Goal: Task Accomplishment & Management: Complete application form

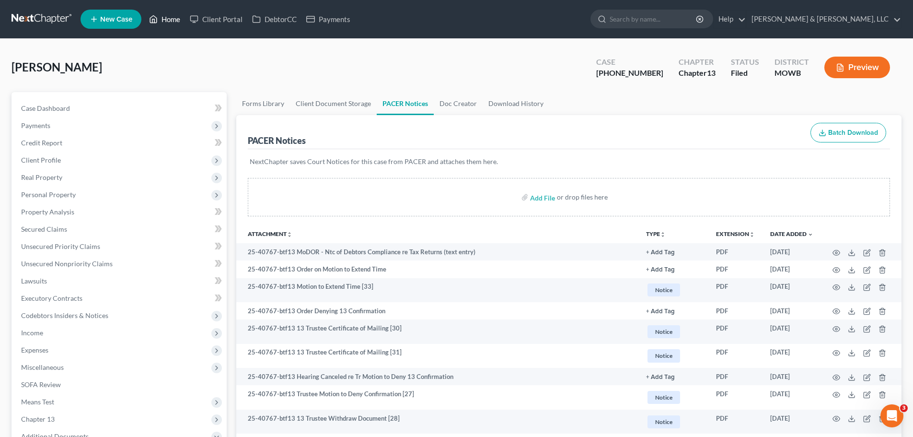
click at [174, 20] on link "Home" at bounding box center [164, 19] width 41 height 17
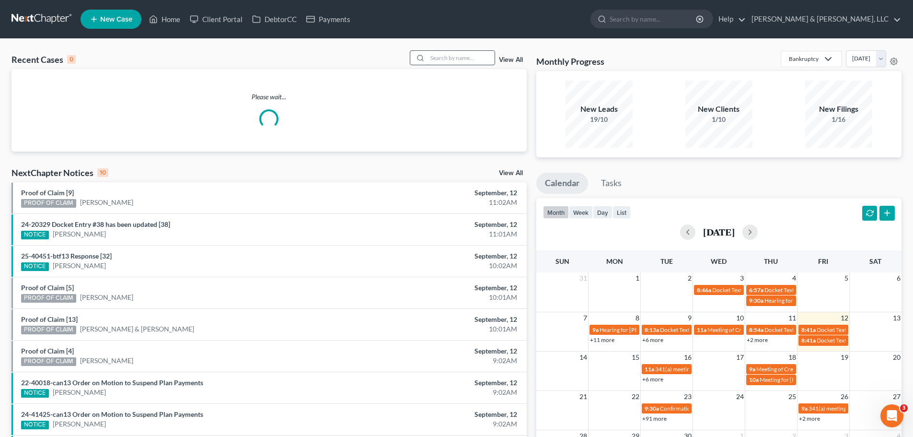
click at [448, 51] on input "search" at bounding box center [461, 58] width 67 height 14
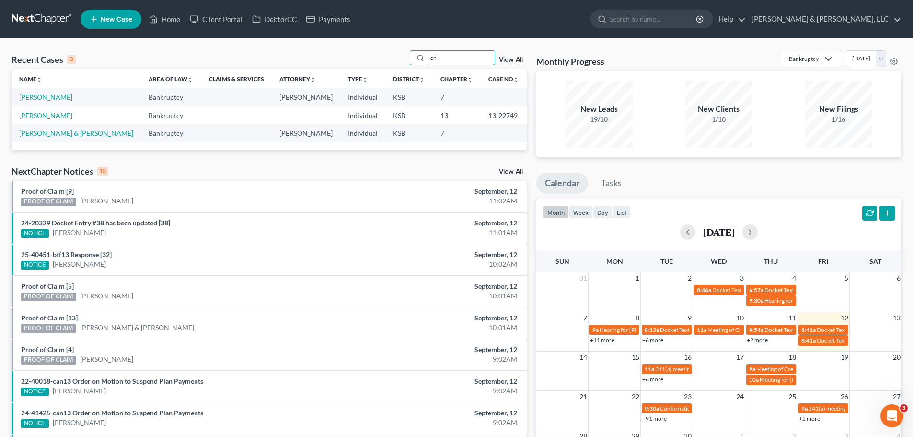
type input "c"
type input "stevens"
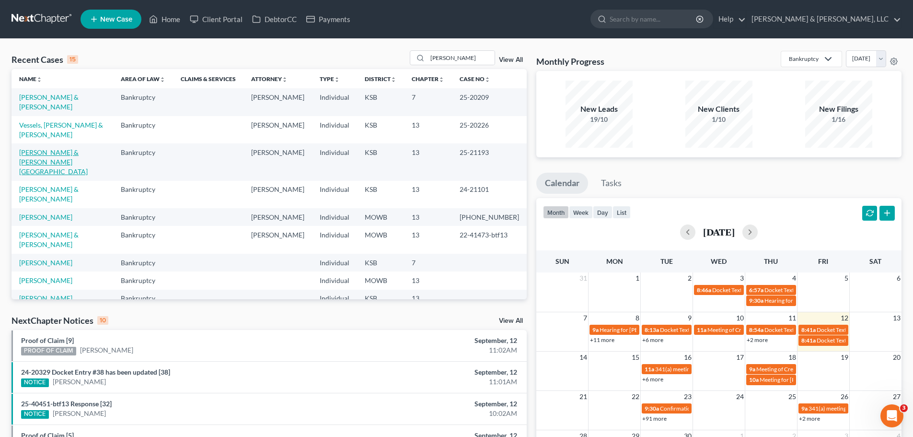
click at [68, 148] on link "[PERSON_NAME] & [PERSON_NAME][GEOGRAPHIC_DATA]" at bounding box center [53, 161] width 69 height 27
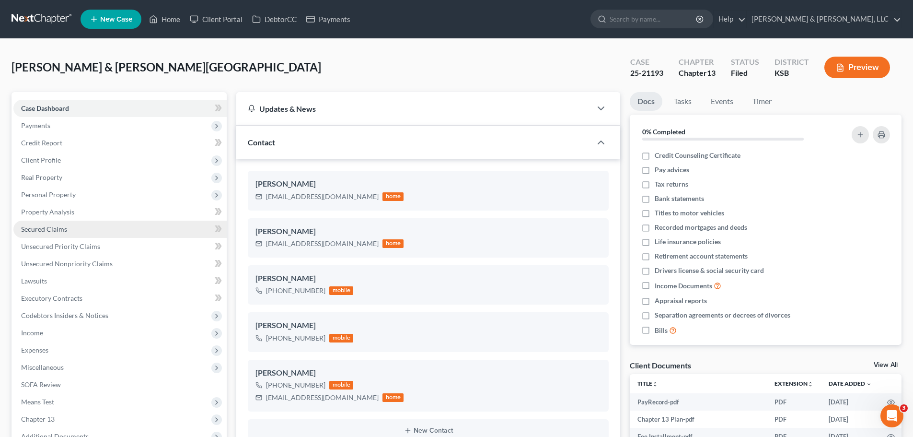
click at [59, 226] on span "Secured Claims" at bounding box center [44, 229] width 46 height 8
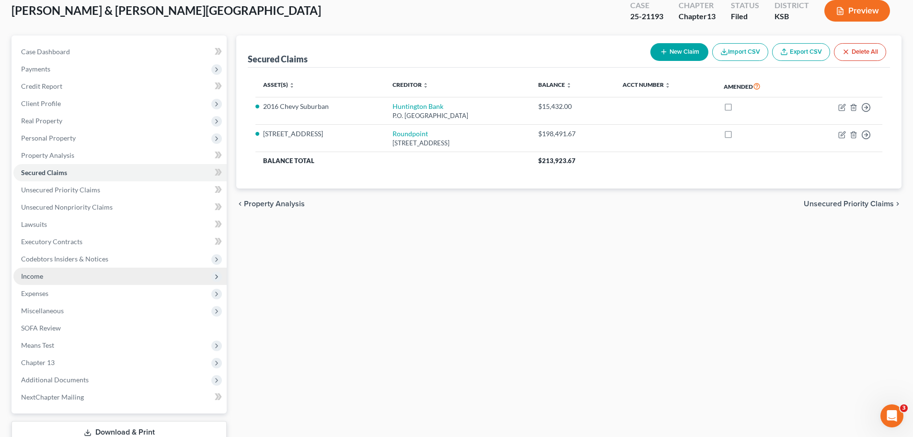
scroll to position [125, 0]
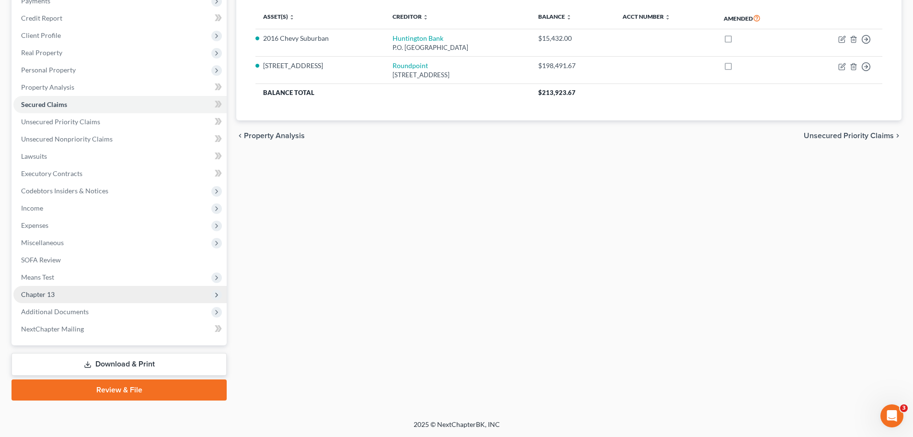
click at [45, 288] on span "Chapter 13" at bounding box center [119, 294] width 213 height 17
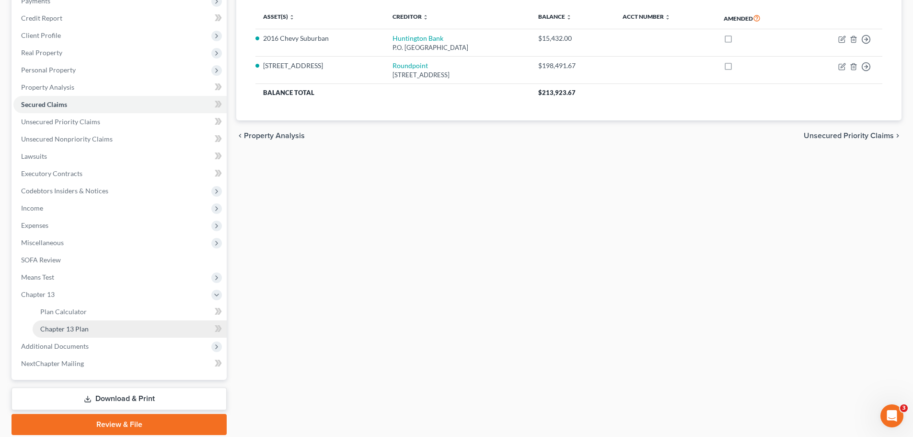
click at [62, 325] on span "Chapter 13 Plan" at bounding box center [64, 329] width 48 height 8
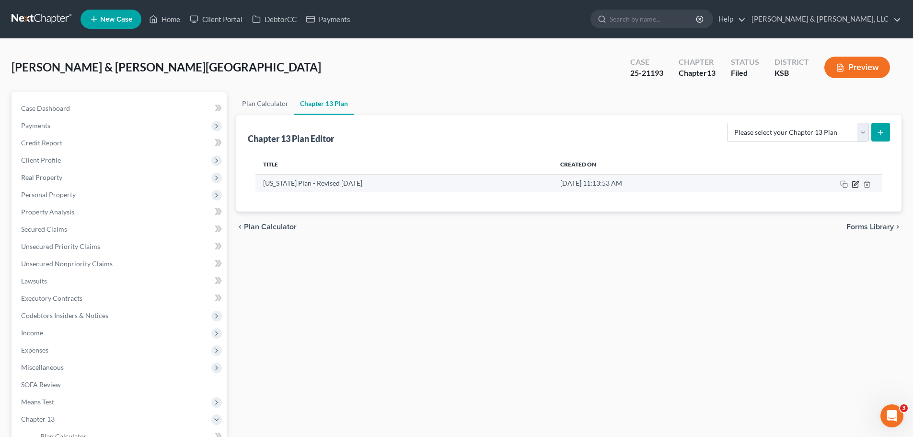
click at [855, 184] on icon "button" at bounding box center [856, 183] width 4 height 4
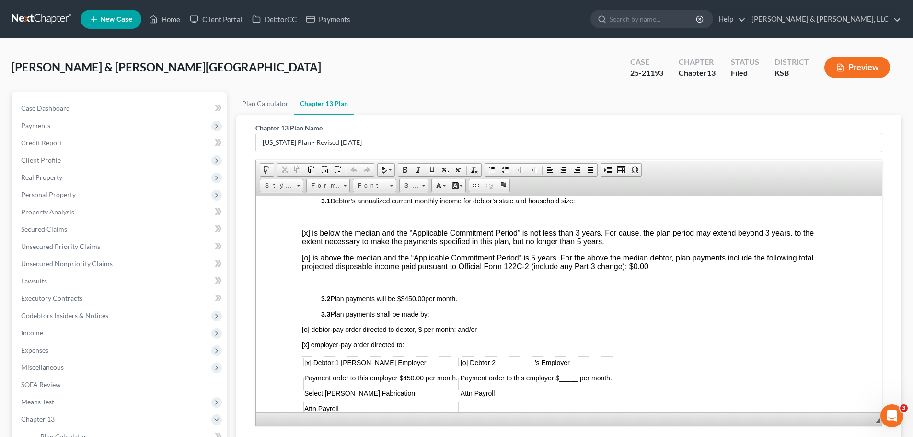
scroll to position [479, 0]
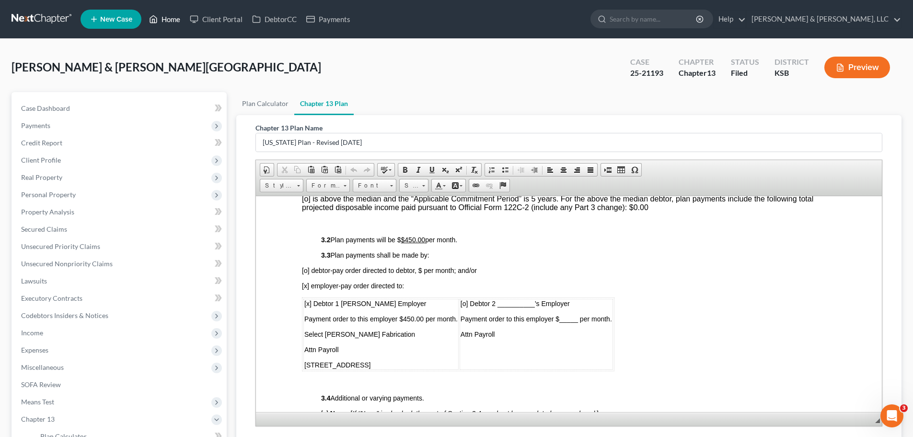
click at [174, 20] on link "Home" at bounding box center [164, 19] width 41 height 17
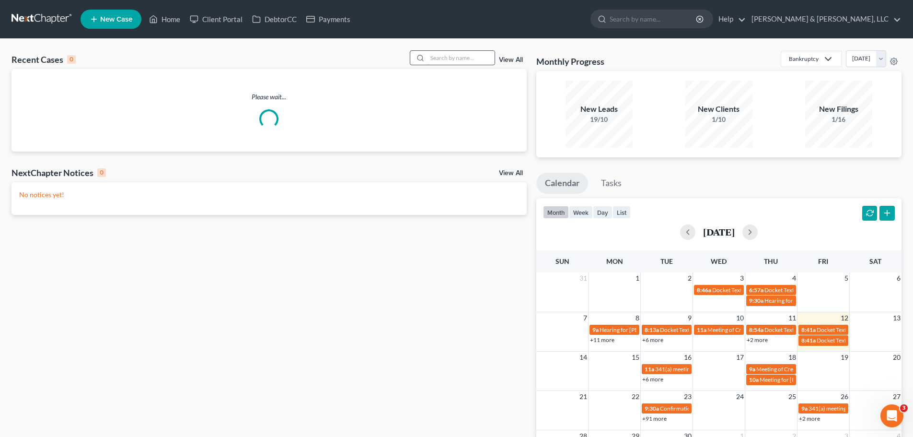
click at [461, 62] on input "search" at bounding box center [461, 58] width 67 height 14
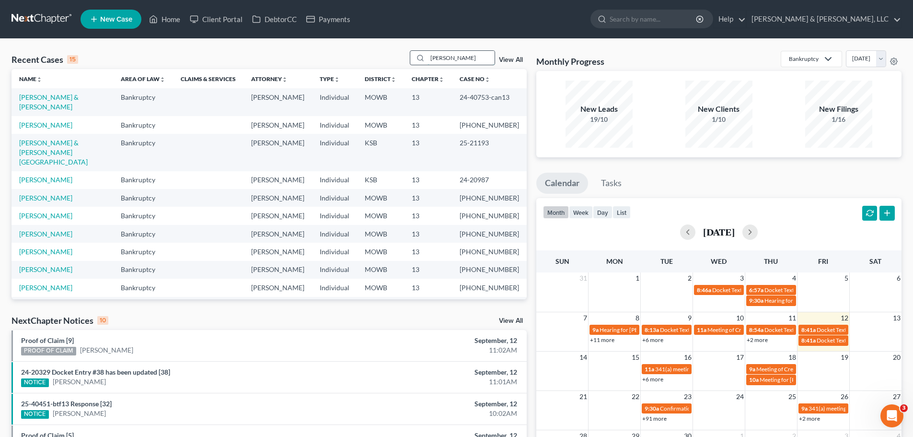
type input "tryon"
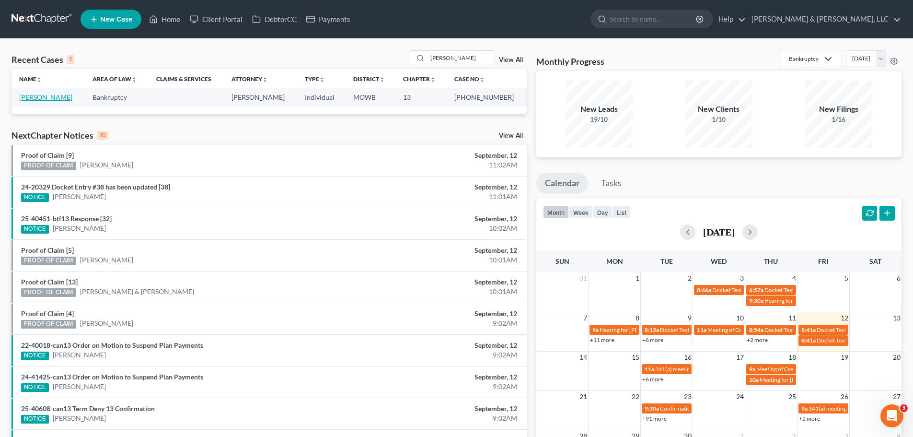
click at [46, 98] on link "[PERSON_NAME]" at bounding box center [45, 97] width 53 height 8
select select "2"
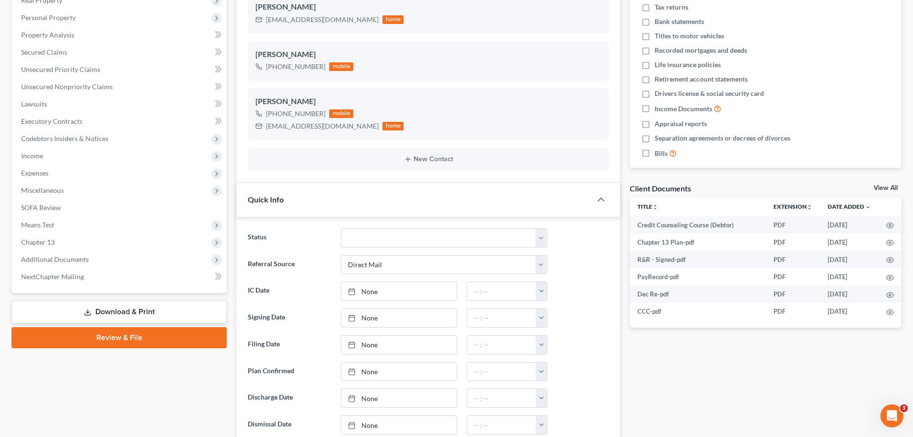
scroll to position [192, 0]
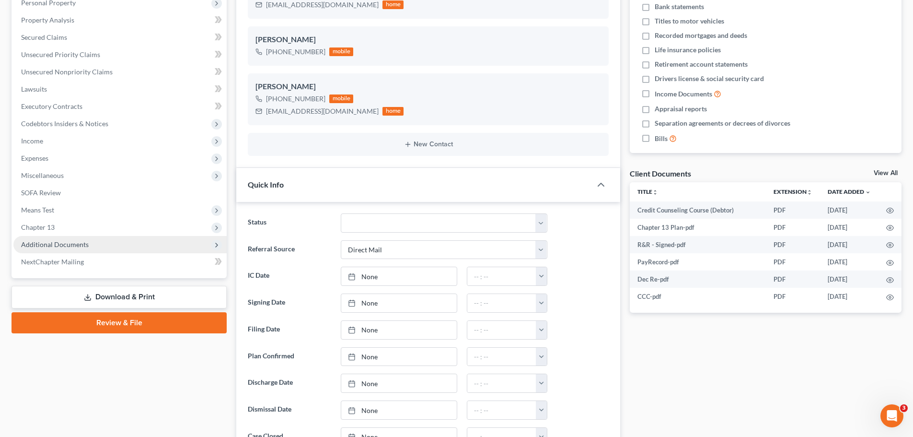
click at [75, 246] on span "Additional Documents" at bounding box center [55, 244] width 68 height 8
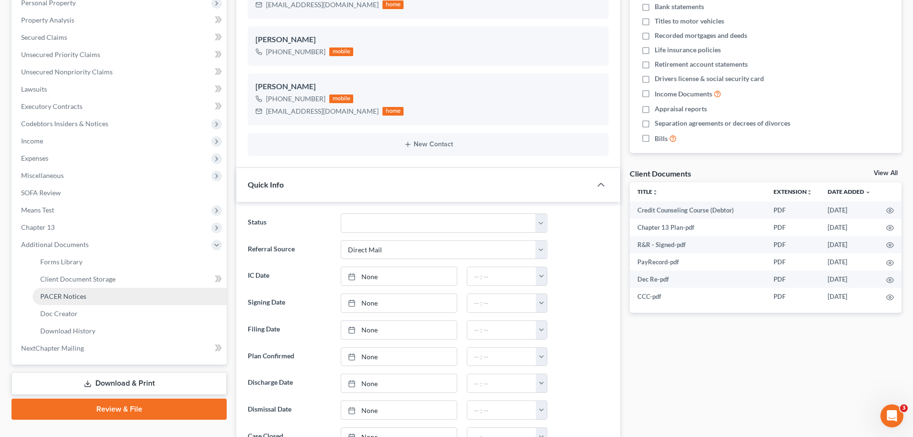
click at [74, 294] on span "PACER Notices" at bounding box center [63, 296] width 46 height 8
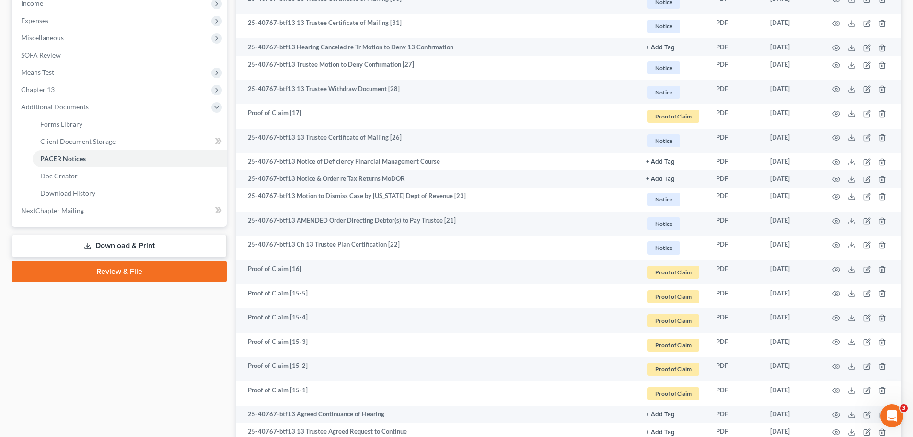
scroll to position [336, 0]
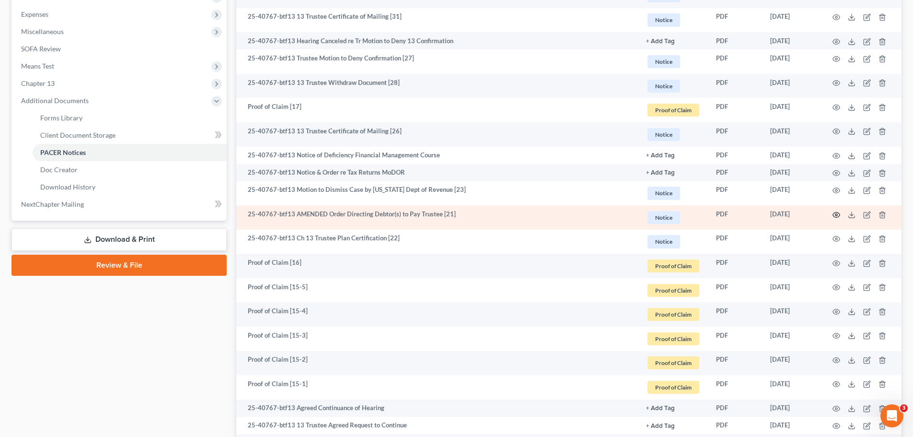
click at [835, 214] on icon "button" at bounding box center [837, 215] width 8 height 8
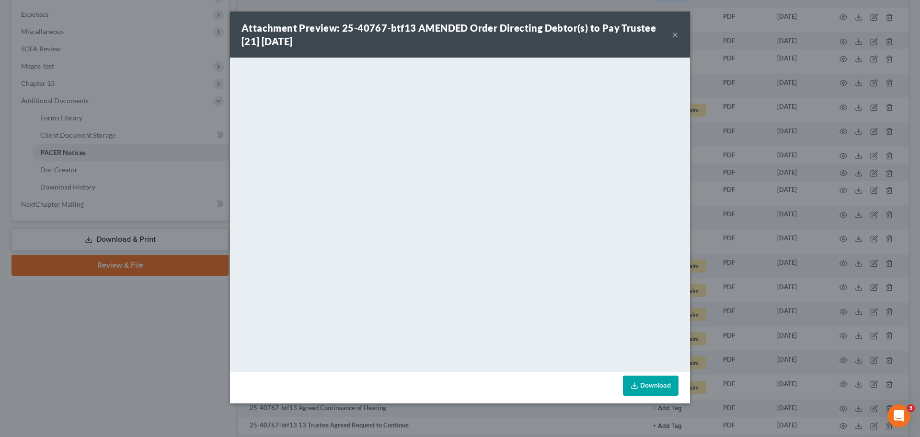
click at [674, 34] on button "×" at bounding box center [675, 35] width 7 height 12
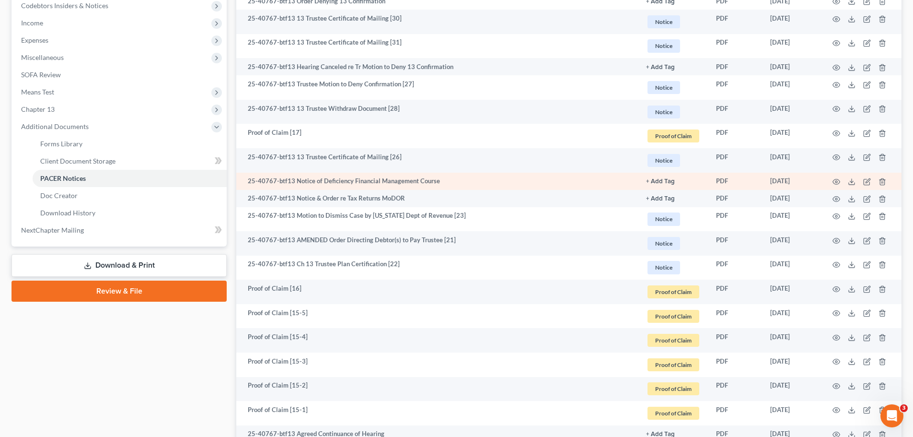
scroll to position [288, 0]
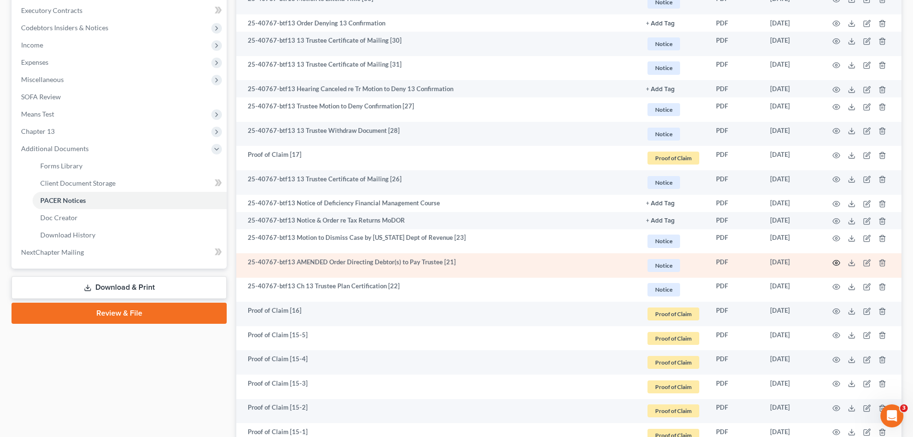
click at [837, 261] on icon "button" at bounding box center [837, 263] width 8 height 8
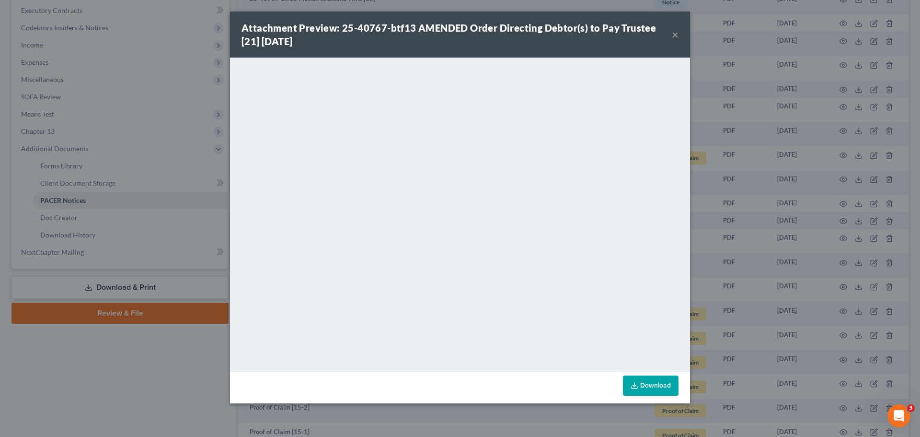
click at [677, 36] on button "×" at bounding box center [675, 35] width 7 height 12
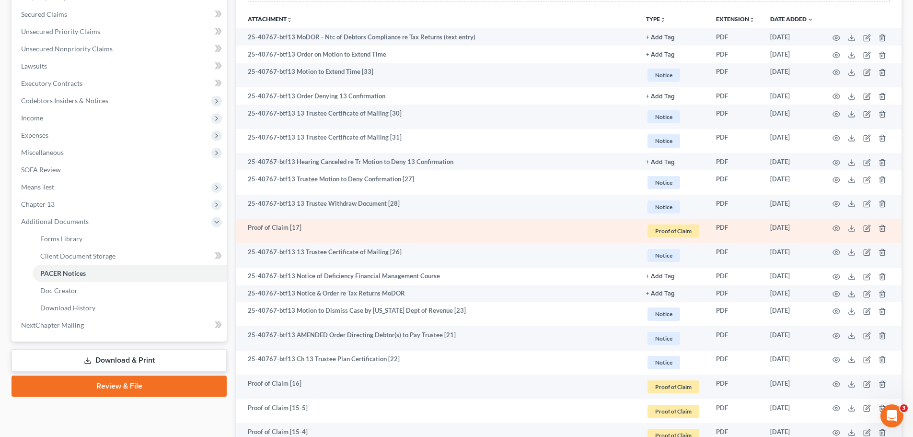
scroll to position [192, 0]
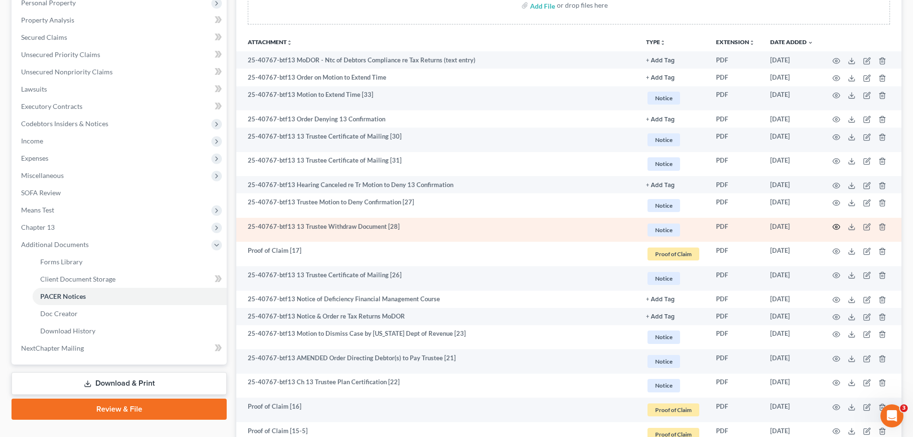
click at [835, 228] on icon "button" at bounding box center [837, 227] width 8 height 8
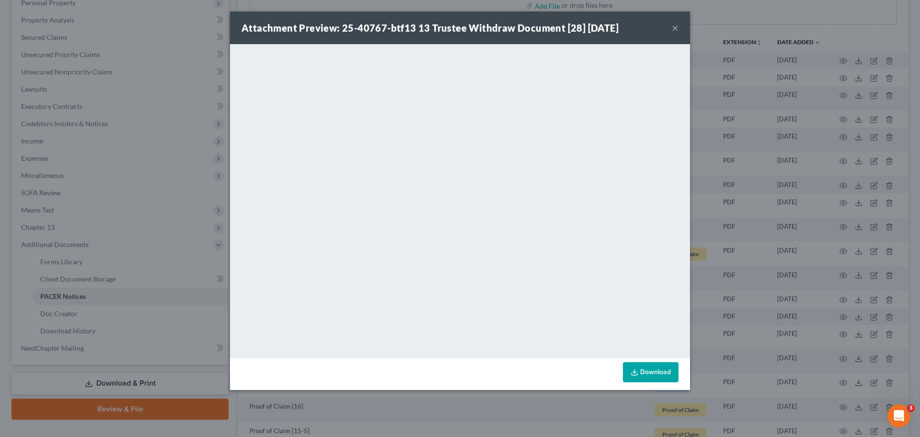
click at [675, 28] on button "×" at bounding box center [675, 28] width 7 height 12
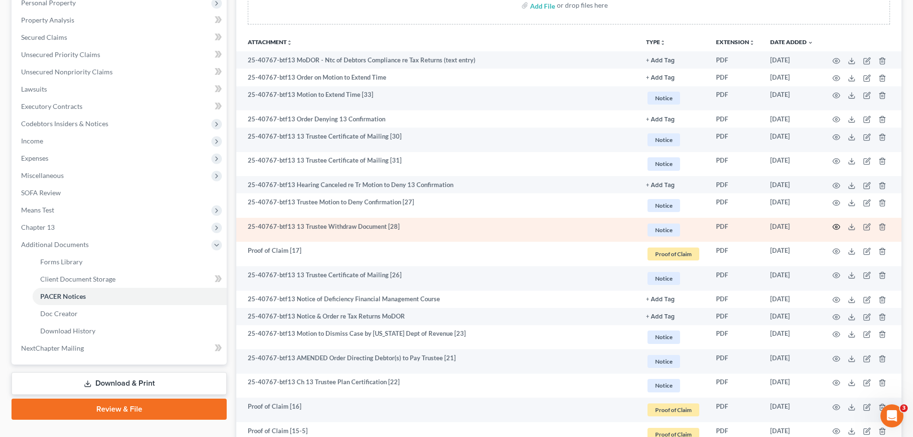
click at [839, 226] on icon "button" at bounding box center [837, 227] width 8 height 8
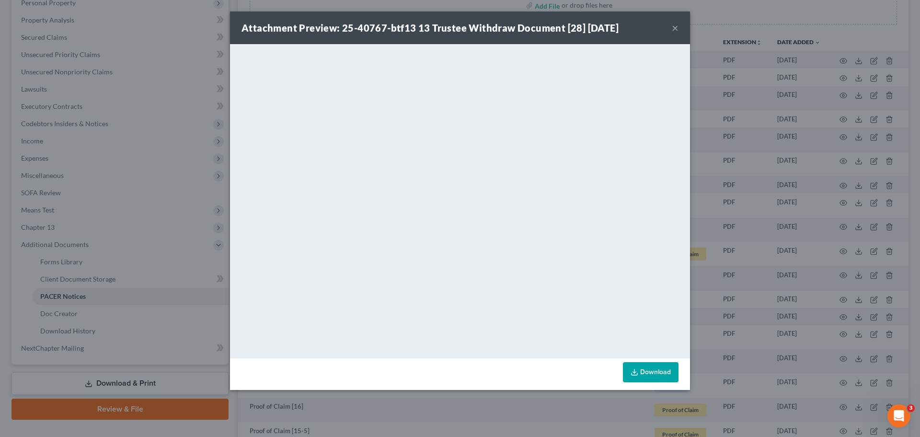
click at [674, 32] on button "×" at bounding box center [675, 28] width 7 height 12
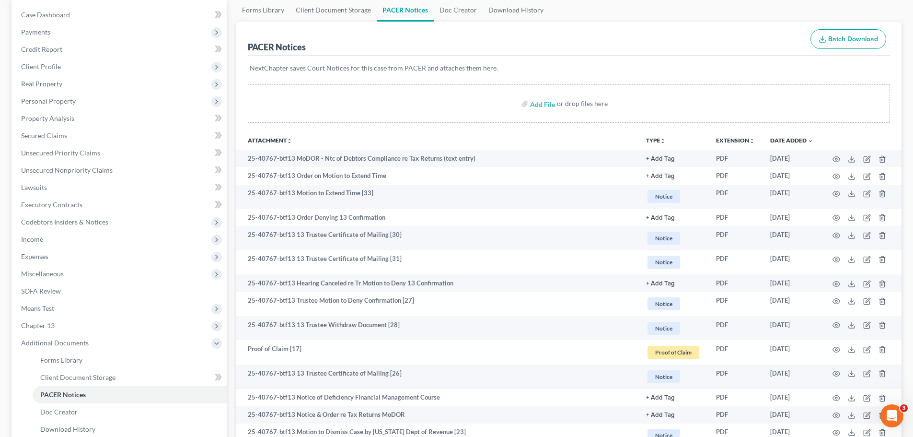
scroll to position [0, 0]
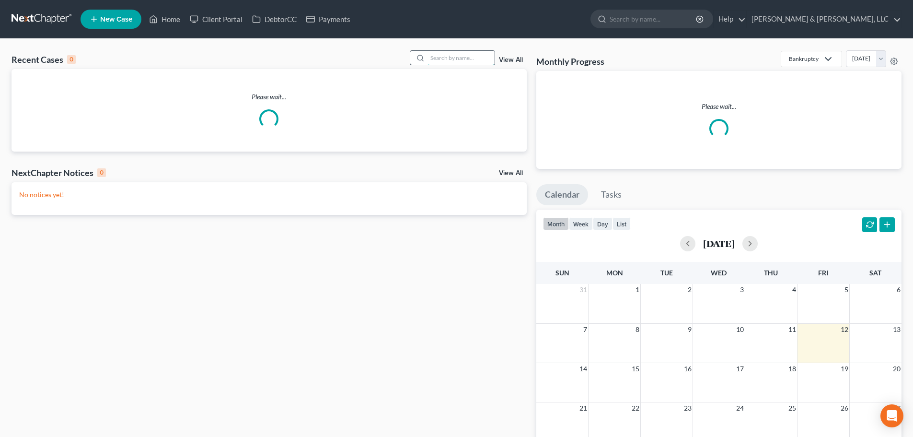
click at [464, 60] on input "search" at bounding box center [461, 58] width 67 height 14
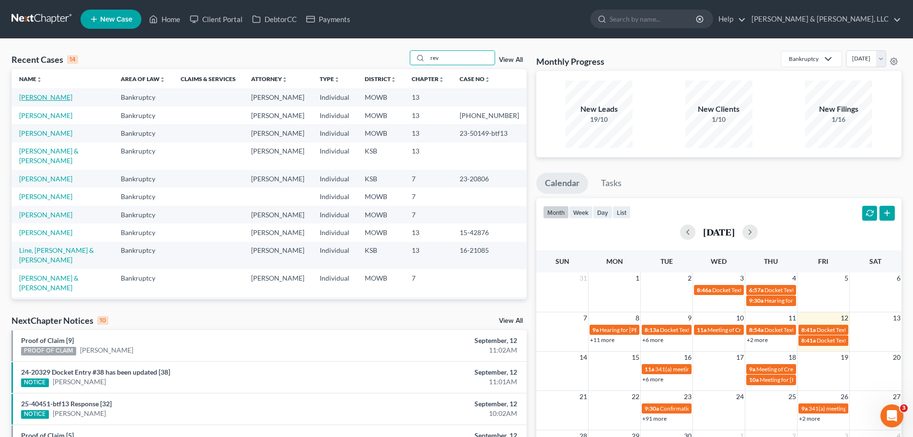
type input "rev"
click at [63, 98] on link "[PERSON_NAME]" at bounding box center [45, 97] width 53 height 8
select select "2"
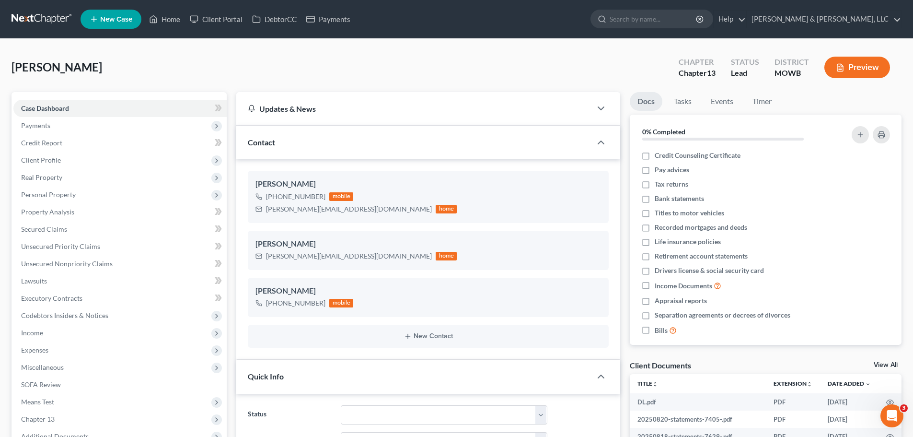
scroll to position [192, 0]
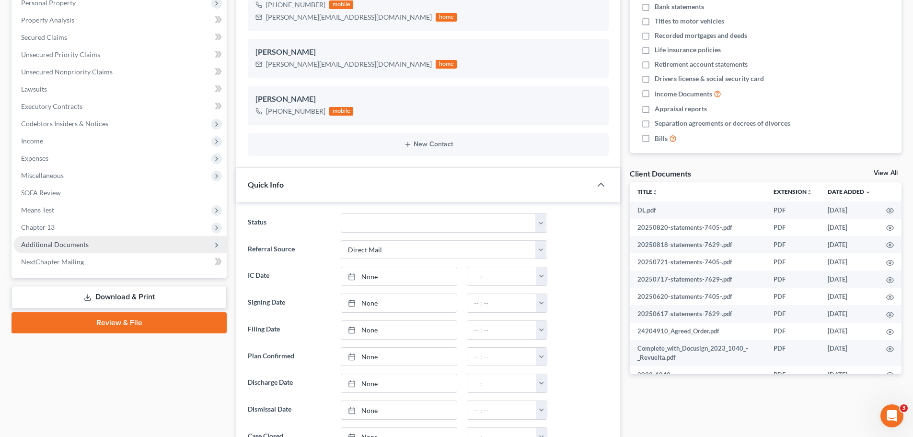
click at [75, 249] on span "Additional Documents" at bounding box center [119, 244] width 213 height 17
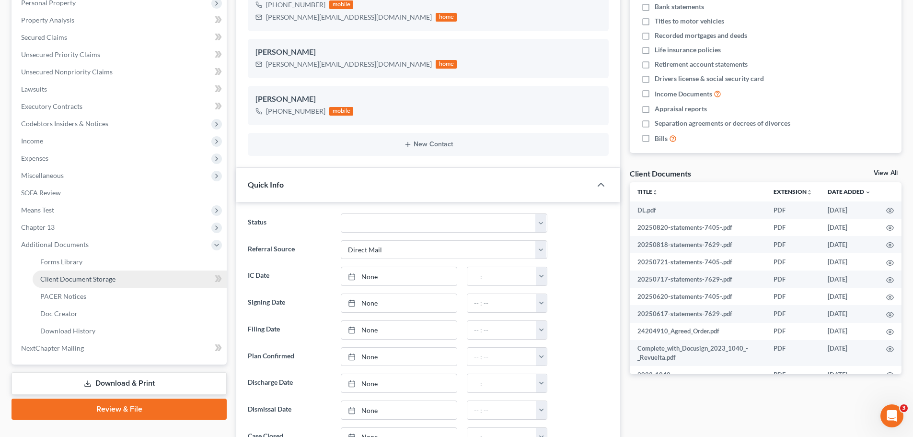
click at [77, 278] on span "Client Document Storage" at bounding box center [77, 279] width 75 height 8
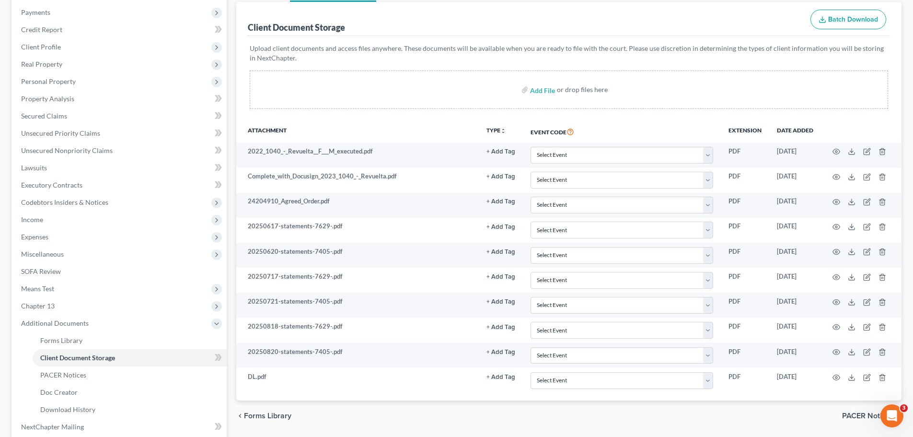
scroll to position [144, 0]
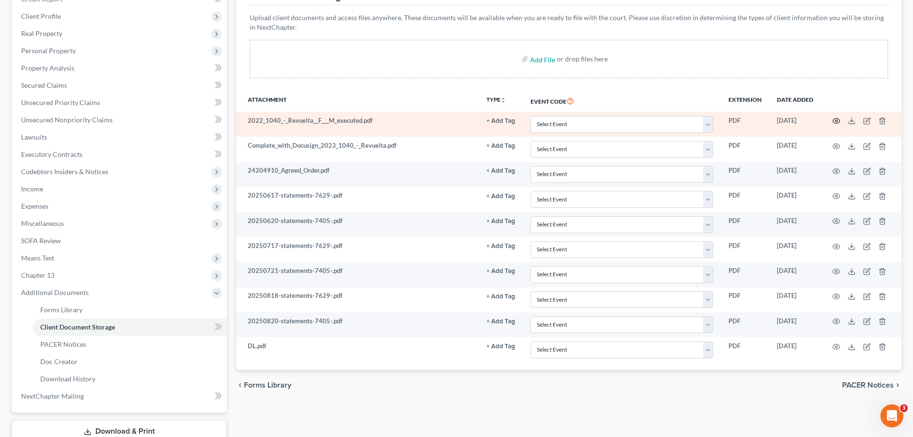
click at [835, 123] on icon "button" at bounding box center [837, 121] width 8 height 8
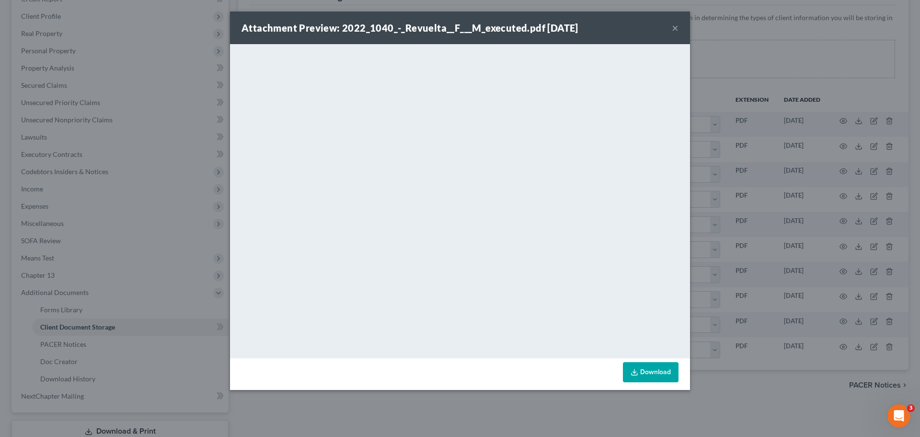
click at [679, 26] on div "Attachment Preview: 2022_1040_-_Revuelta__F___M_executed.pdf 09/11/2025 ×" at bounding box center [460, 28] width 460 height 33
click at [677, 26] on button "×" at bounding box center [675, 28] width 7 height 12
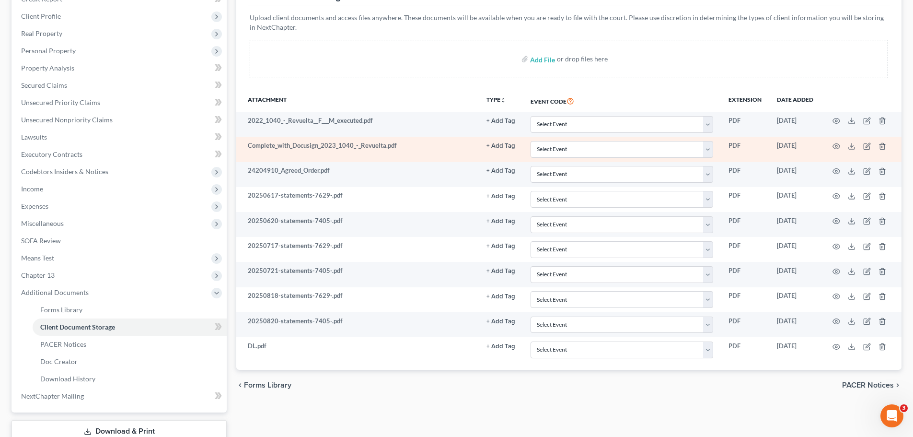
click at [832, 145] on td at bounding box center [861, 149] width 81 height 25
click at [834, 146] on icon "button" at bounding box center [837, 146] width 8 height 8
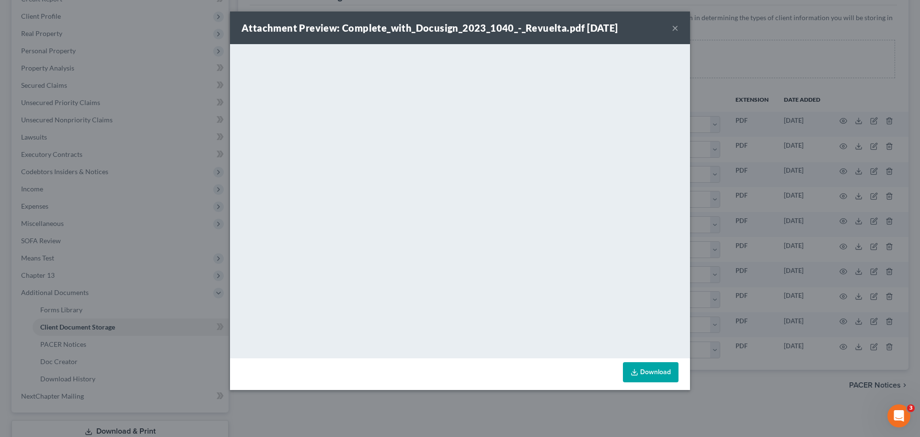
click at [675, 26] on button "×" at bounding box center [675, 28] width 7 height 12
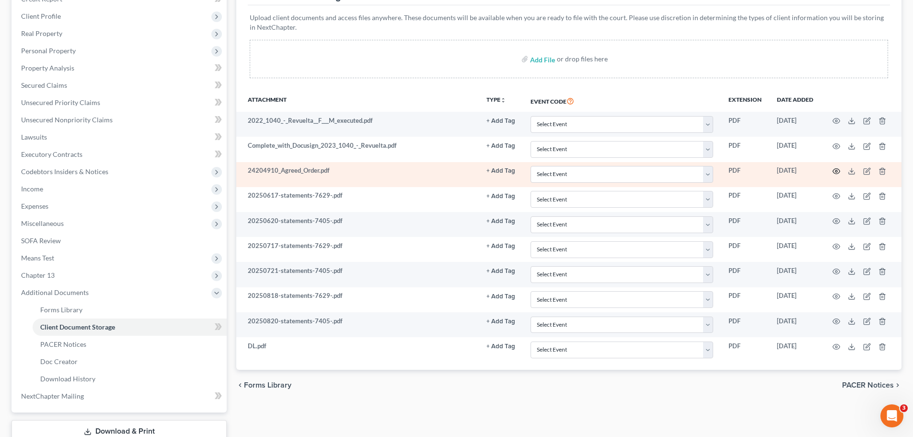
click at [836, 170] on icon "button" at bounding box center [837, 171] width 8 height 8
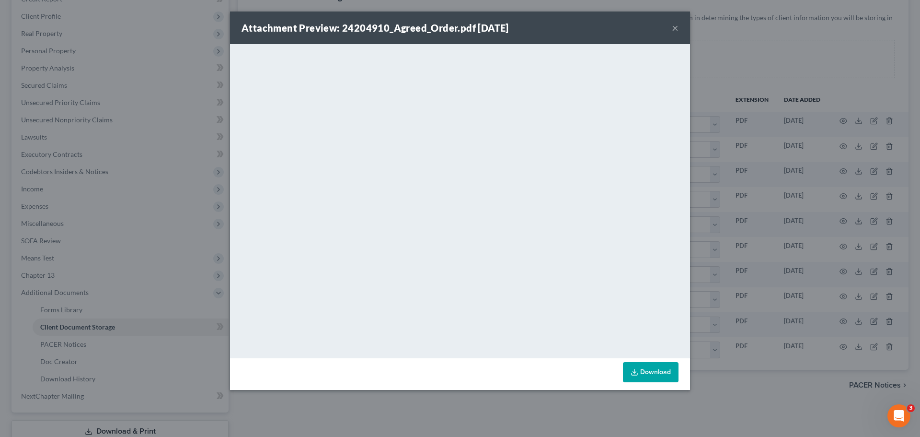
click at [676, 30] on button "×" at bounding box center [675, 28] width 7 height 12
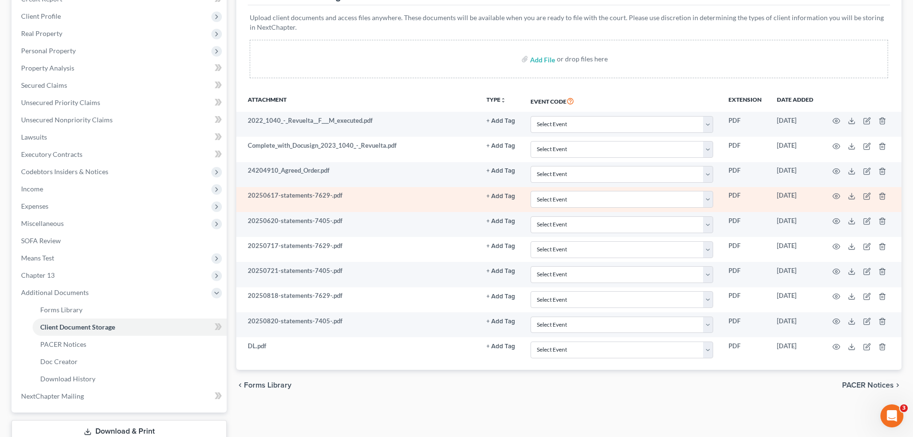
click at [832, 195] on td at bounding box center [861, 199] width 81 height 25
click at [834, 196] on icon "button" at bounding box center [837, 196] width 8 height 8
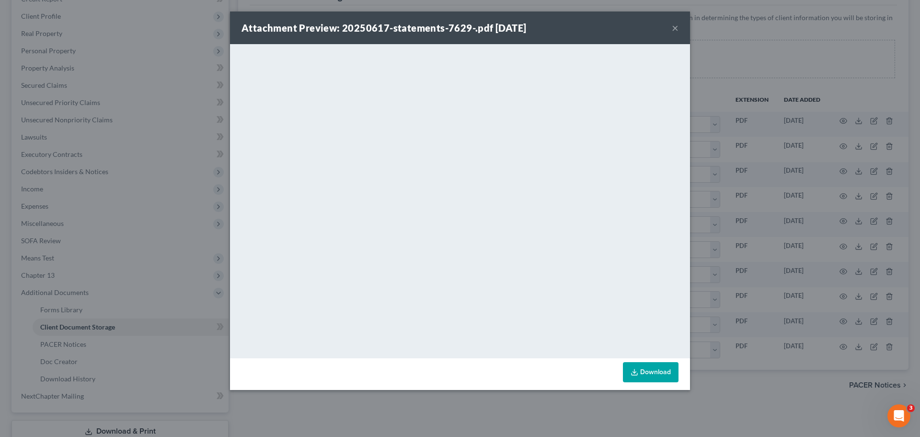
click at [675, 29] on button "×" at bounding box center [675, 28] width 7 height 12
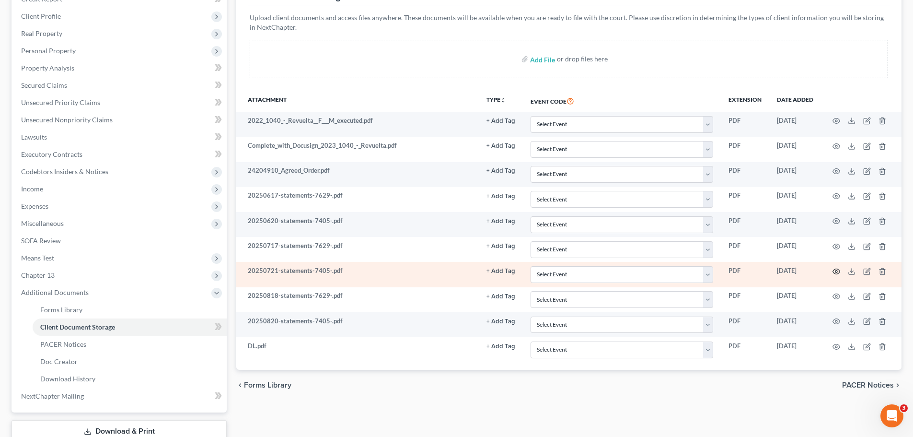
click at [837, 269] on icon "button" at bounding box center [837, 271] width 8 height 8
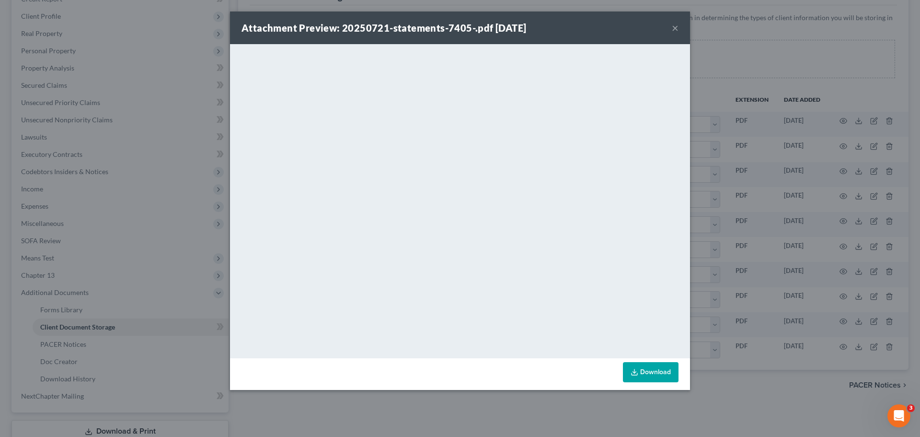
click at [673, 30] on button "×" at bounding box center [675, 28] width 7 height 12
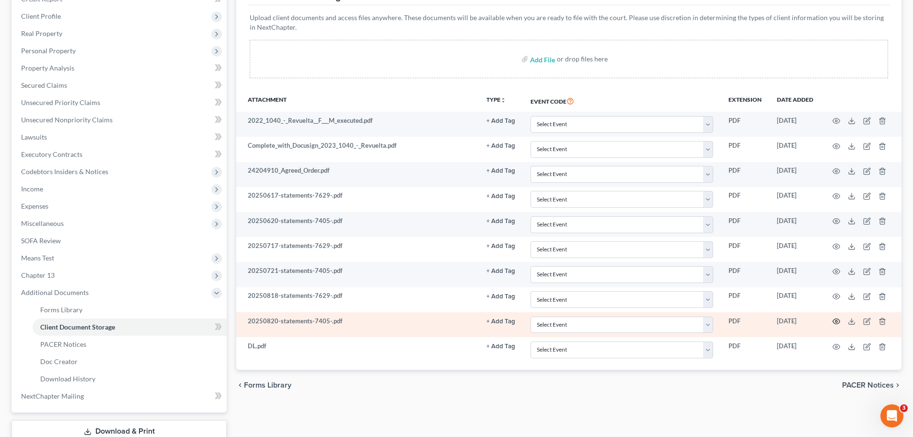
click at [836, 322] on circle "button" at bounding box center [837, 321] width 2 height 2
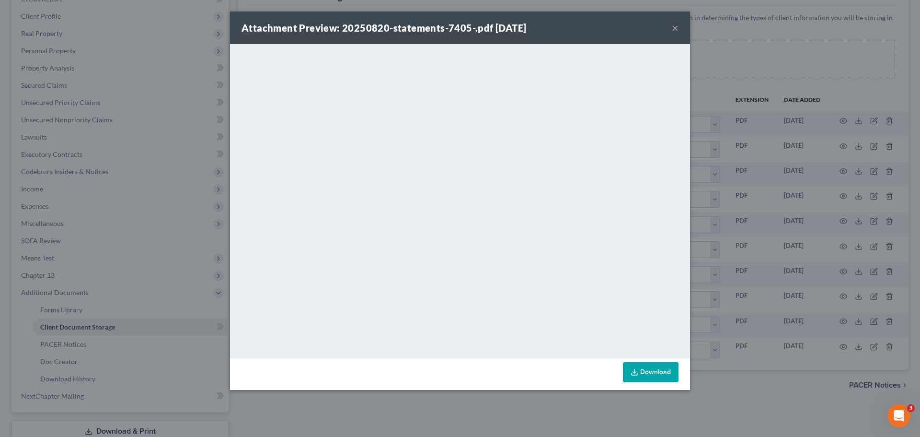
click at [677, 29] on button "×" at bounding box center [675, 28] width 7 height 12
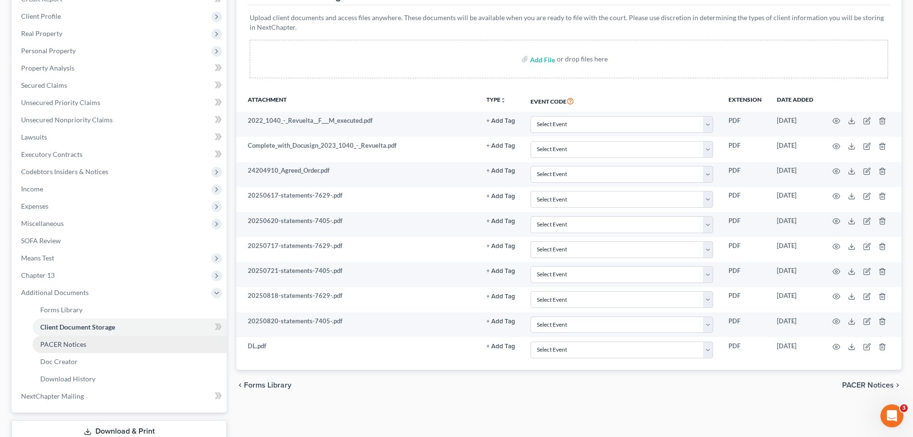
click at [98, 345] on link "PACER Notices" at bounding box center [130, 344] width 194 height 17
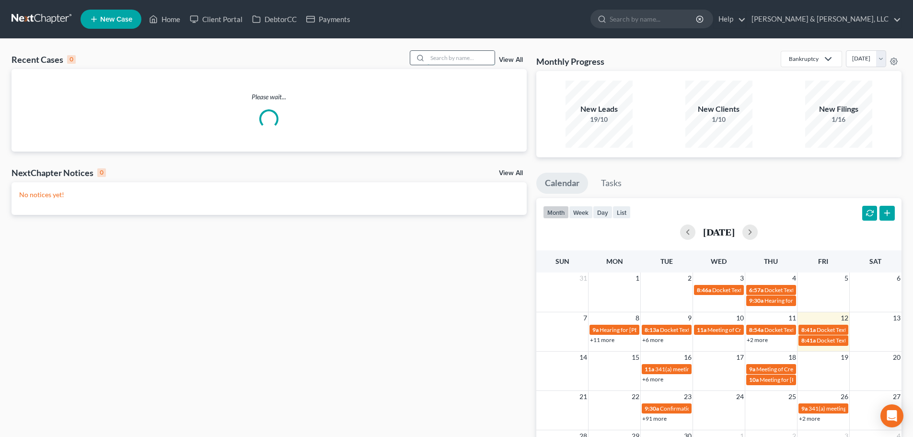
click at [452, 59] on input "search" at bounding box center [461, 58] width 67 height 14
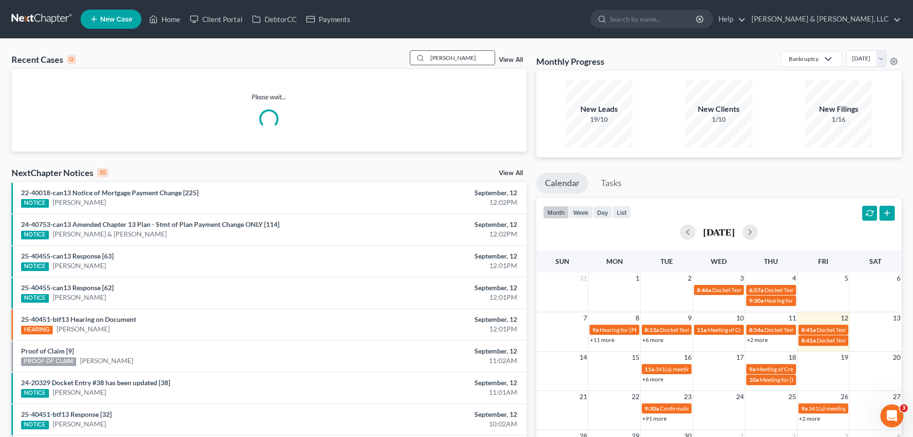
type input "harter"
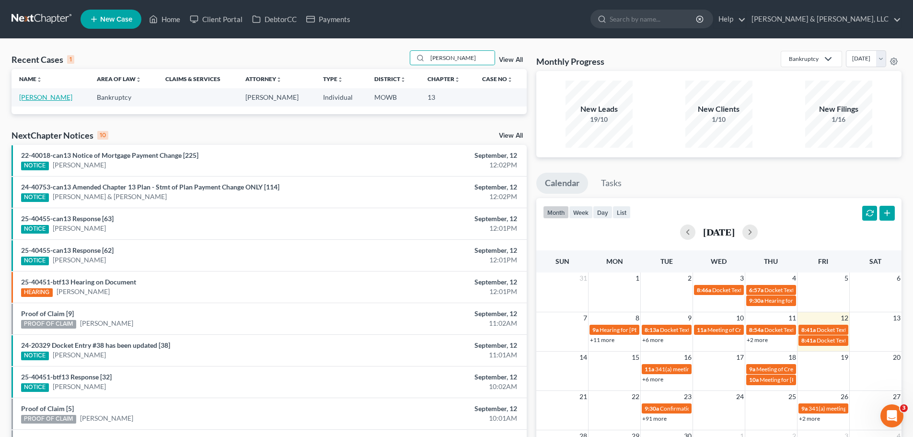
click at [46, 94] on link "Harter, Adrian" at bounding box center [45, 97] width 53 height 8
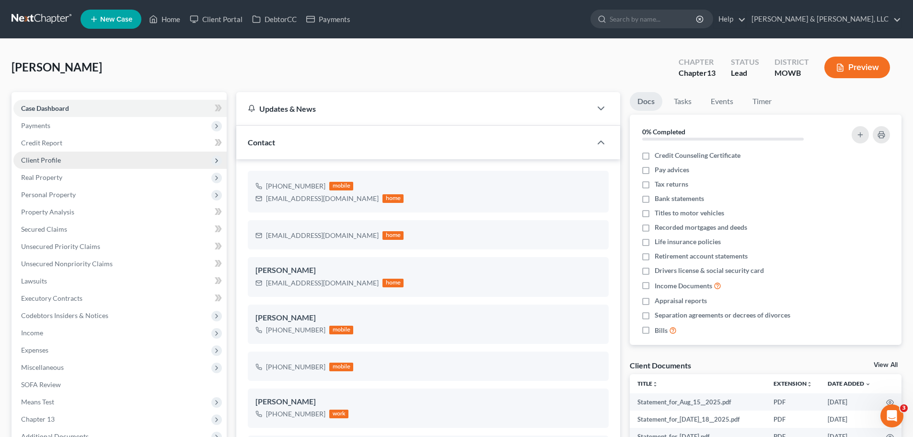
click at [67, 155] on span "Client Profile" at bounding box center [119, 159] width 213 height 17
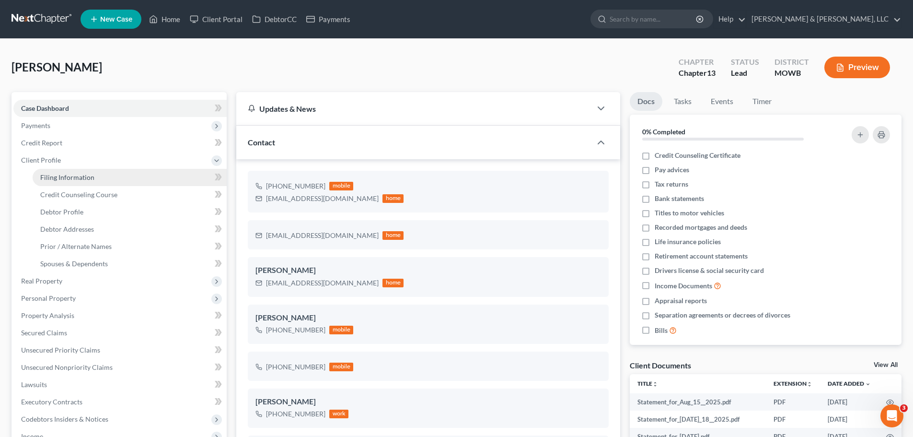
click at [82, 181] on link "Filing Information" at bounding box center [130, 177] width 194 height 17
select select "1"
select select "0"
select select "3"
select select "26"
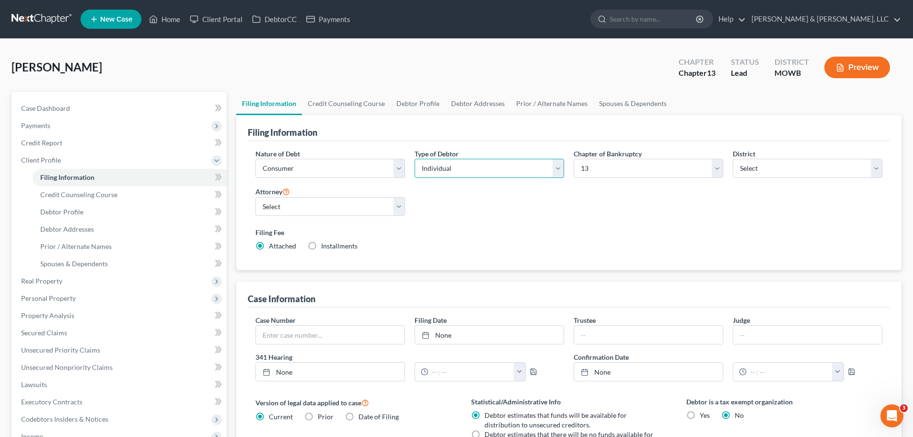
click at [440, 172] on select "Select Individual Joint" at bounding box center [490, 168] width 150 height 19
select select "1"
click at [415, 159] on select "Select Individual Joint" at bounding box center [490, 168] width 150 height 19
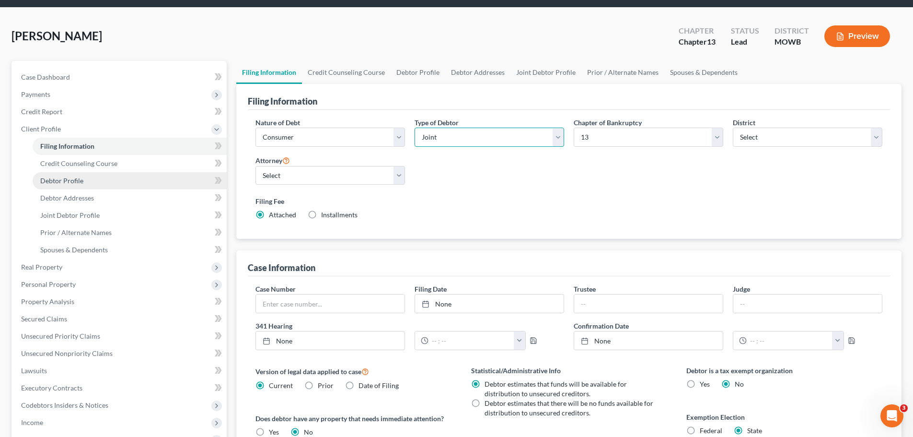
scroll to position [48, 0]
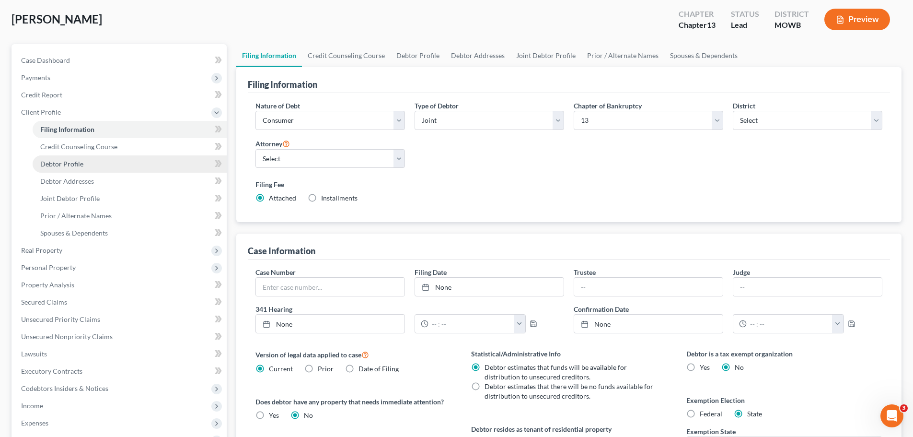
click at [103, 164] on link "Debtor Profile" at bounding box center [130, 163] width 194 height 17
select select "1"
select select "4"
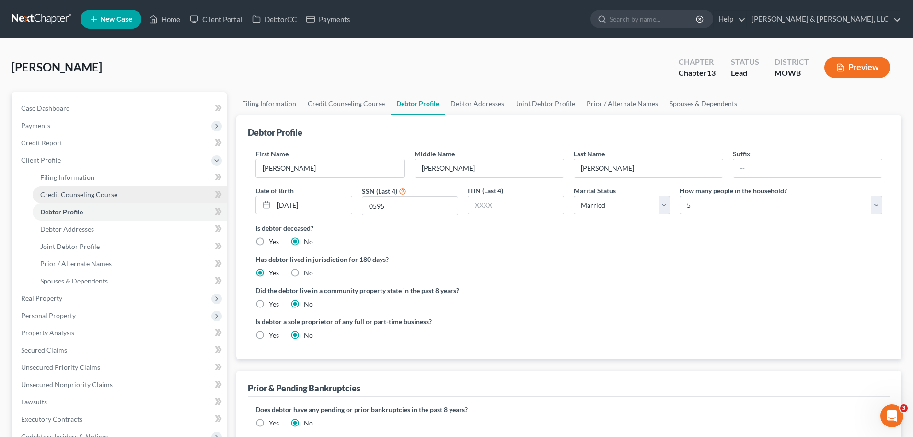
click at [100, 197] on span "Credit Counseling Course" at bounding box center [78, 194] width 77 height 8
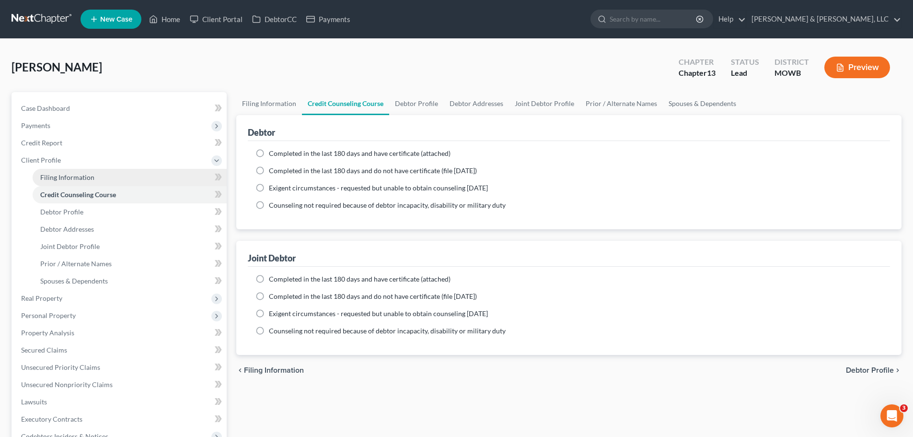
click at [89, 178] on span "Filing Information" at bounding box center [67, 177] width 54 height 8
select select "1"
select select "3"
select select "46"
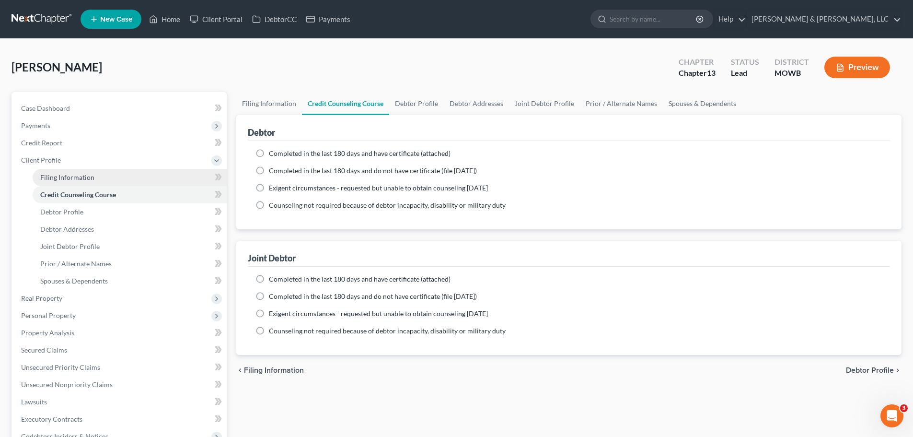
select select "1"
select select "26"
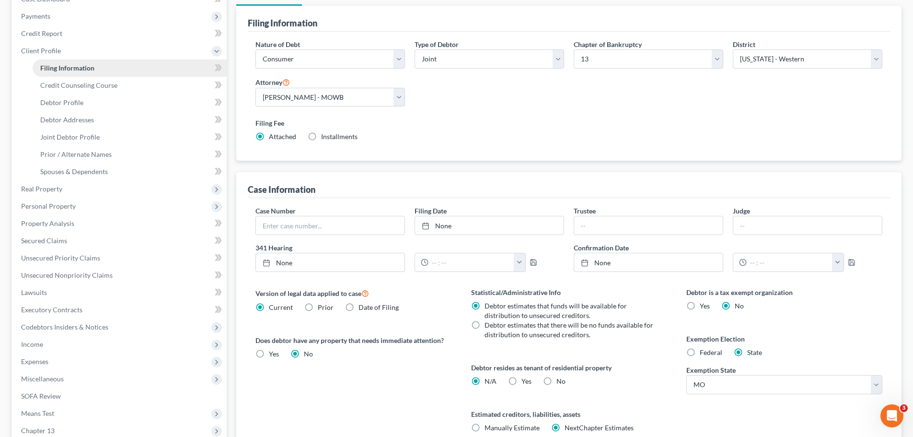
scroll to position [144, 0]
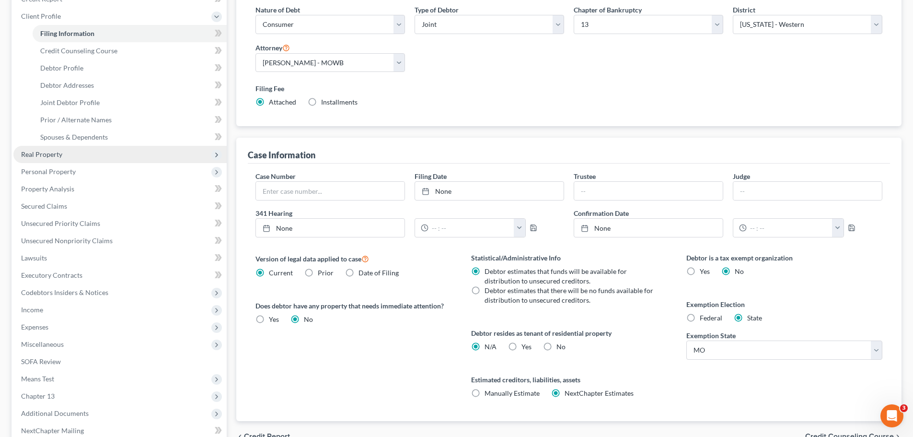
click at [63, 158] on span "Real Property" at bounding box center [119, 154] width 213 height 17
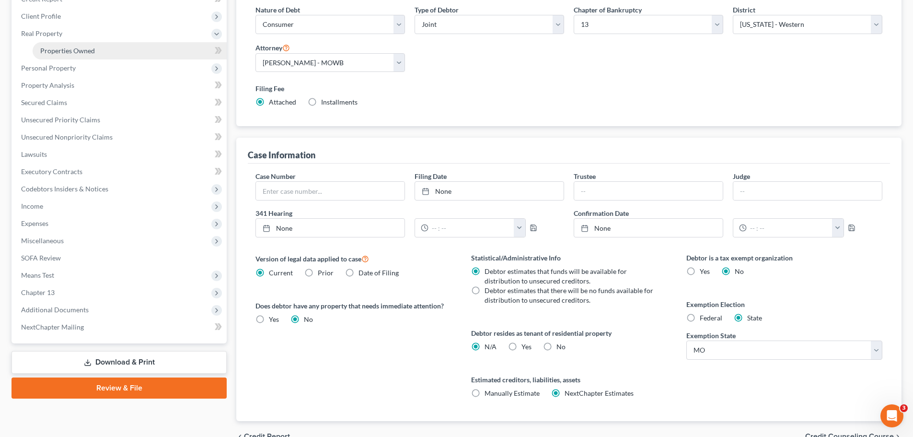
click at [73, 52] on span "Properties Owned" at bounding box center [67, 50] width 55 height 8
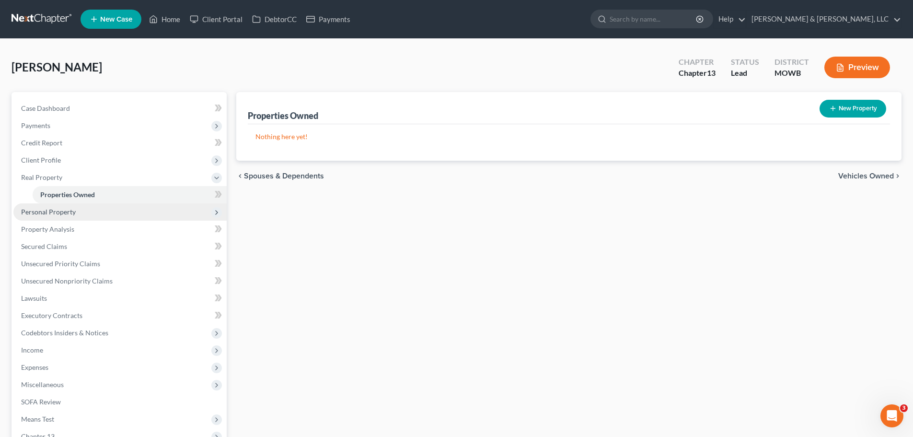
click at [68, 212] on span "Personal Property" at bounding box center [48, 212] width 55 height 8
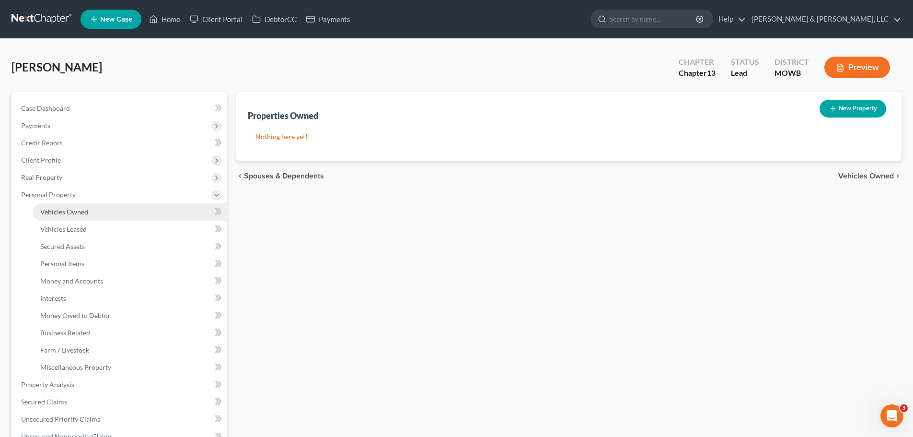
click at [70, 213] on span "Vehicles Owned" at bounding box center [64, 212] width 48 height 8
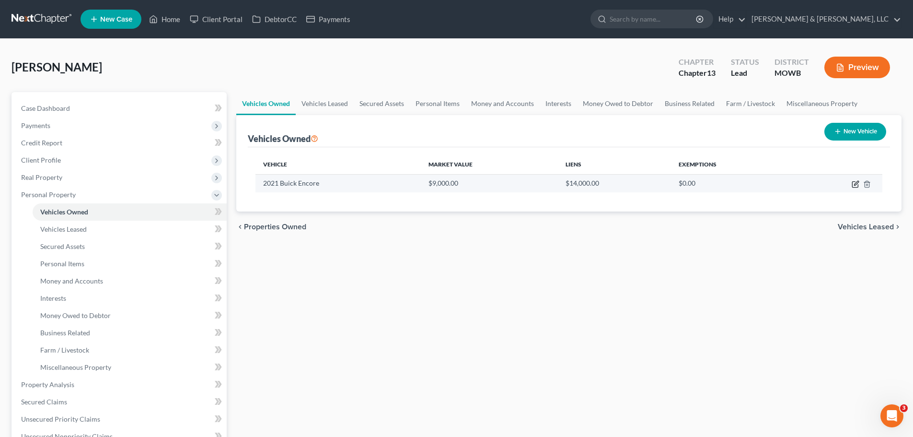
click at [856, 184] on icon "button" at bounding box center [856, 183] width 4 height 4
select select "0"
select select "5"
select select "2"
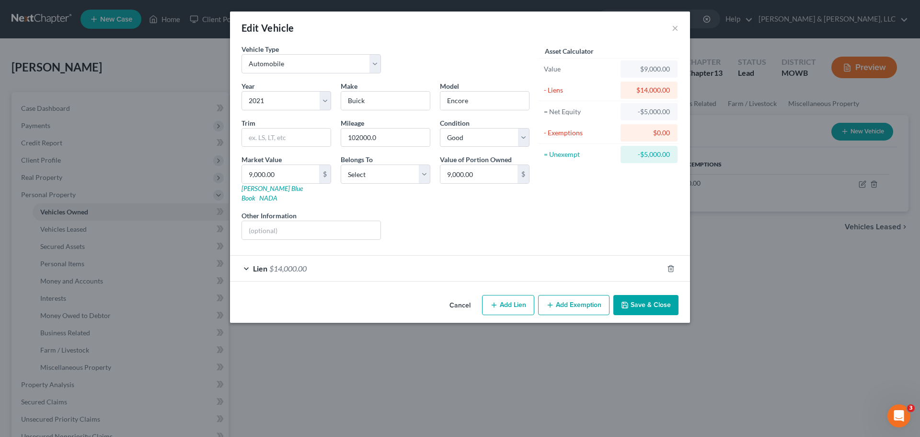
click at [563, 297] on button "Add Exemption" at bounding box center [573, 305] width 71 height 20
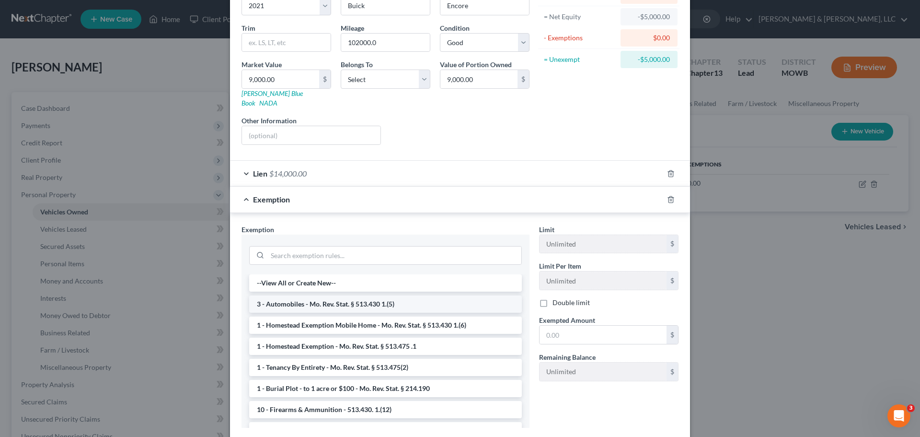
scroll to position [96, 0]
click at [362, 294] on li "3 - Automobiles - Mo. Rev. Stat. § 513.430 1.(5)" at bounding box center [385, 302] width 273 height 17
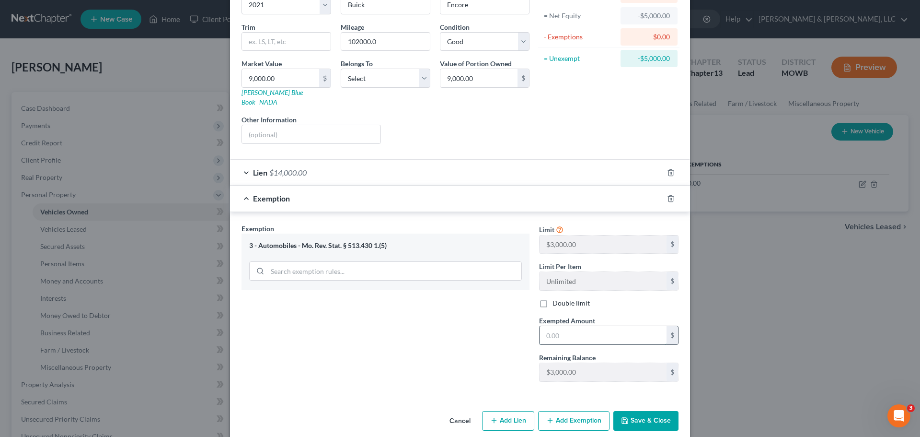
click at [569, 329] on input "text" at bounding box center [603, 335] width 127 height 18
type input "3,000"
click at [630, 411] on button "Save & Close" at bounding box center [646, 421] width 65 height 20
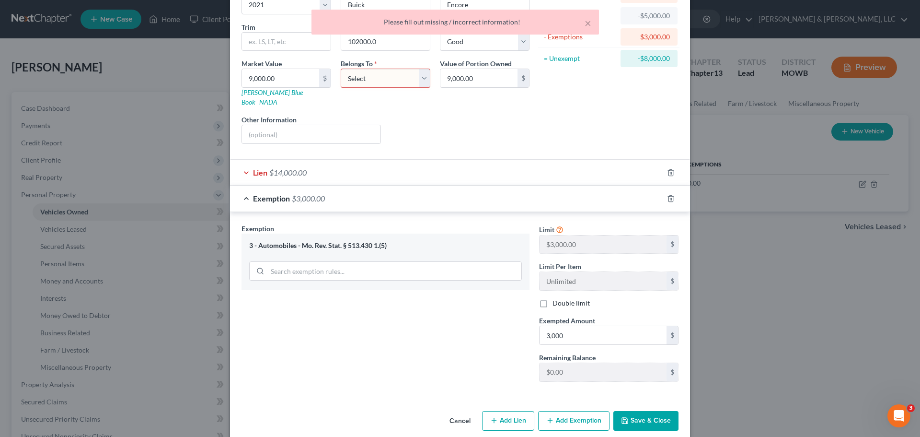
click at [414, 76] on select "Select Debtor 1 Only Debtor 2 Only Debtor 1 And Debtor 2 Only At Least One Of T…" at bounding box center [386, 78] width 90 height 19
click at [341, 69] on select "Select Debtor 1 Only Debtor 2 Only Debtor 1 And Debtor 2 Only At Least One Of T…" at bounding box center [386, 78] width 90 height 19
click at [384, 70] on select "Select Debtor 1 Only Debtor 2 Only Debtor 1 And Debtor 2 Only At Least One Of T…" at bounding box center [386, 78] width 90 height 19
select select "2"
click at [341, 69] on select "Select Debtor 1 Only Debtor 2 Only Debtor 1 And Debtor 2 Only At Least One Of T…" at bounding box center [386, 78] width 90 height 19
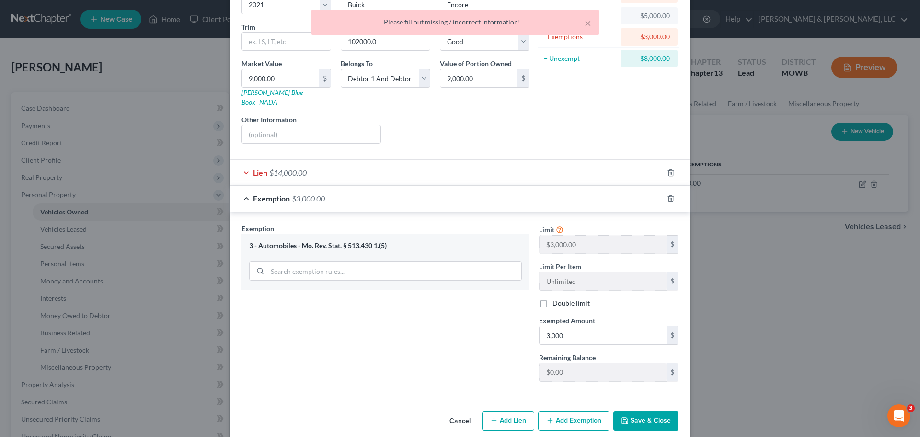
click at [298, 168] on div "Lien $14,000.00" at bounding box center [446, 172] width 433 height 25
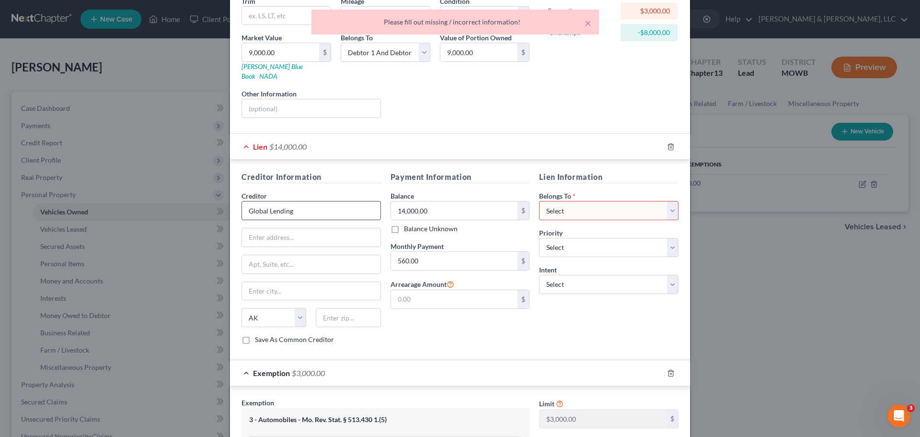
scroll to position [144, 0]
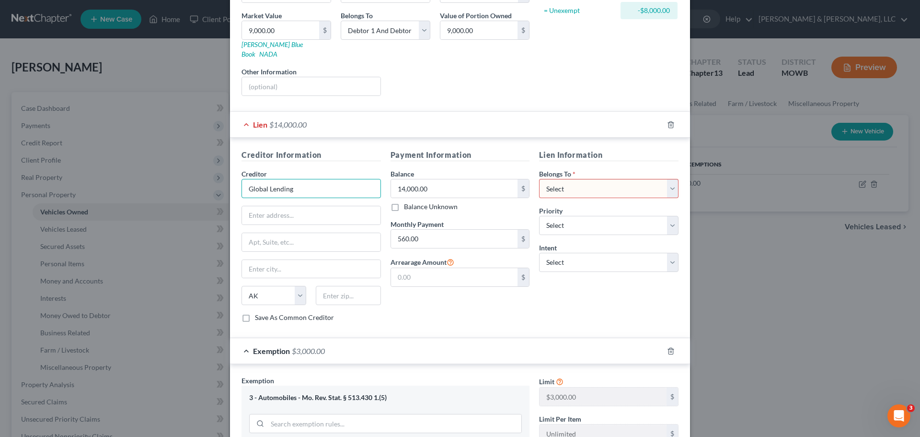
click at [307, 180] on input "Global Lending" at bounding box center [311, 188] width 139 height 19
type input "Global Lending Services"
type input "1200 Brookfield Blvd"
type input "#300"
type input "Greenville"
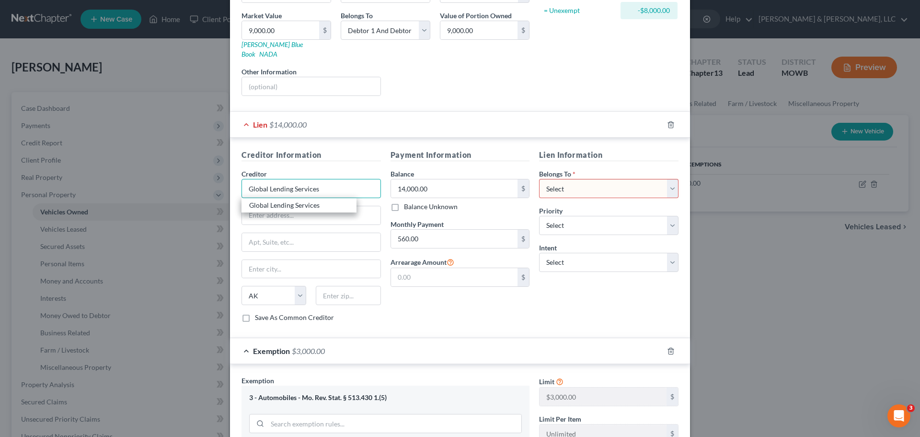
select select "42"
type input "29607"
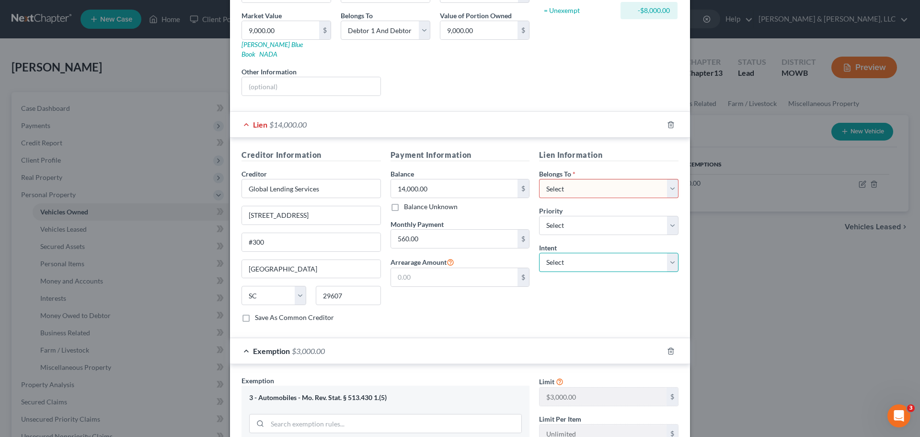
click at [572, 253] on select "Select Surrender Redeem Reaffirm Avoid Other" at bounding box center [608, 262] width 139 height 19
select select "2"
click at [539, 253] on select "Select Surrender Redeem Reaffirm Avoid Other" at bounding box center [608, 262] width 139 height 19
click at [565, 183] on select "Select Debtor 1 Only Debtor 2 Only Debtor 1 And Debtor 2 Only At Least One Of T…" at bounding box center [608, 188] width 139 height 19
select select "2"
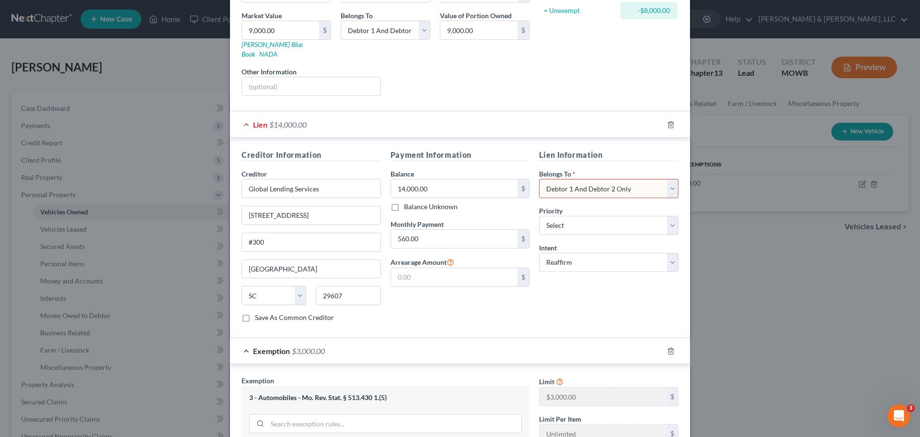
click at [539, 179] on select "Select Debtor 1 Only Debtor 2 Only Debtor 1 And Debtor 2 Only At Least One Of T…" at bounding box center [608, 188] width 139 height 19
click at [573, 216] on select "Select 1st 2nd 3rd 4th 5th 6th 7th 8th 9th 10th 11th 12th 13th 14th 15th 16th 1…" at bounding box center [608, 225] width 139 height 19
select select "0"
click at [539, 216] on select "Select 1st 2nd 3rd 4th 5th 6th 7th 8th 9th 10th 11th 12th 13th 14th 15th 16th 1…" at bounding box center [608, 225] width 139 height 19
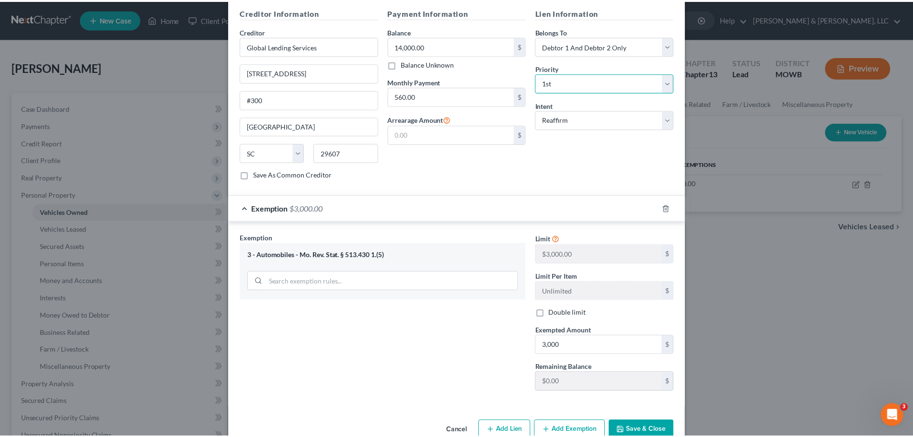
scroll to position [288, 0]
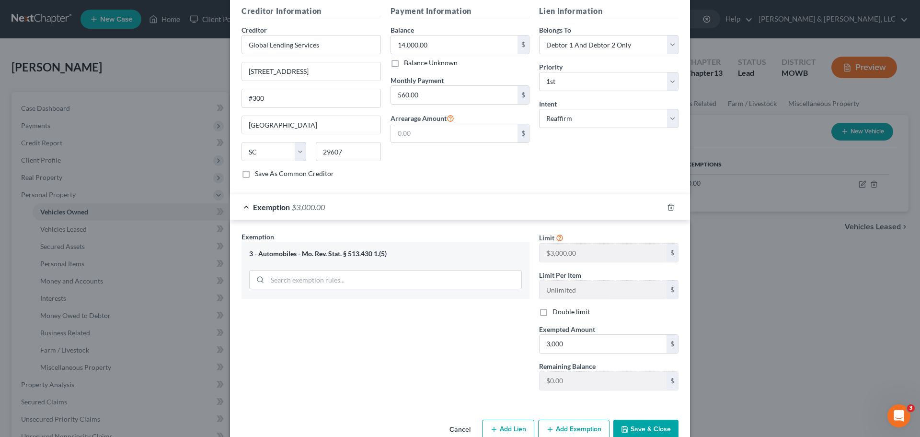
click at [626, 425] on icon "button" at bounding box center [625, 429] width 8 height 8
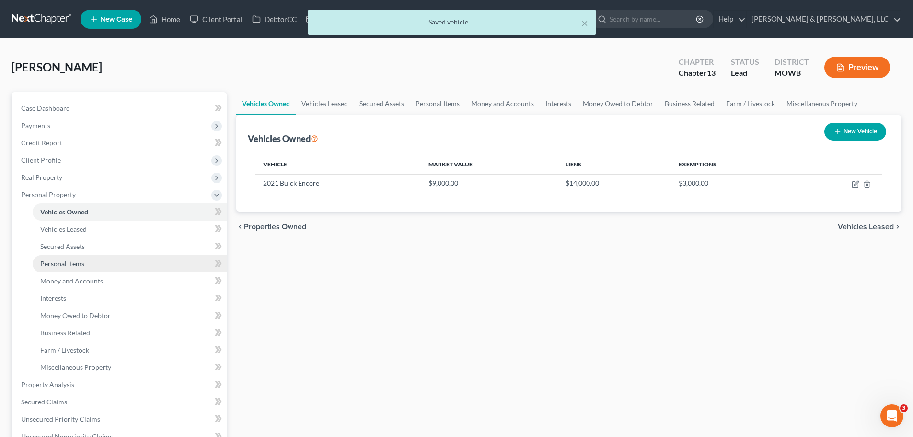
click at [75, 261] on span "Personal Items" at bounding box center [62, 263] width 44 height 8
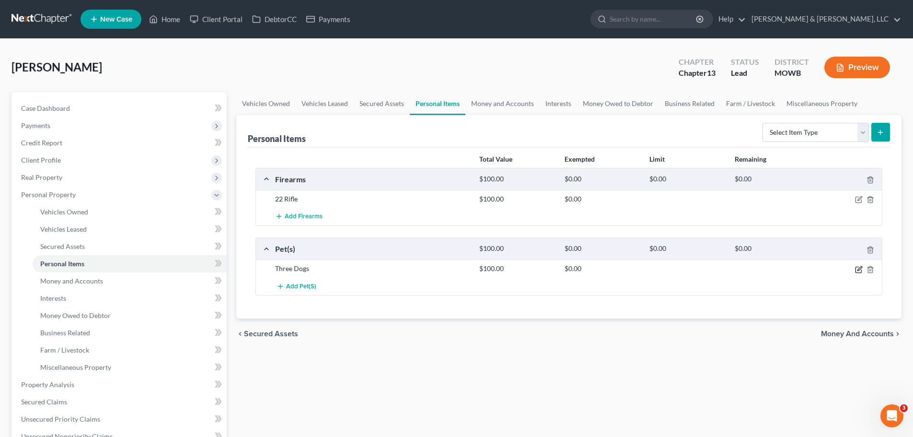
drag, startPoint x: 859, startPoint y: 267, endPoint x: 852, endPoint y: 264, distance: 7.9
click at [859, 267] on icon "button" at bounding box center [859, 270] width 8 height 8
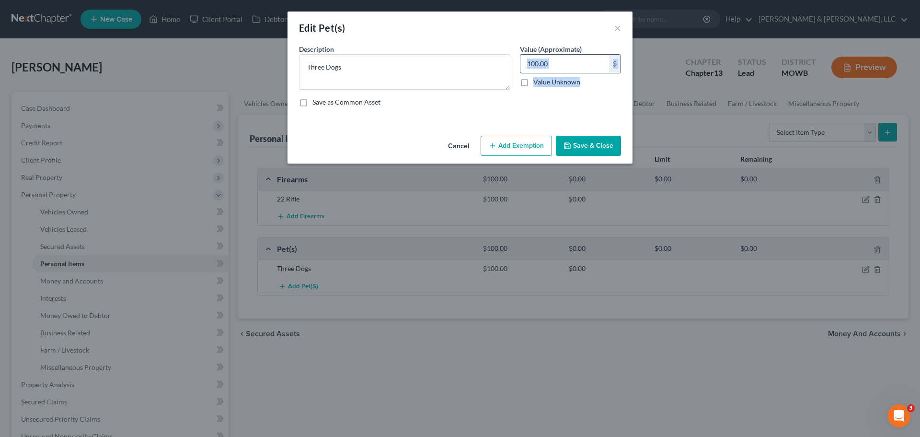
drag, startPoint x: 581, startPoint y: 73, endPoint x: 578, endPoint y: 68, distance: 6.2
click at [578, 69] on div "100.00 $ Value Unknown" at bounding box center [570, 70] width 101 height 33
click at [577, 66] on input "100.00" at bounding box center [565, 64] width 89 height 18
click at [601, 150] on button "Save & Close" at bounding box center [588, 146] width 65 height 20
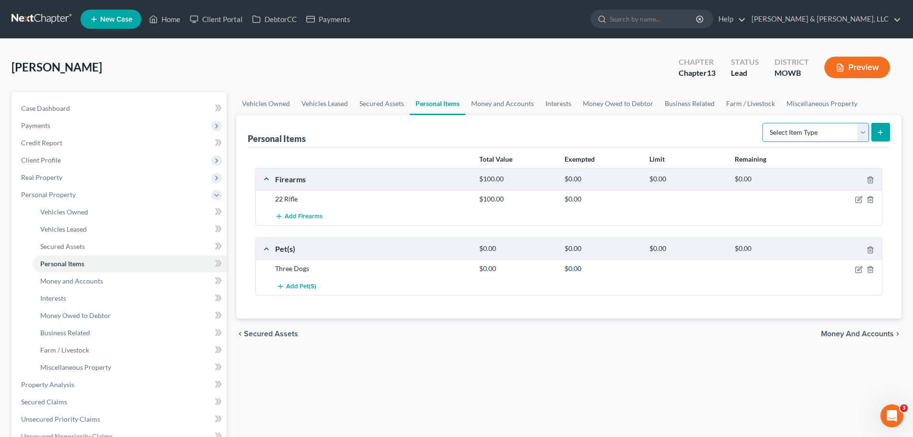
click at [790, 129] on select "Select Item Type Clothing Collectibles Of Value Electronics Firearms Household …" at bounding box center [816, 132] width 106 height 19
select select "household_goods"
click at [764, 123] on select "Select Item Type Clothing Collectibles Of Value Electronics Firearms Household …" at bounding box center [816, 132] width 106 height 19
click at [882, 140] on button "submit" at bounding box center [880, 132] width 19 height 19
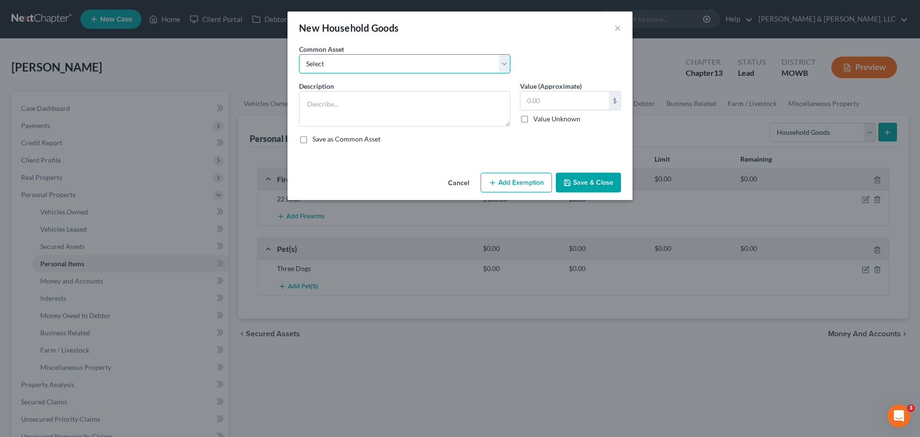
click at [382, 70] on select "Select Furniture, small appliances, basic tools, bedding, towels, knick knacks,…" at bounding box center [404, 63] width 211 height 19
select select "0"
click at [299, 54] on select "Select Furniture, small appliances, basic tools, bedding, towels, knick knacks,…" at bounding box center [404, 63] width 211 height 19
type textarea "Furniture, small appliances, basic tools, bedding, towels, knick knacks, & asso…"
type input "500.00"
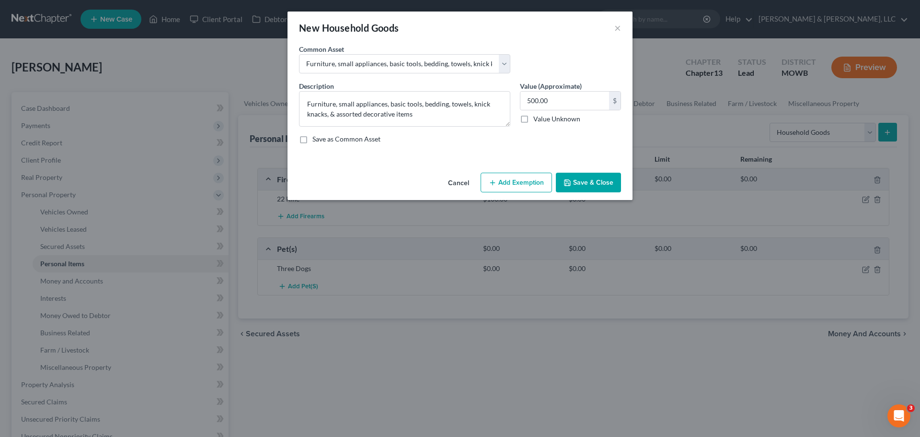
click at [584, 186] on button "Save & Close" at bounding box center [588, 183] width 65 height 20
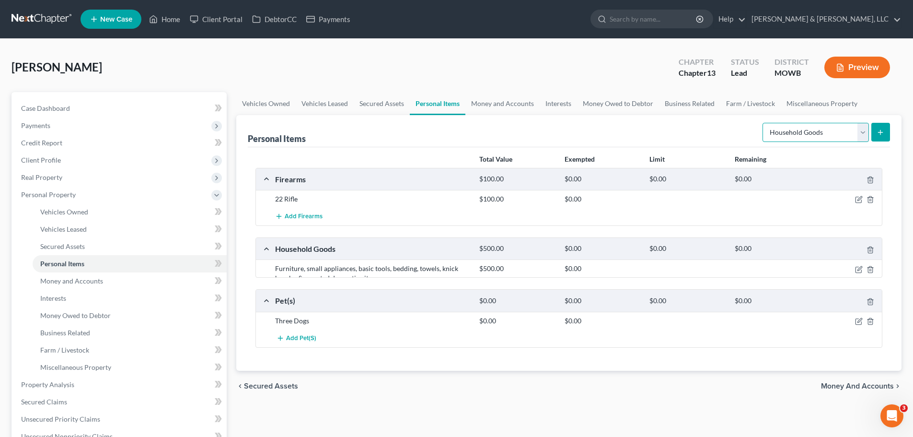
click at [792, 133] on select "Select Item Type Clothing Collectibles Of Value Electronics Firearms Household …" at bounding box center [816, 132] width 106 height 19
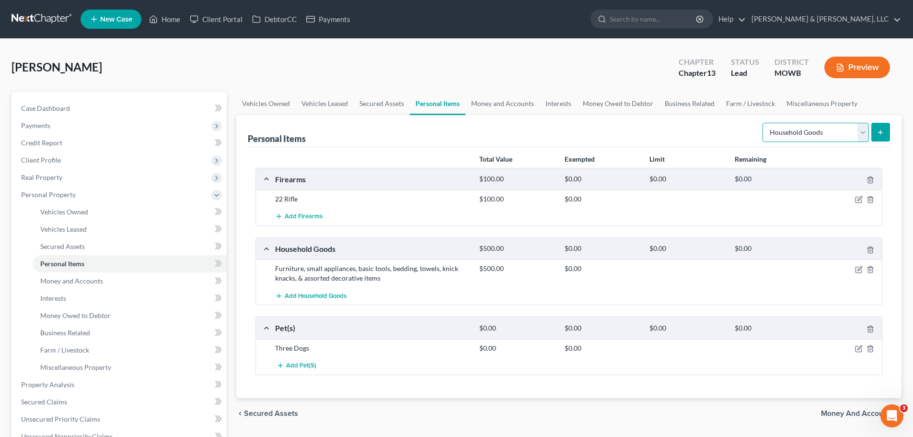
select select "clothing"
click at [764, 123] on select "Select Item Type Clothing Collectibles Of Value Electronics Firearms Household …" at bounding box center [816, 132] width 106 height 19
click at [885, 131] on button "submit" at bounding box center [880, 132] width 19 height 19
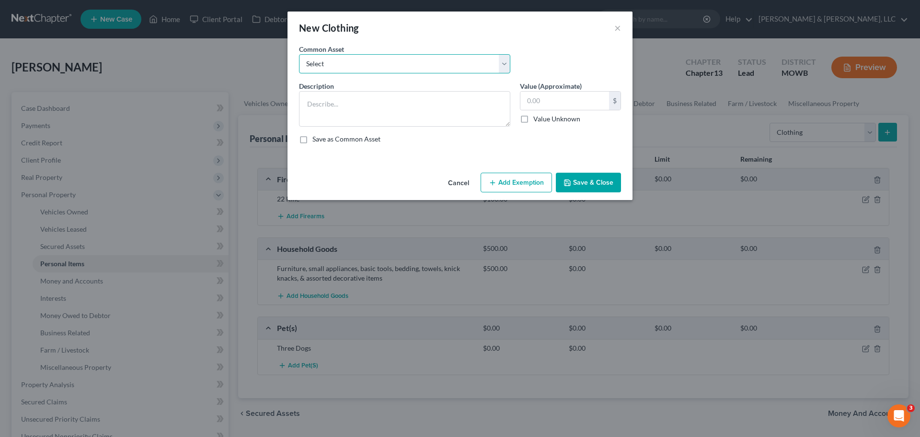
drag, startPoint x: 394, startPoint y: 66, endPoint x: 389, endPoint y: 72, distance: 7.6
click at [393, 66] on select "Select Clothing & shoes" at bounding box center [404, 63] width 211 height 19
select select "0"
click at [299, 54] on select "Select Clothing & shoes" at bounding box center [404, 63] width 211 height 19
type textarea "Clothing & shoes"
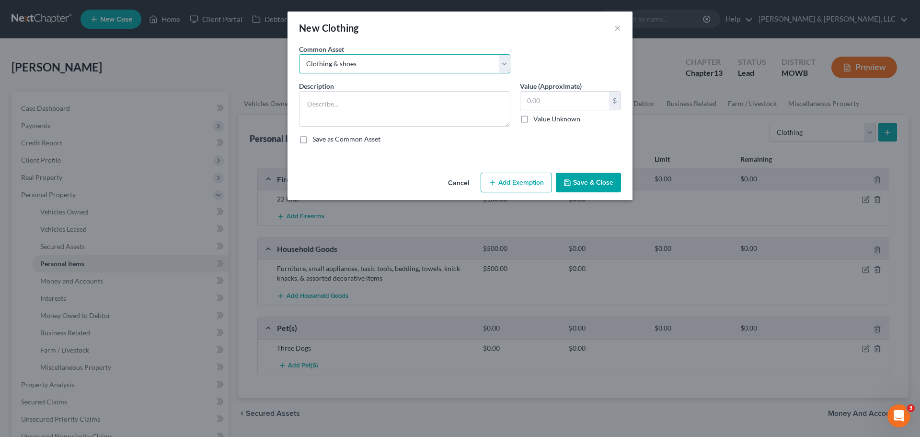
type input "500.00"
drag, startPoint x: 585, startPoint y: 188, endPoint x: 592, endPoint y: 187, distance: 7.7
click at [585, 188] on button "Save & Close" at bounding box center [588, 183] width 65 height 20
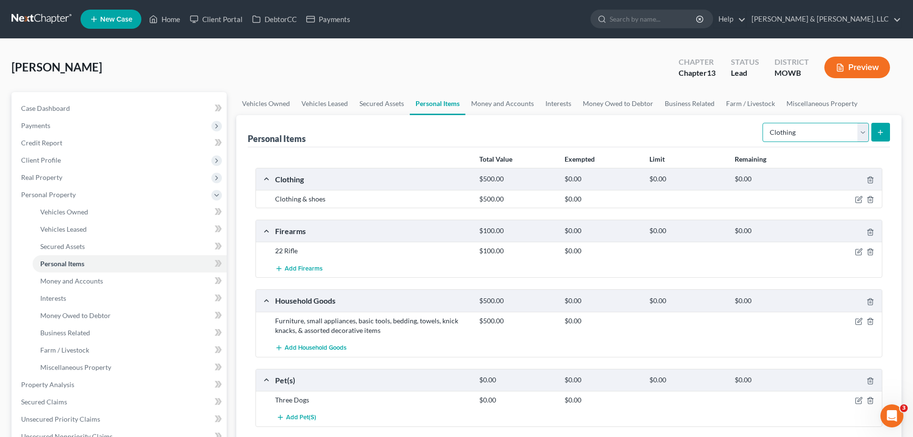
click at [805, 130] on select "Select Item Type Clothing Collectibles Of Value Electronics Firearms Household …" at bounding box center [816, 132] width 106 height 19
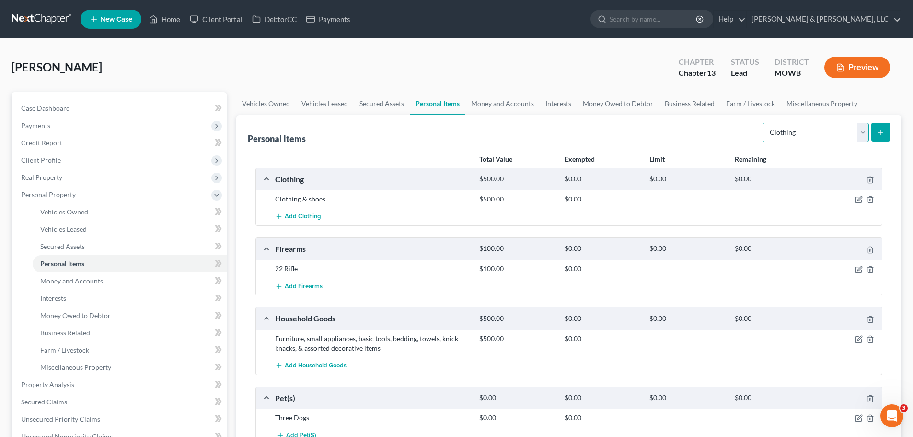
select select "electronics"
click at [764, 123] on select "Select Item Type Clothing Collectibles Of Value Electronics Firearms Household …" at bounding box center [816, 132] width 106 height 19
click at [876, 135] on button "submit" at bounding box center [880, 132] width 19 height 19
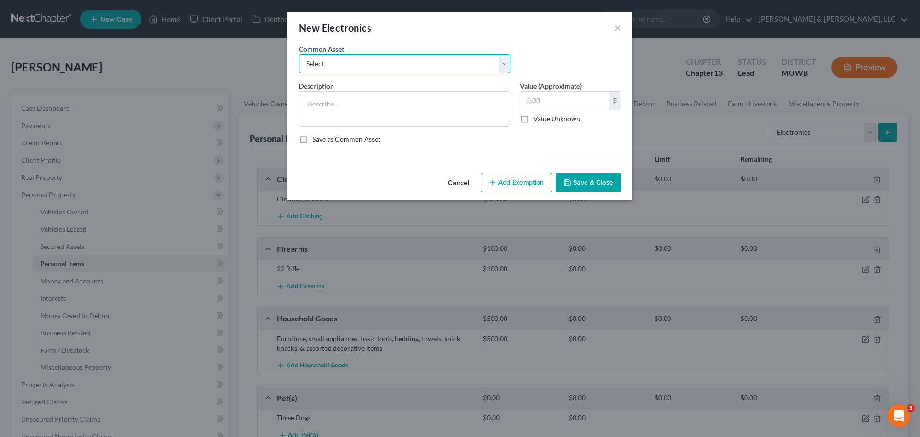
click at [479, 63] on select "Select TVs, Videos, Computer, Tablet" at bounding box center [404, 63] width 211 height 19
select select "0"
click at [299, 54] on select "Select TVs, Videos, Computer, Tablet" at bounding box center [404, 63] width 211 height 19
type textarea "TVs, Videos, Computer, Tablet"
type input "475.00"
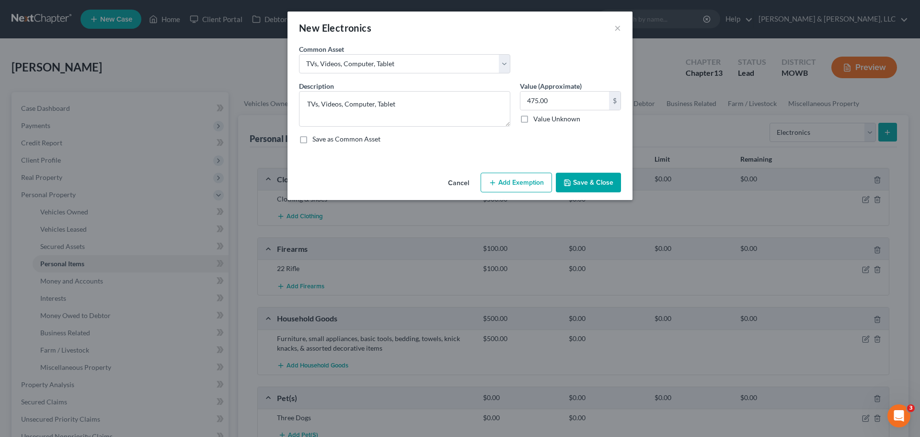
click at [568, 177] on button "Save & Close" at bounding box center [588, 183] width 65 height 20
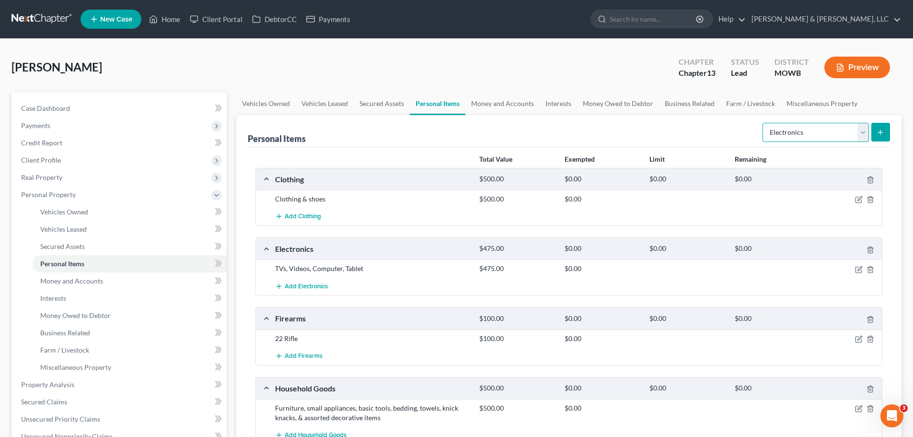
click at [789, 139] on select "Select Item Type Clothing Collectibles Of Value Electronics Firearms Household …" at bounding box center [816, 132] width 106 height 19
select select "jewelry"
click at [764, 123] on select "Select Item Type Clothing Collectibles Of Value Electronics Firearms Household …" at bounding box center [816, 132] width 106 height 19
click at [878, 139] on button "submit" at bounding box center [880, 132] width 19 height 19
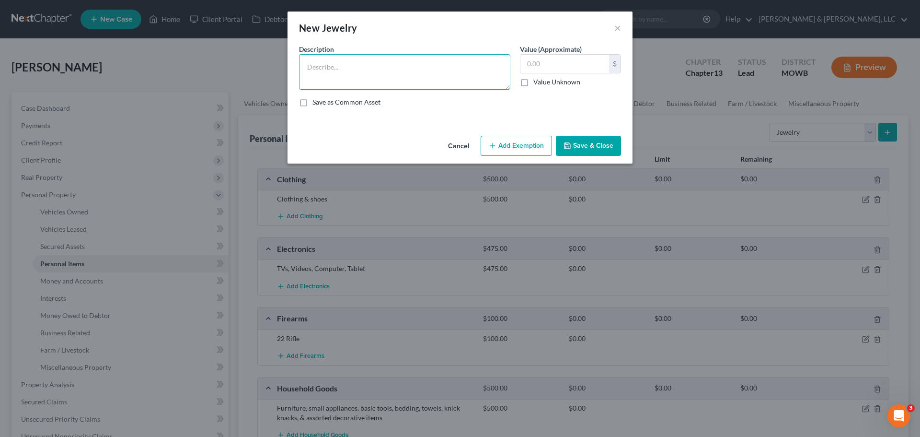
click at [408, 78] on textarea at bounding box center [404, 71] width 211 height 35
type textarea "Jewelry"
click at [576, 145] on button "Save & Close" at bounding box center [588, 146] width 65 height 20
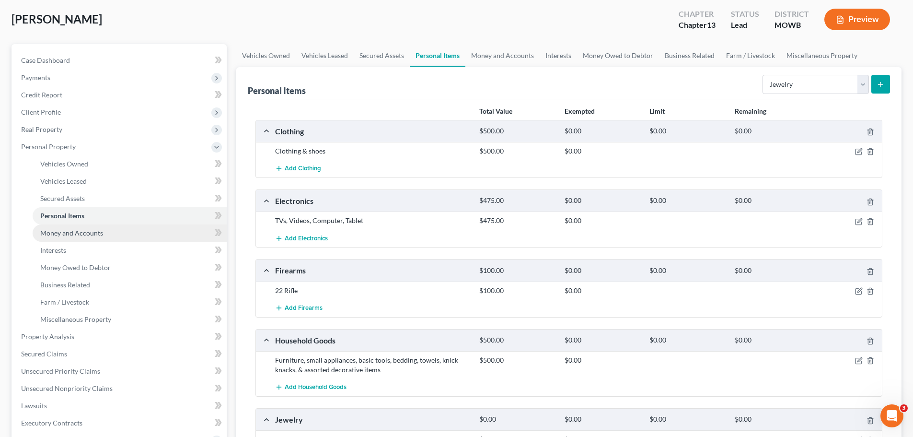
click at [114, 233] on link "Money and Accounts" at bounding box center [130, 232] width 194 height 17
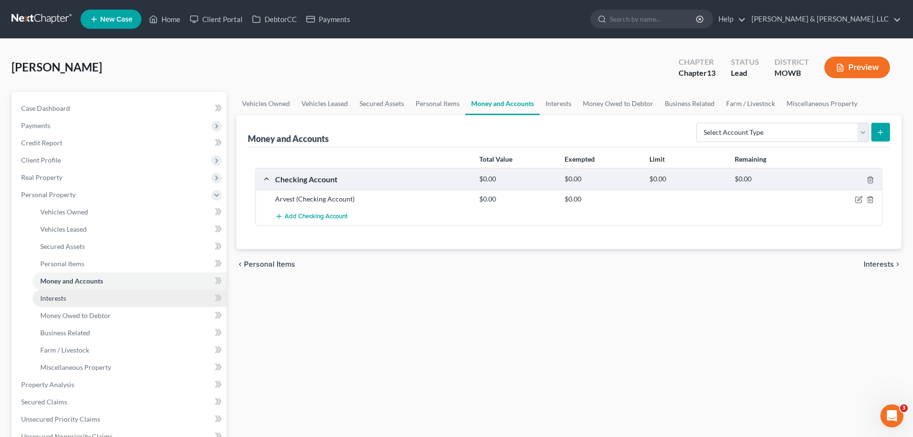
click at [73, 297] on link "Interests" at bounding box center [130, 298] width 194 height 17
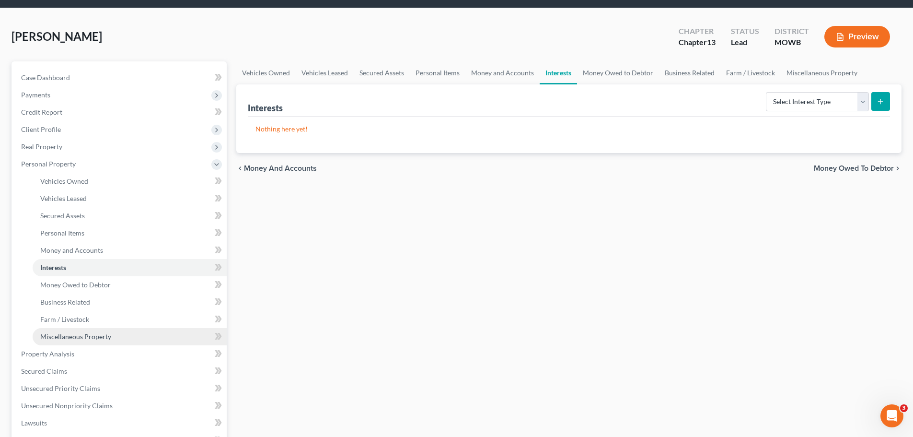
scroll to position [96, 0]
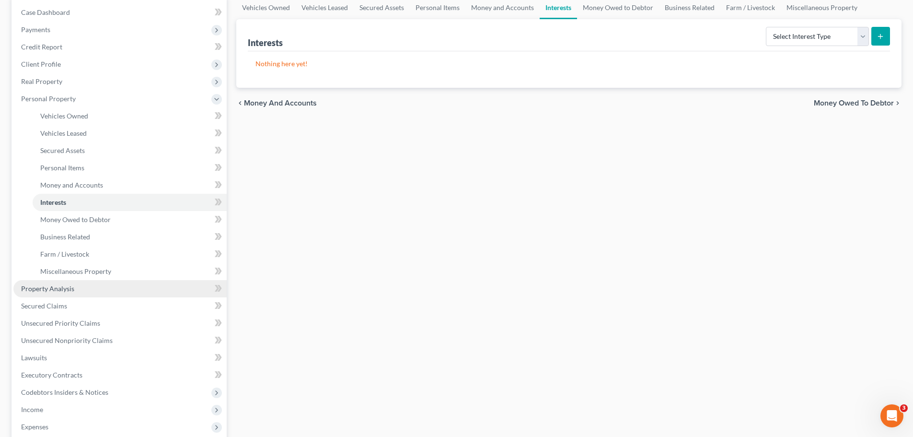
click at [58, 283] on link "Property Analysis" at bounding box center [119, 288] width 213 height 17
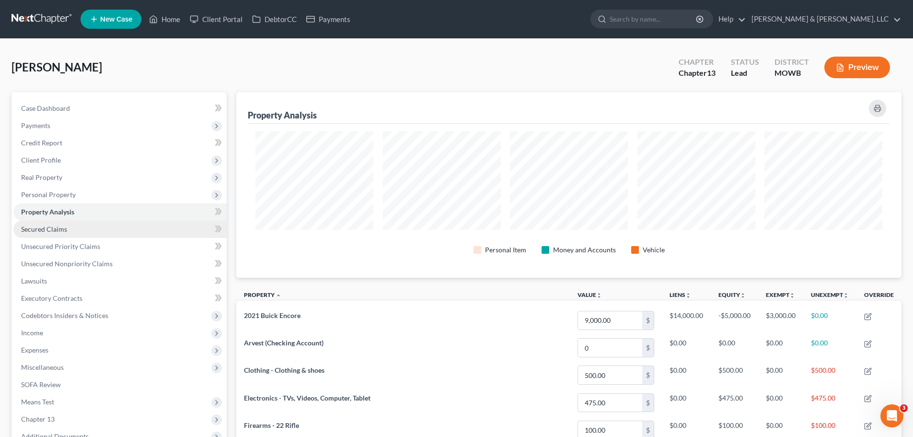
click at [59, 230] on span "Secured Claims" at bounding box center [44, 229] width 46 height 8
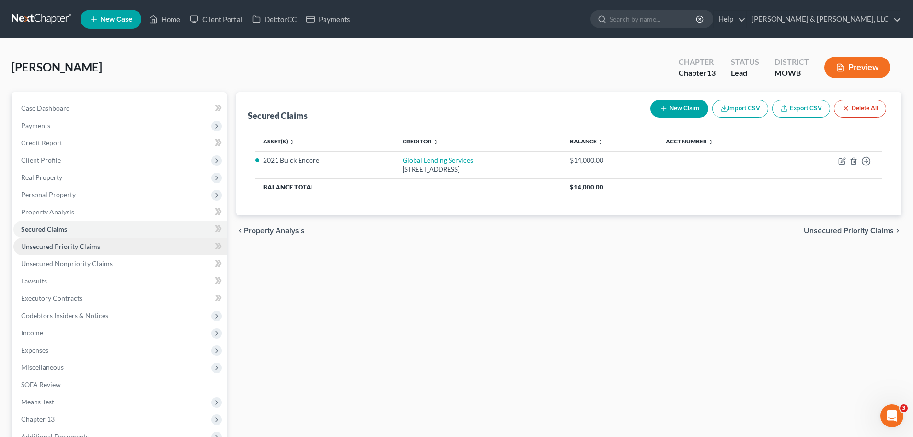
click at [70, 247] on span "Unsecured Priority Claims" at bounding box center [60, 246] width 79 height 8
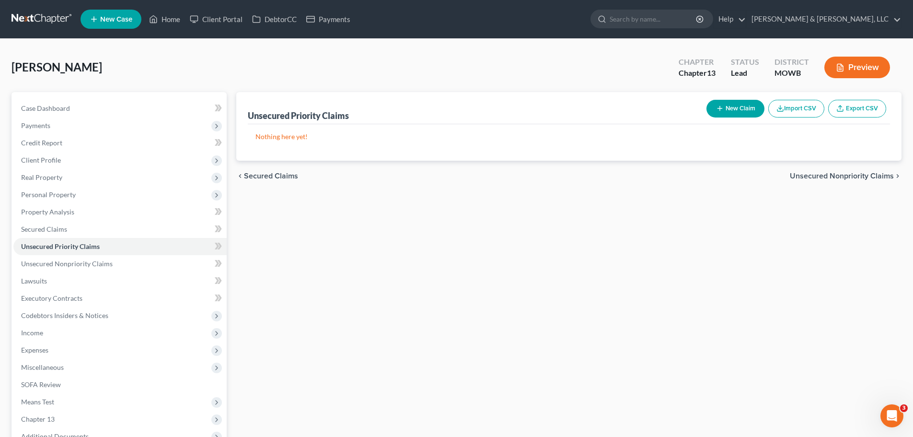
click at [723, 106] on button "New Claim" at bounding box center [736, 109] width 58 height 18
select select "2"
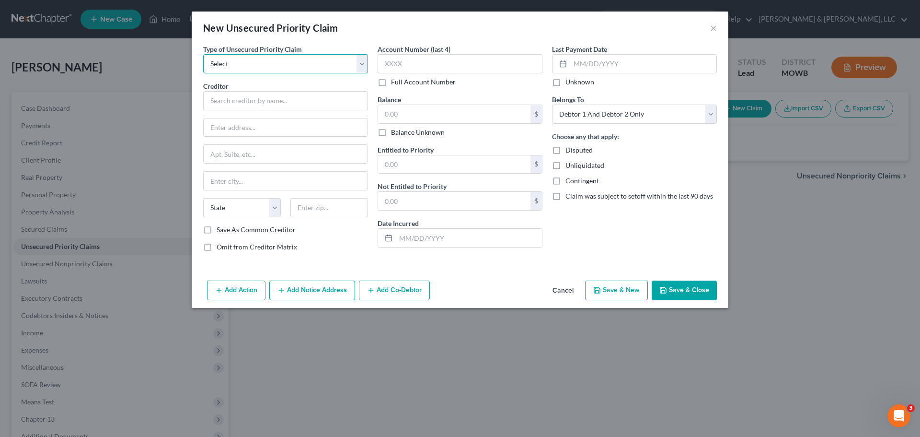
click at [310, 67] on select "Select Taxes & Other Government Units Domestic Support Obligations Extensions o…" at bounding box center [285, 63] width 165 height 19
select select "1"
click at [203, 54] on select "Select Taxes & Other Government Units Domestic Support Obligations Extensions o…" at bounding box center [285, 63] width 165 height 19
click at [267, 106] on input "text" at bounding box center [285, 100] width 165 height 19
type input "???"
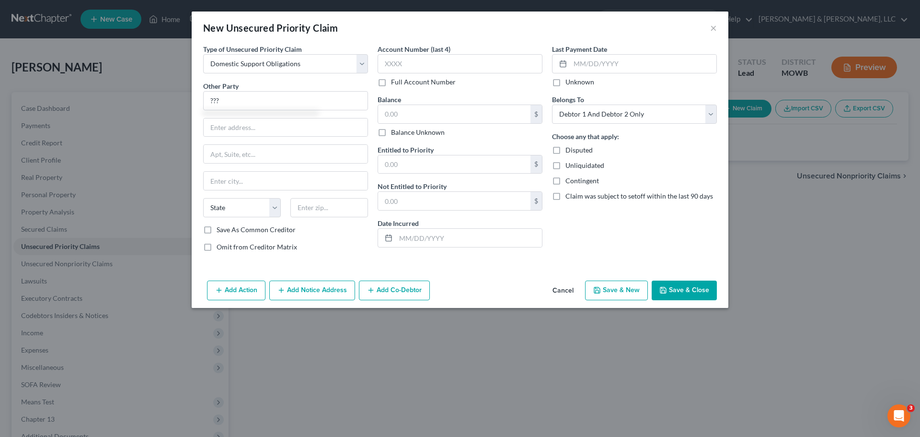
click at [679, 287] on button "Save & Close" at bounding box center [684, 290] width 65 height 20
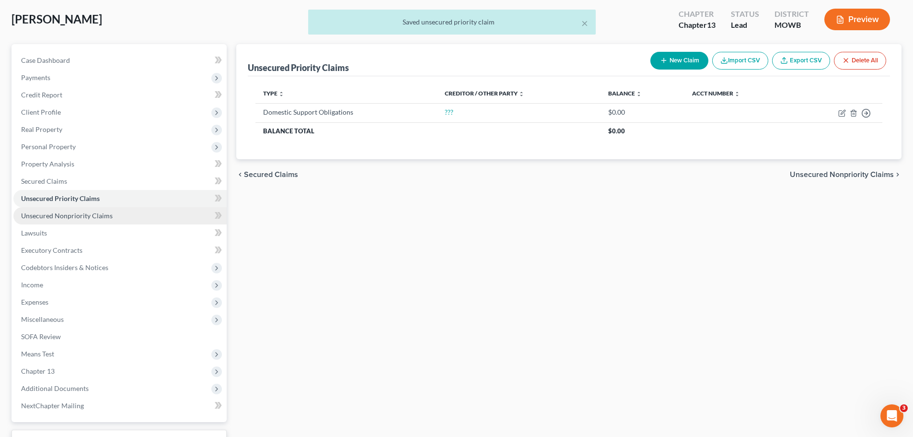
click at [88, 213] on span "Unsecured Nonpriority Claims" at bounding box center [67, 215] width 92 height 8
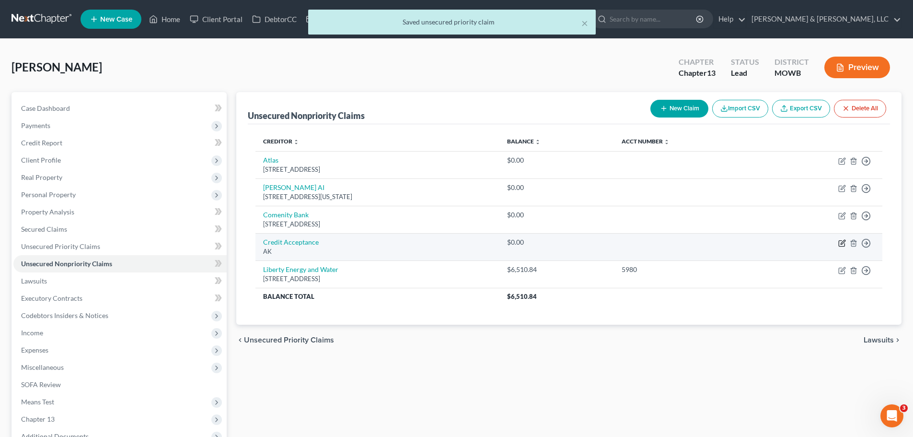
click at [843, 241] on icon "button" at bounding box center [843, 242] width 4 height 4
select select "1"
select select "14"
select select "0"
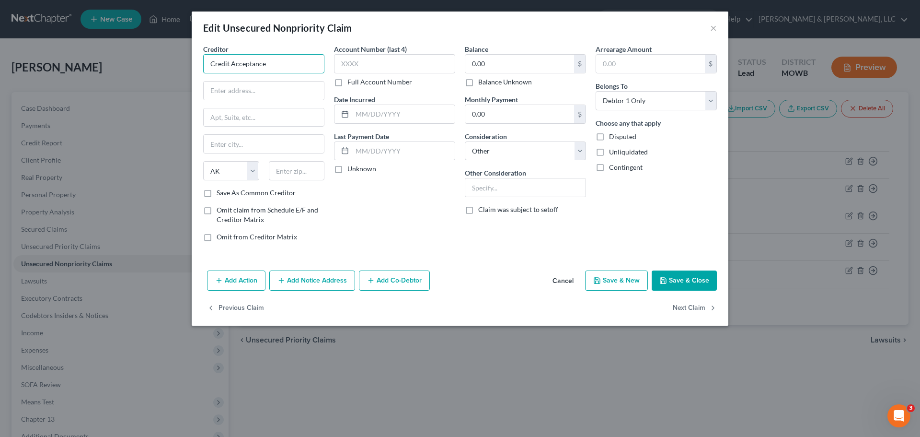
click at [284, 64] on input "Credit Acceptance" at bounding box center [263, 63] width 121 height 19
type input "American Credit Acceptance"
type input "PO Box 204531"
type input "Dallas"
select select "45"
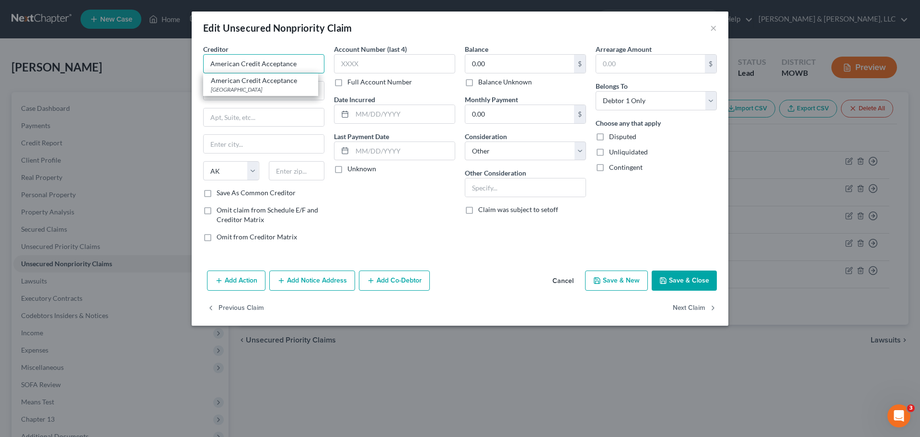
type input "75320"
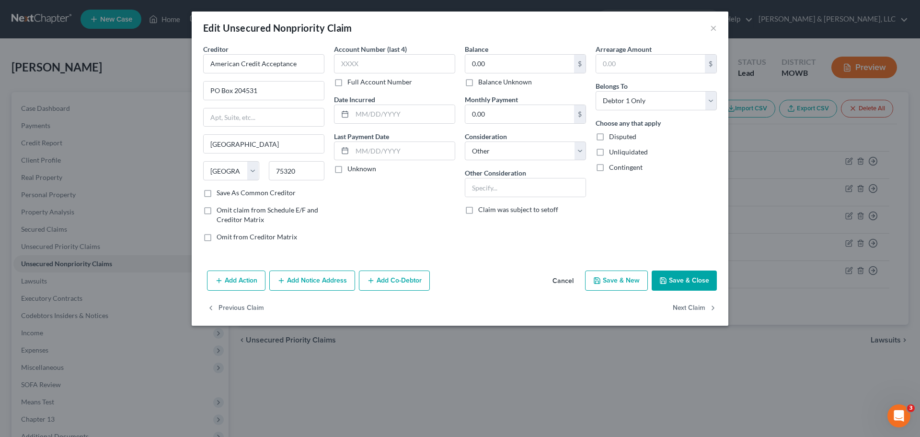
click at [686, 278] on button "Save & Close" at bounding box center [684, 280] width 65 height 20
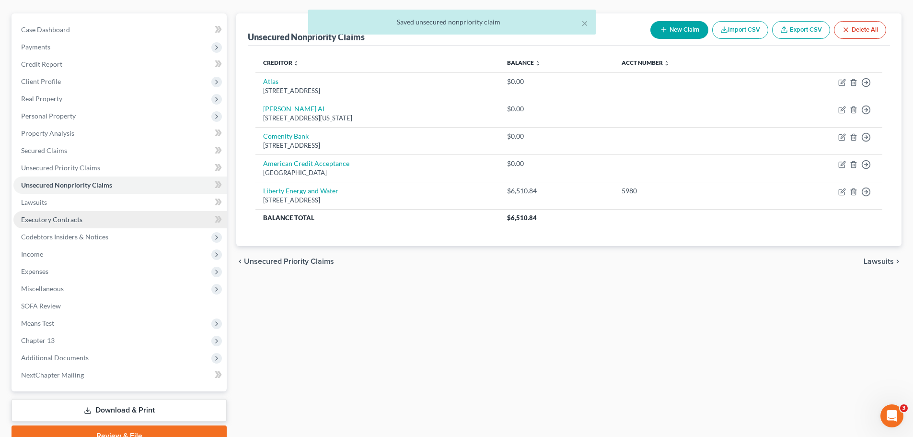
scroll to position [96, 0]
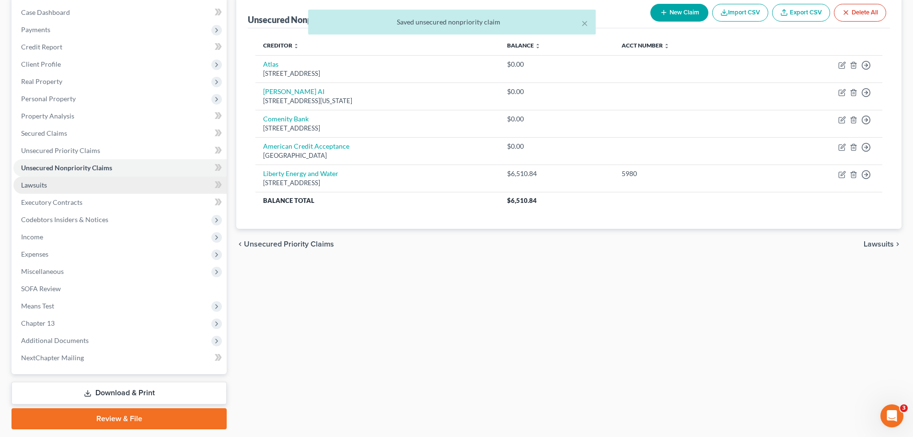
click at [75, 182] on link "Lawsuits" at bounding box center [119, 184] width 213 height 17
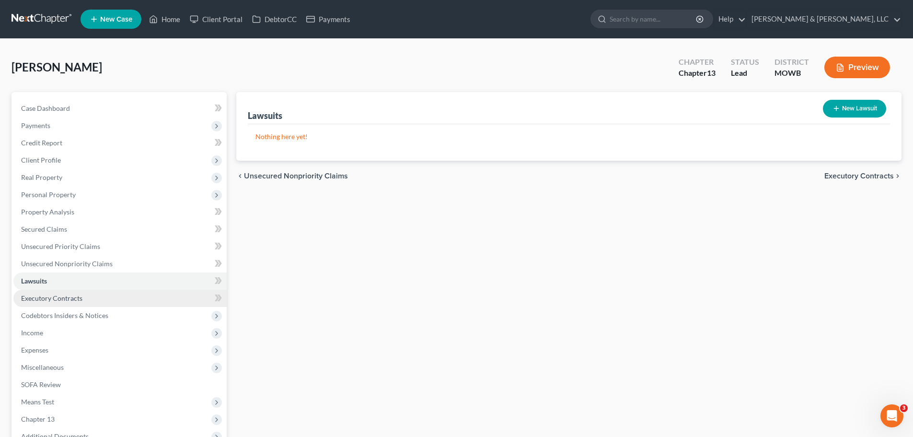
click at [58, 297] on span "Executory Contracts" at bounding box center [51, 298] width 61 height 8
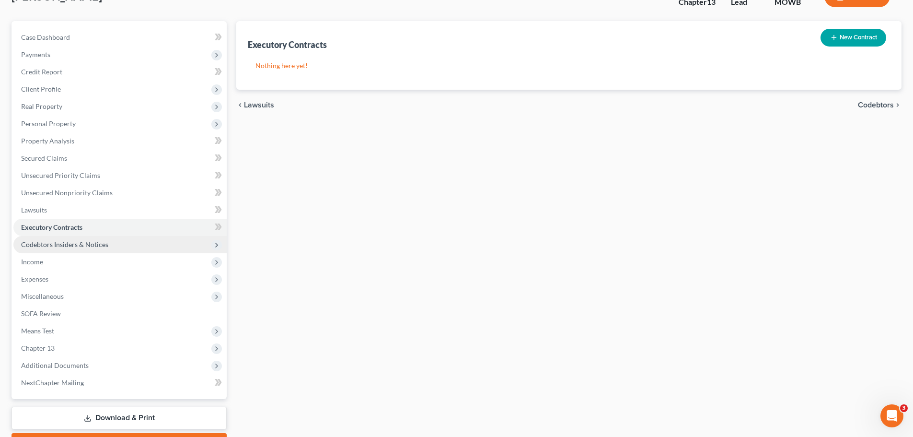
scroll to position [96, 0]
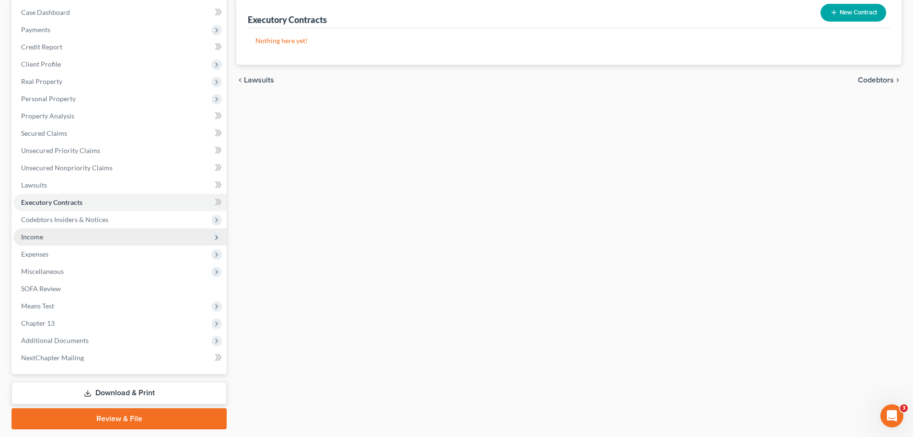
click at [58, 234] on span "Income" at bounding box center [119, 236] width 213 height 17
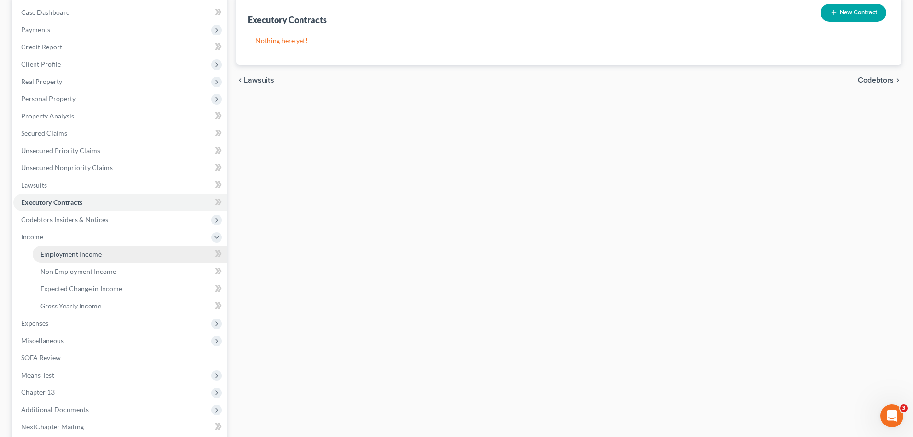
click at [66, 250] on span "Employment Income" at bounding box center [70, 254] width 61 height 8
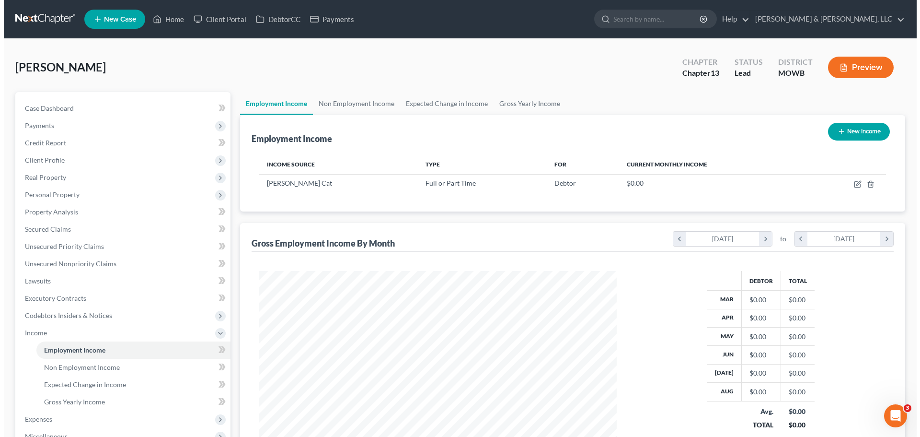
scroll to position [179, 377]
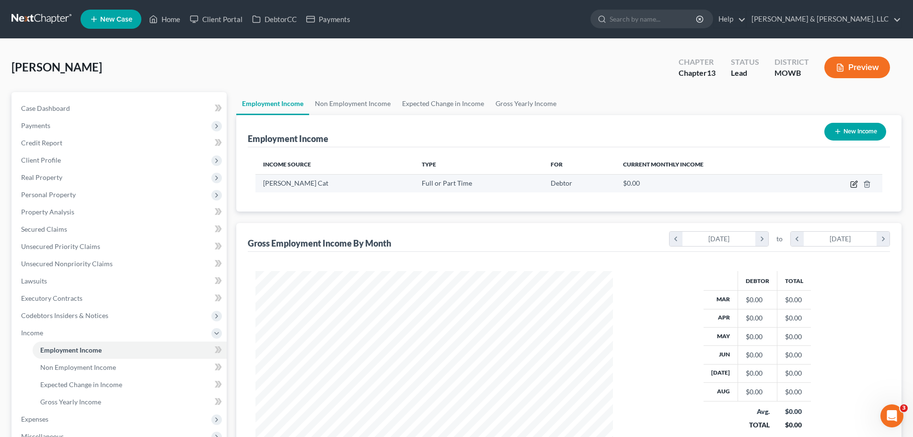
click at [852, 183] on icon "button" at bounding box center [854, 184] width 8 height 8
select select "0"
select select "26"
select select "2"
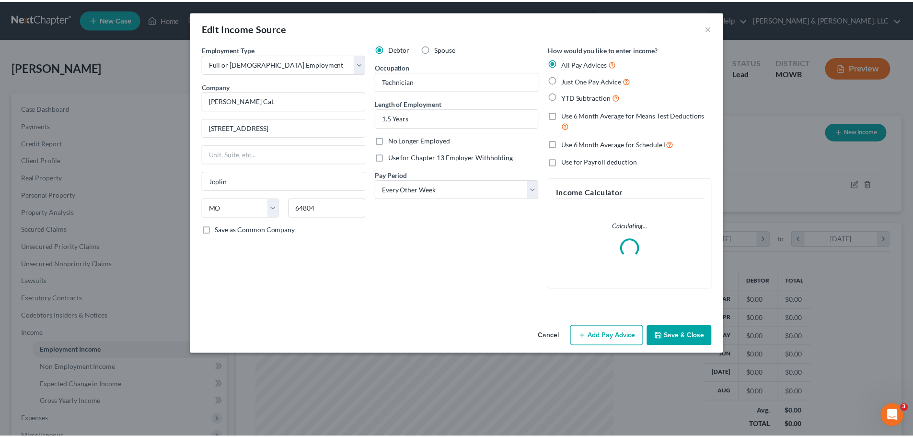
scroll to position [180, 380]
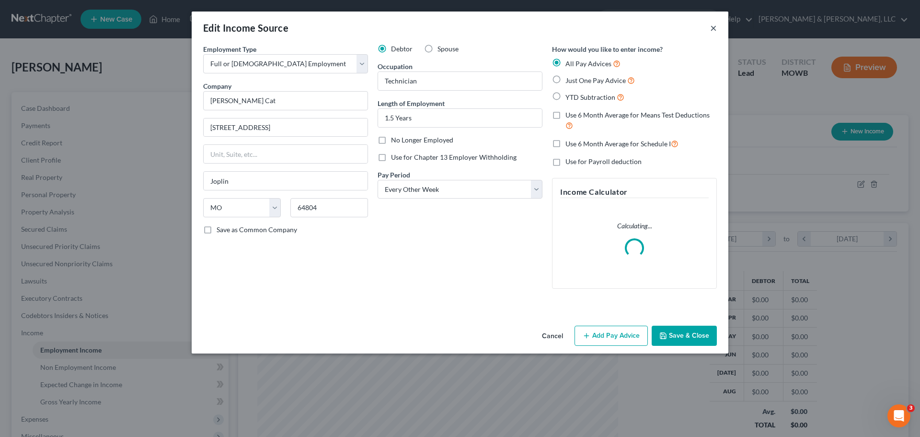
click at [712, 29] on button "×" at bounding box center [713, 28] width 7 height 12
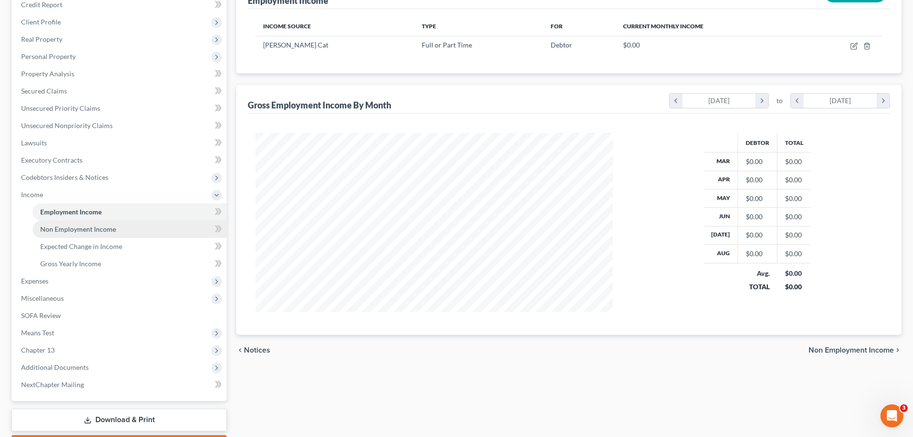
scroll to position [144, 0]
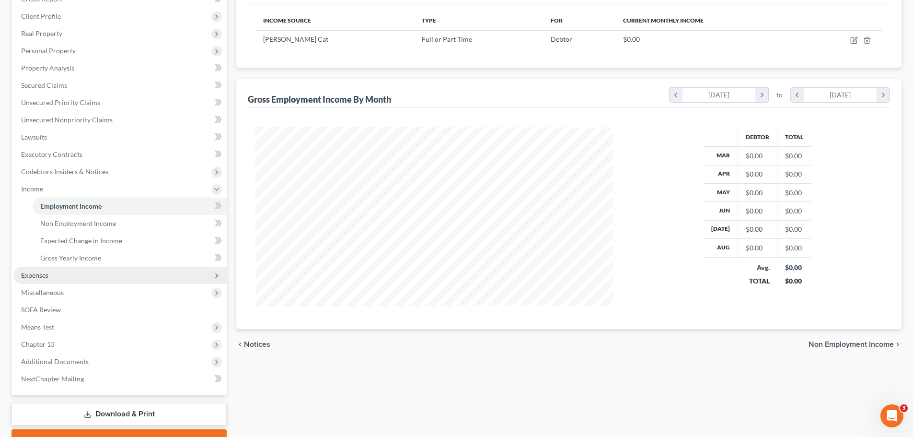
click at [63, 274] on span "Expenses" at bounding box center [119, 275] width 213 height 17
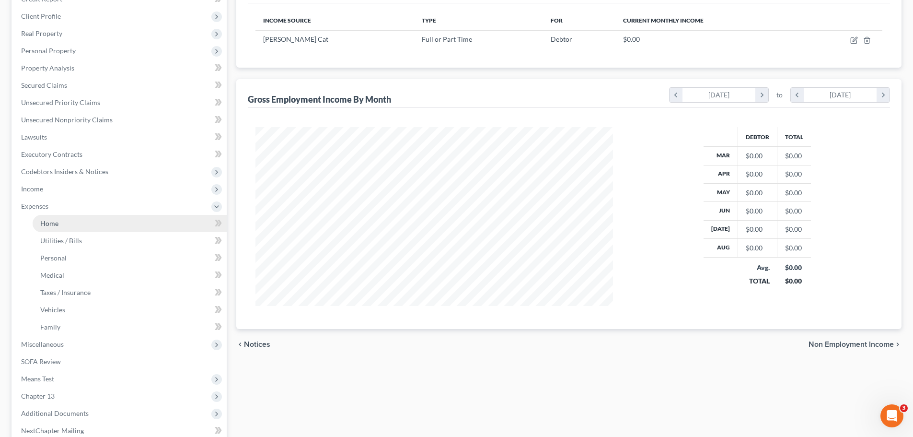
click at [57, 229] on link "Home" at bounding box center [130, 223] width 194 height 17
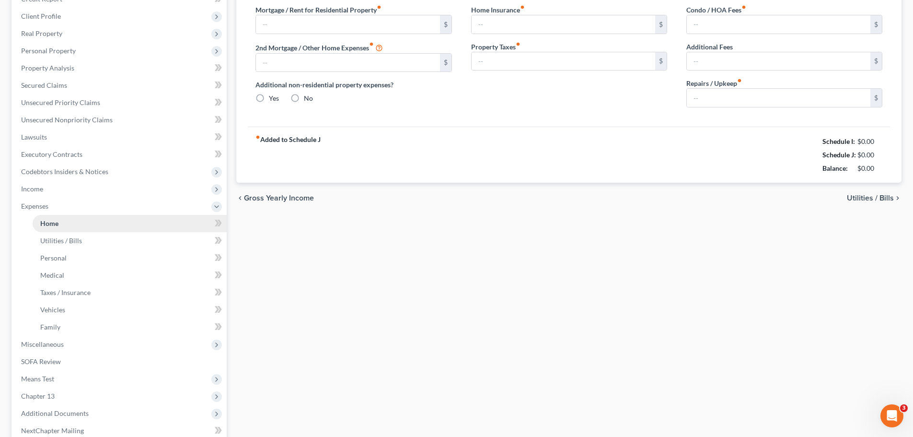
scroll to position [34, 0]
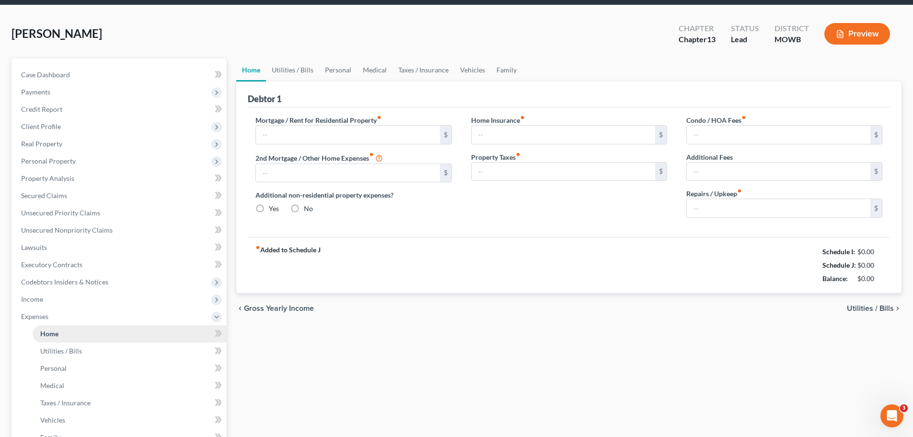
type input "300.00"
type input "0.00"
radio input "true"
type input "0.00"
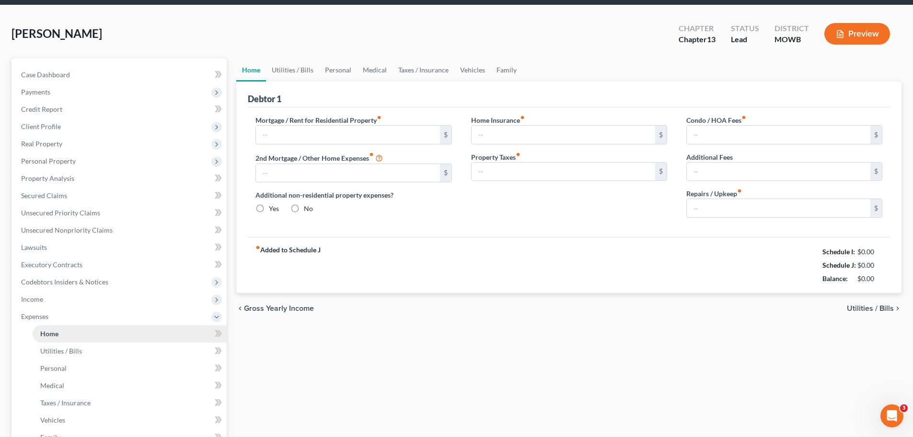
type input "0.00"
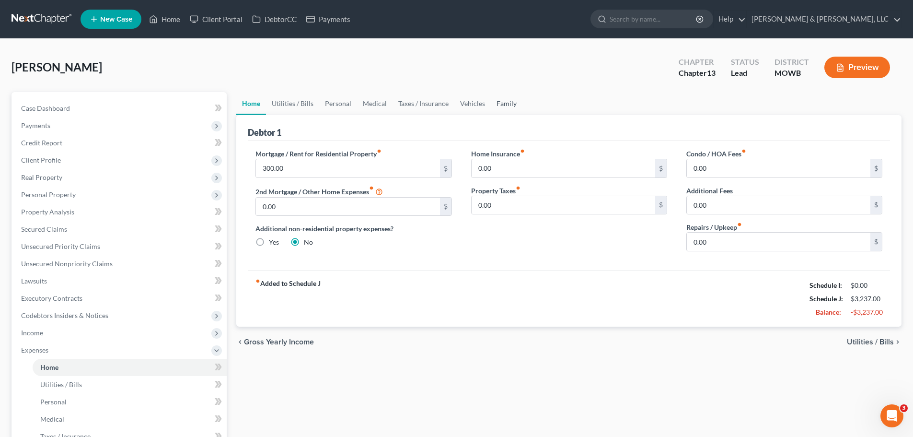
click at [513, 102] on link "Family" at bounding box center [507, 103] width 32 height 23
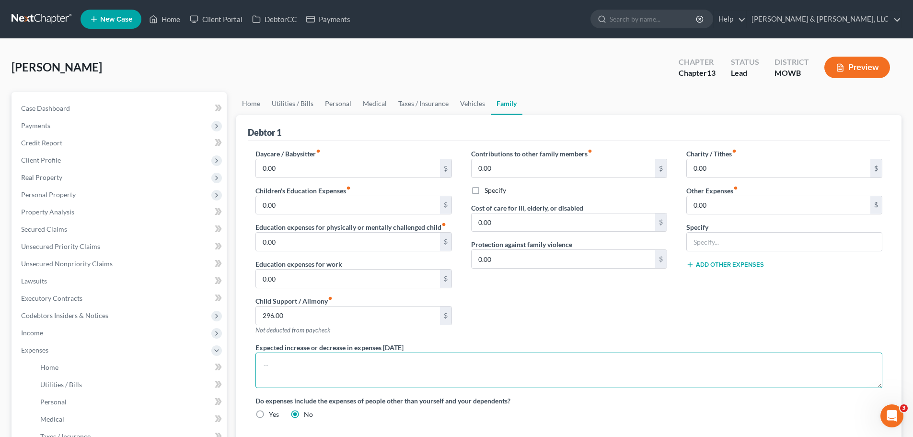
click at [366, 354] on textarea at bounding box center [568, 369] width 627 height 35
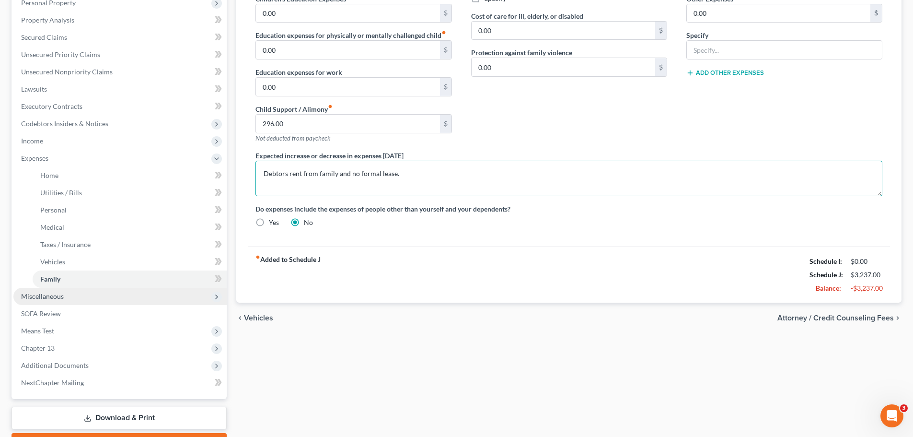
type textarea "Debtors rent from family and no formal lease."
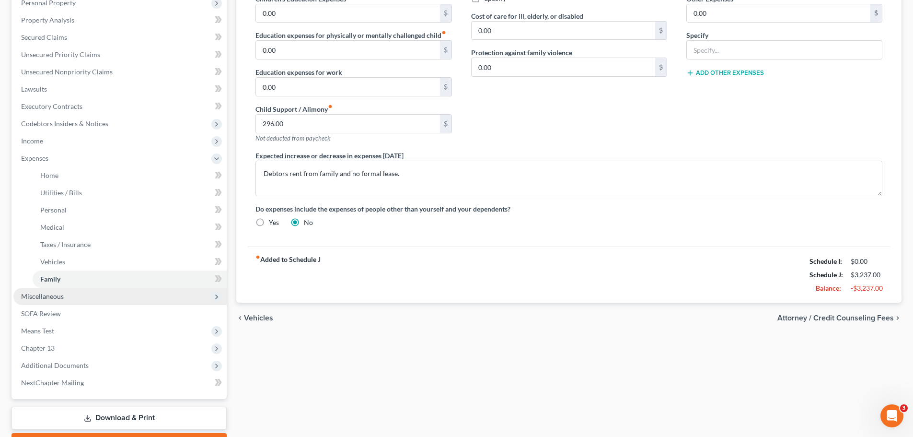
click at [58, 288] on span "Miscellaneous" at bounding box center [119, 296] width 213 height 17
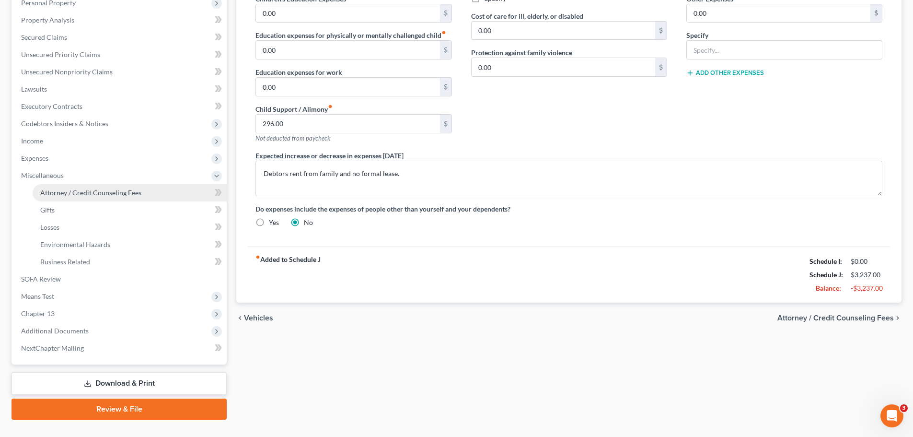
click at [84, 191] on span "Attorney / Credit Counseling Fees" at bounding box center [90, 192] width 101 height 8
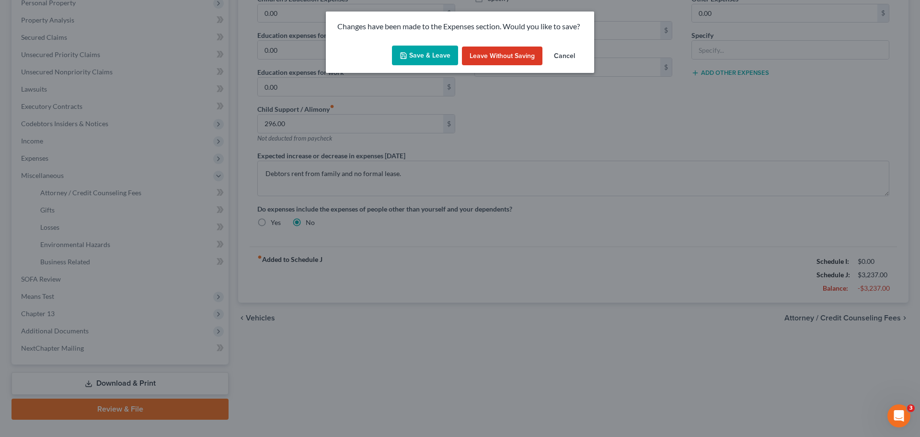
click at [440, 61] on button "Save & Leave" at bounding box center [425, 56] width 66 height 20
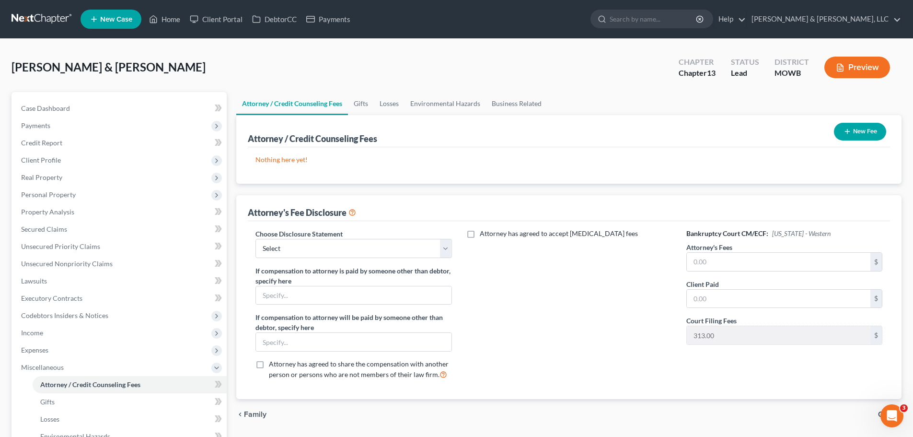
click at [857, 141] on div "New Fee" at bounding box center [860, 131] width 60 height 25
click at [855, 137] on button "New Fee" at bounding box center [860, 132] width 52 height 18
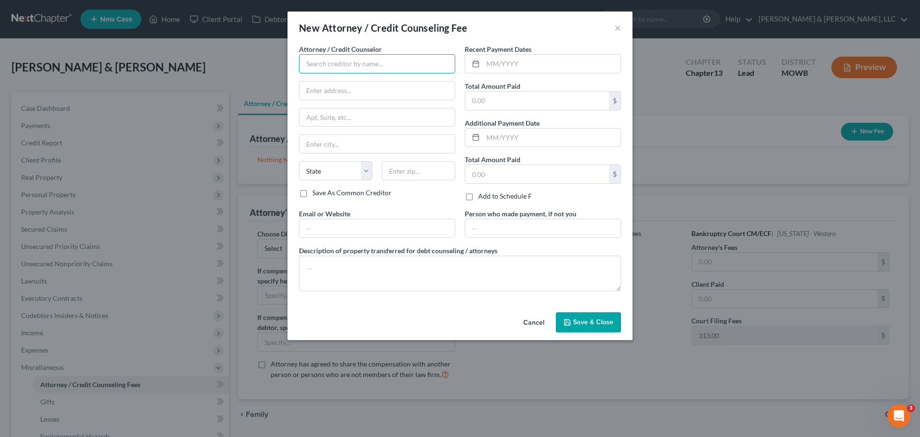
click at [358, 68] on input "text" at bounding box center [377, 63] width 156 height 19
click at [359, 79] on div "001 Debtorcc, Inc" at bounding box center [357, 81] width 100 height 10
type input "001 Debtorcc, Inc"
type input "378 Summit Ave"
type input "Jersey City"
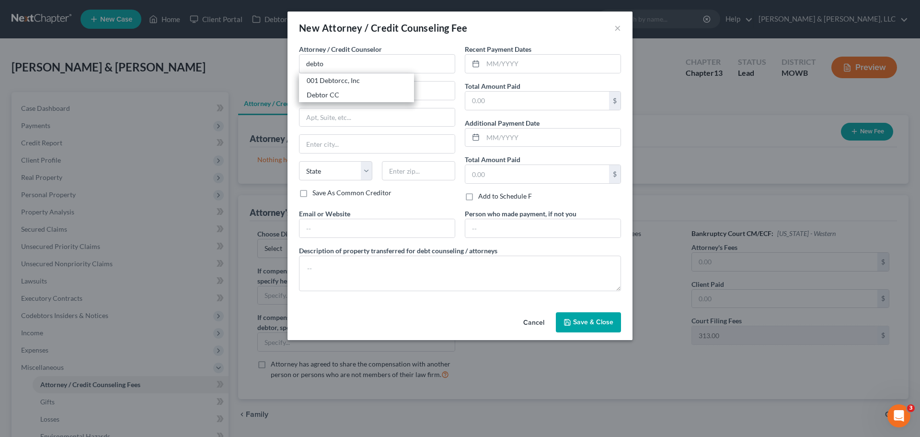
select select "33"
type input "07306"
click at [500, 100] on input "text" at bounding box center [537, 101] width 144 height 18
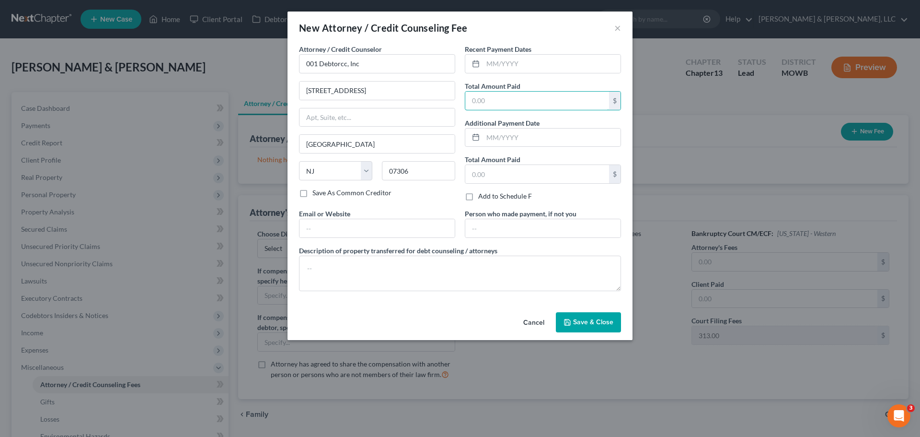
type input "19.95"
click at [573, 323] on button "Save & Close" at bounding box center [588, 322] width 65 height 20
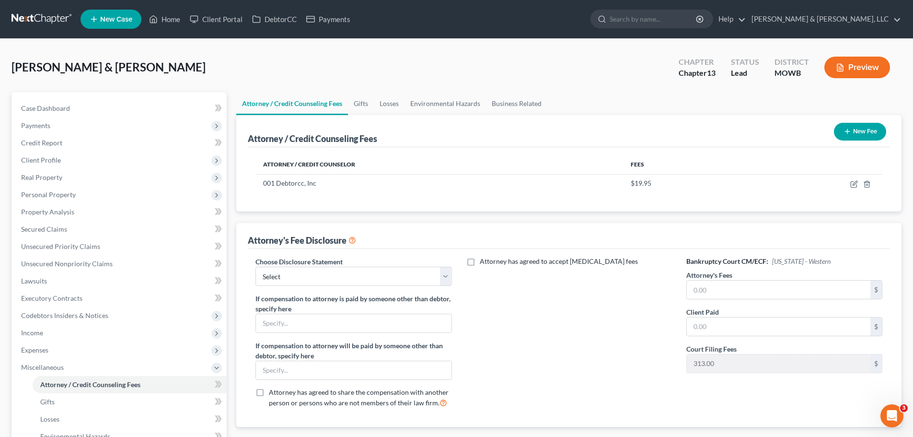
click at [339, 253] on div "Choose Disclosure Statement Select Attorney Disclosure of Compensation Statemen…" at bounding box center [569, 338] width 642 height 178
drag, startPoint x: 345, startPoint y: 275, endPoint x: 340, endPoint y: 280, distance: 7.5
click at [345, 275] on select "Select Attorney Disclosure of Compensation Statement" at bounding box center [353, 276] width 196 height 19
select select "0"
click at [255, 267] on select "Select Attorney Disclosure of Compensation Statement" at bounding box center [353, 276] width 196 height 19
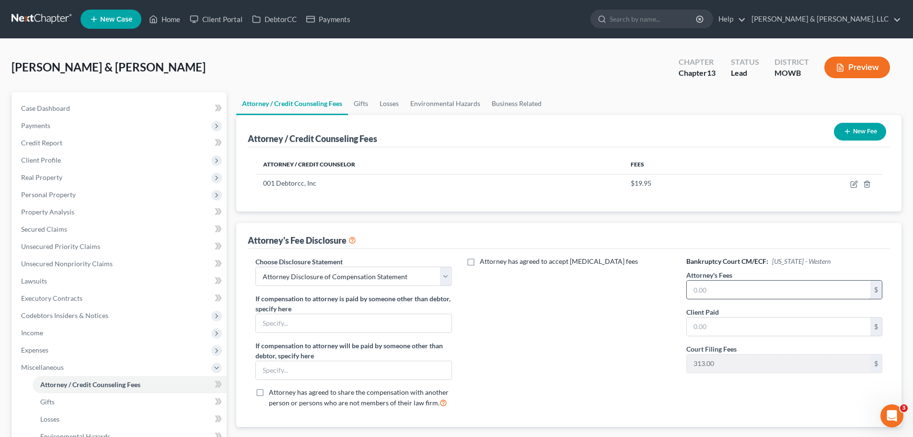
click at [694, 291] on input "text" at bounding box center [779, 289] width 184 height 18
type input "4,100"
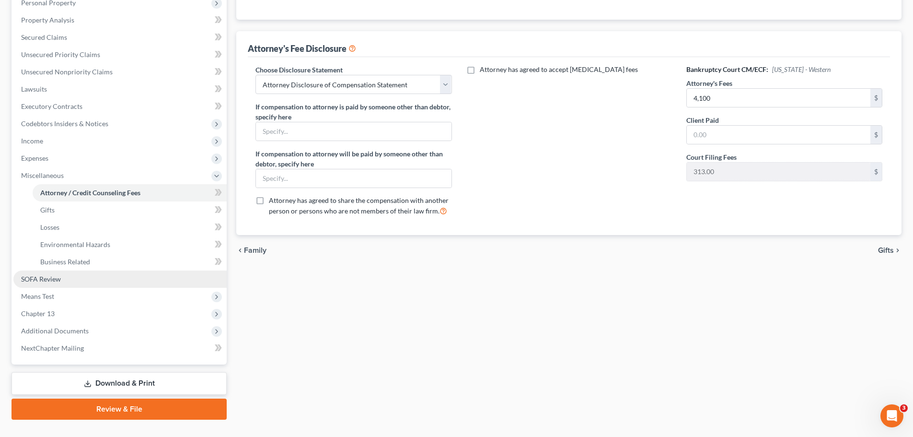
click at [53, 272] on link "SOFA Review" at bounding box center [119, 278] width 213 height 17
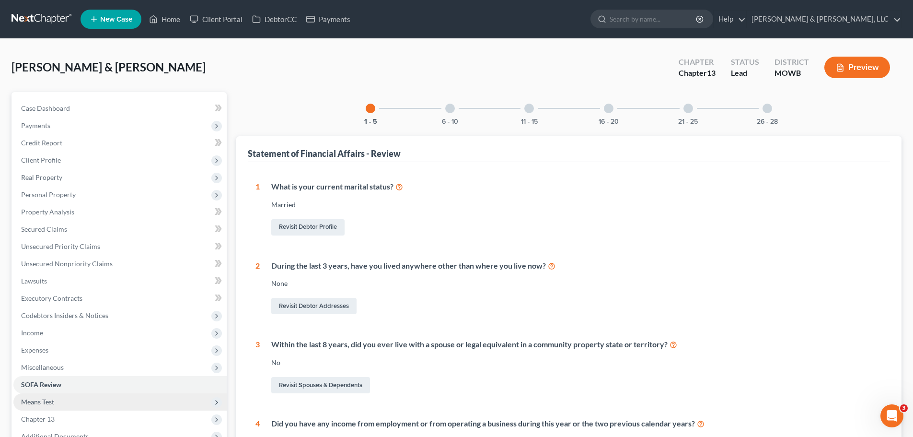
click at [55, 398] on span "Means Test" at bounding box center [119, 401] width 213 height 17
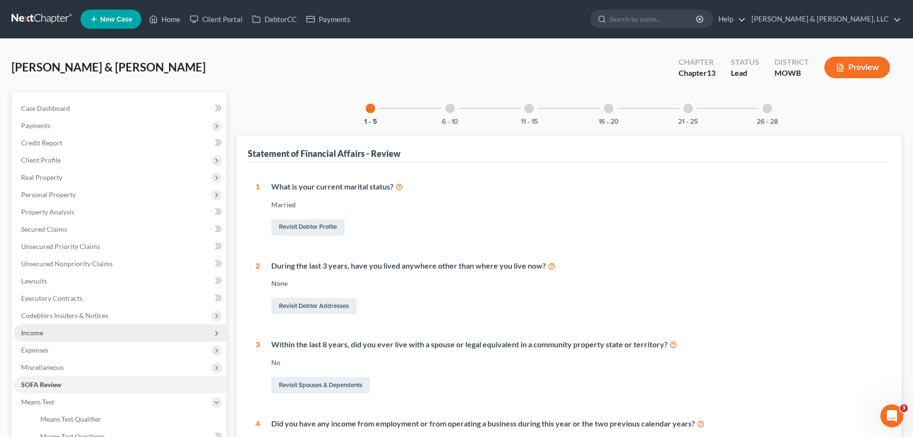
click at [47, 332] on span "Income" at bounding box center [119, 332] width 213 height 17
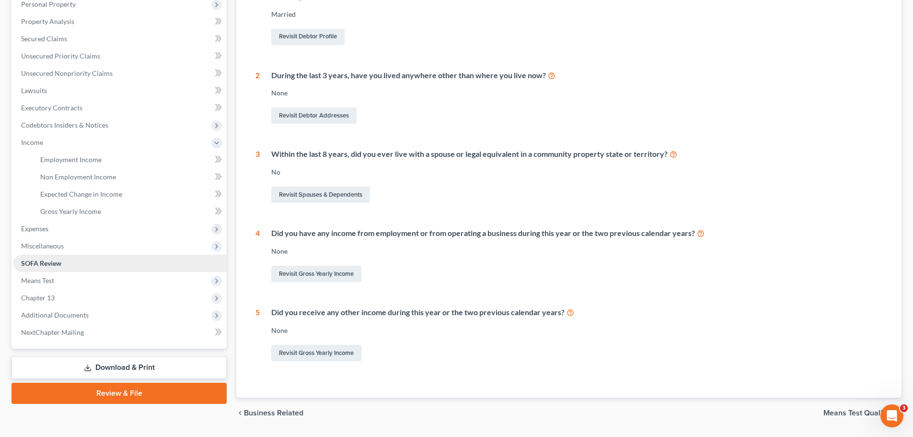
scroll to position [192, 0]
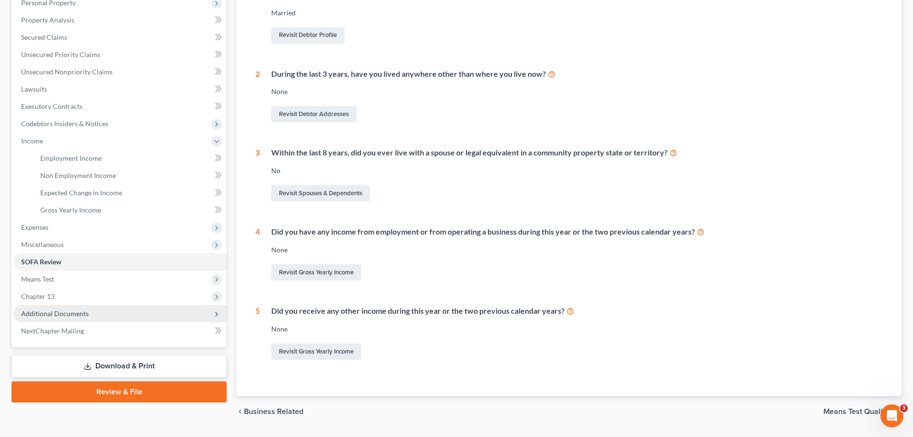
click at [93, 310] on span "Additional Documents" at bounding box center [119, 313] width 213 height 17
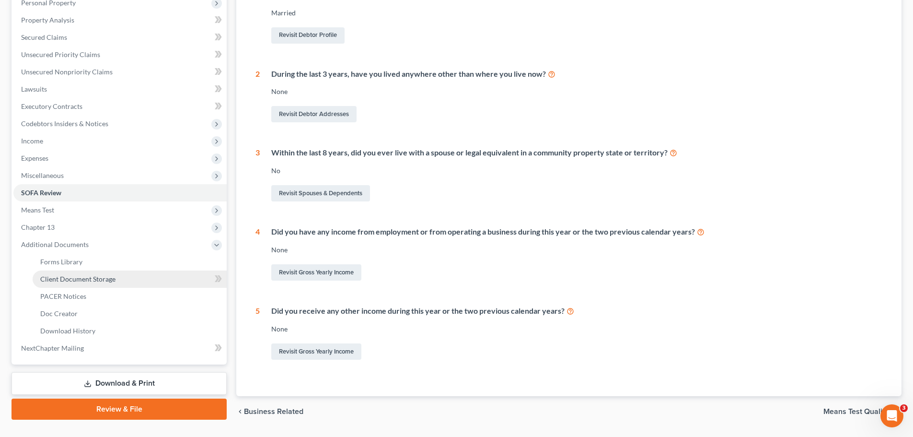
click at [97, 282] on span "Client Document Storage" at bounding box center [77, 279] width 75 height 8
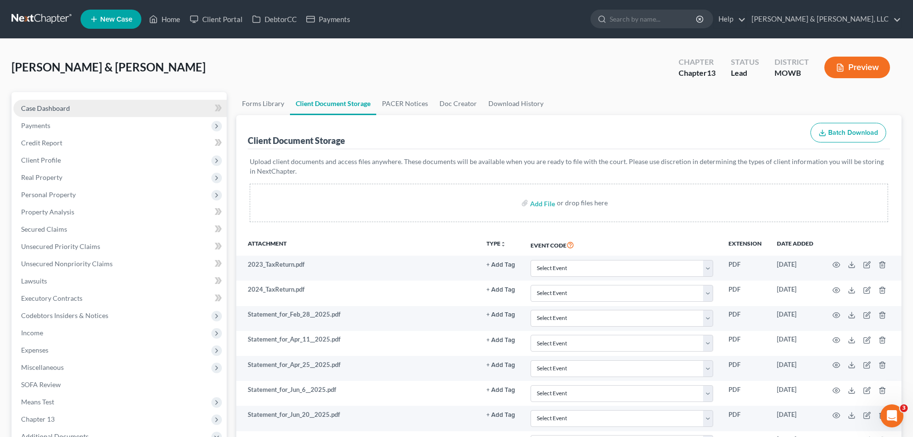
click at [71, 107] on link "Case Dashboard" at bounding box center [119, 108] width 213 height 17
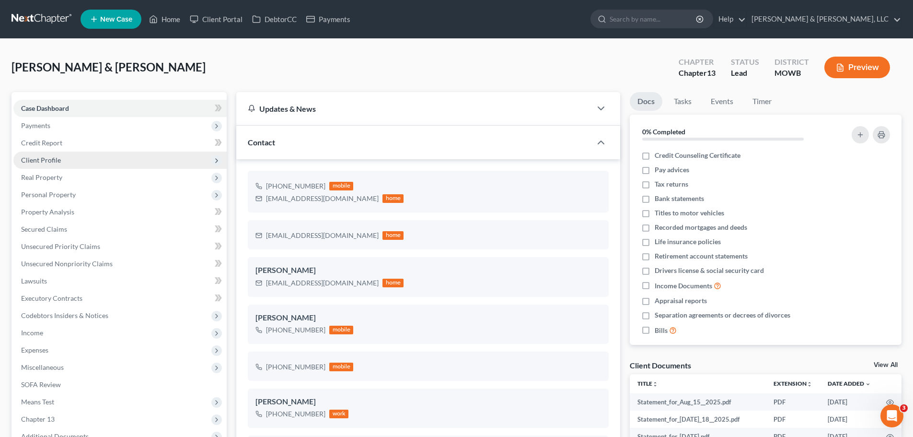
click at [80, 163] on span "Client Profile" at bounding box center [119, 159] width 213 height 17
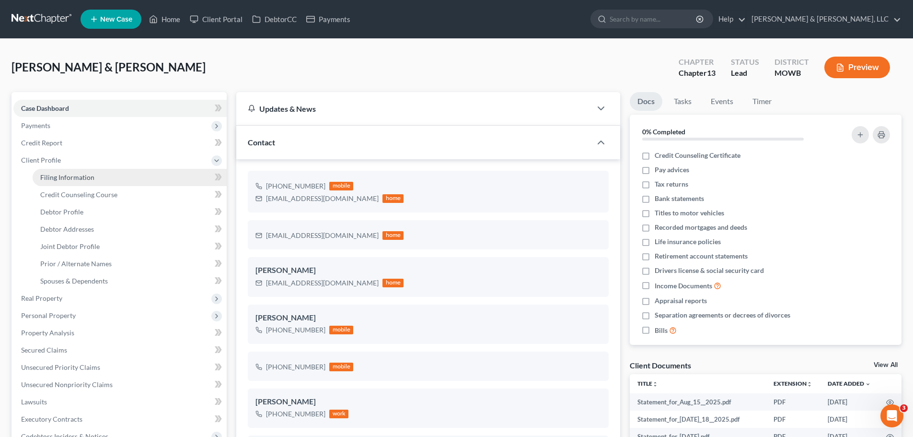
click at [78, 174] on span "Filing Information" at bounding box center [67, 177] width 54 height 8
select select "1"
select select "3"
select select "46"
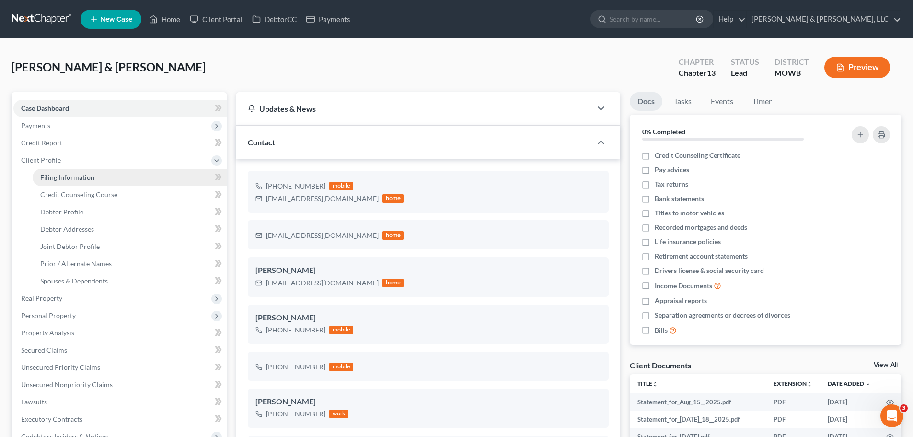
select select "1"
select select "26"
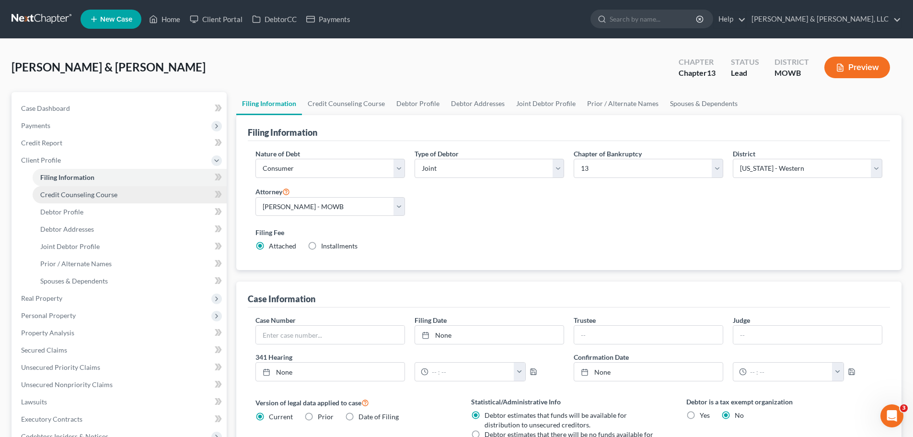
click at [88, 194] on span "Credit Counseling Course" at bounding box center [78, 194] width 77 height 8
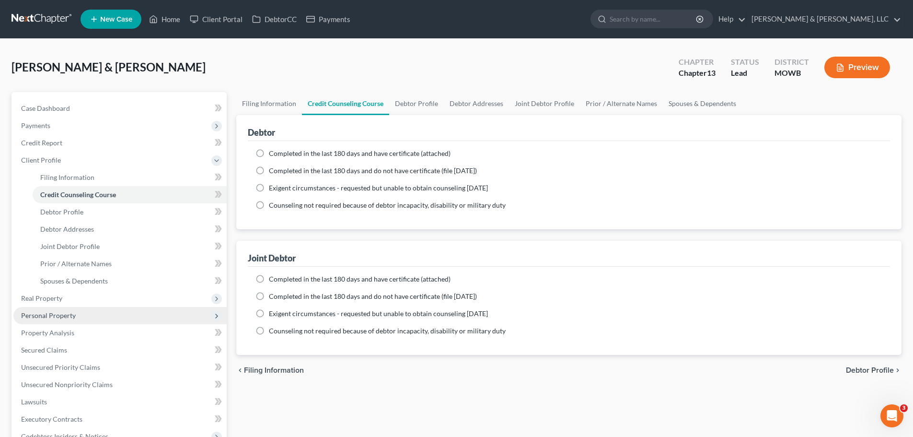
click at [71, 312] on span "Personal Property" at bounding box center [48, 315] width 55 height 8
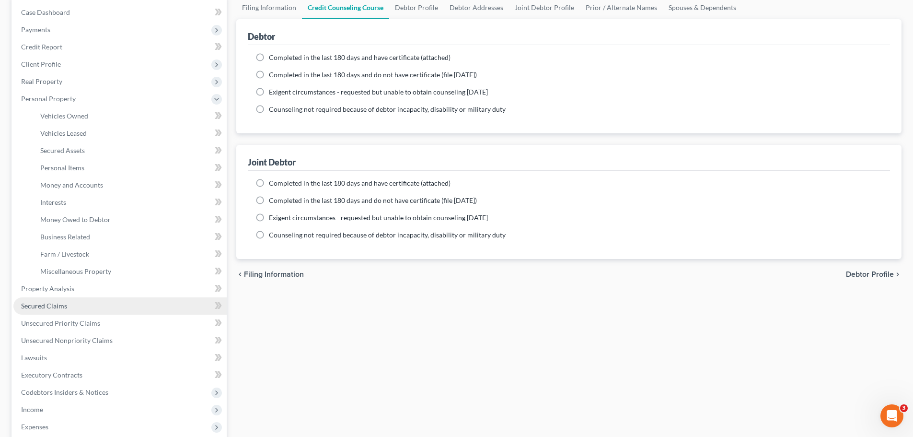
click at [59, 304] on span "Secured Claims" at bounding box center [44, 306] width 46 height 8
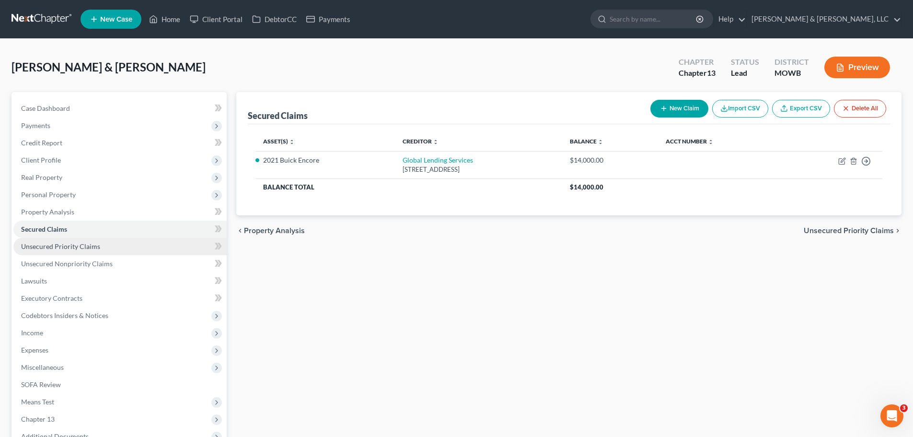
click at [103, 247] on link "Unsecured Priority Claims" at bounding box center [119, 246] width 213 height 17
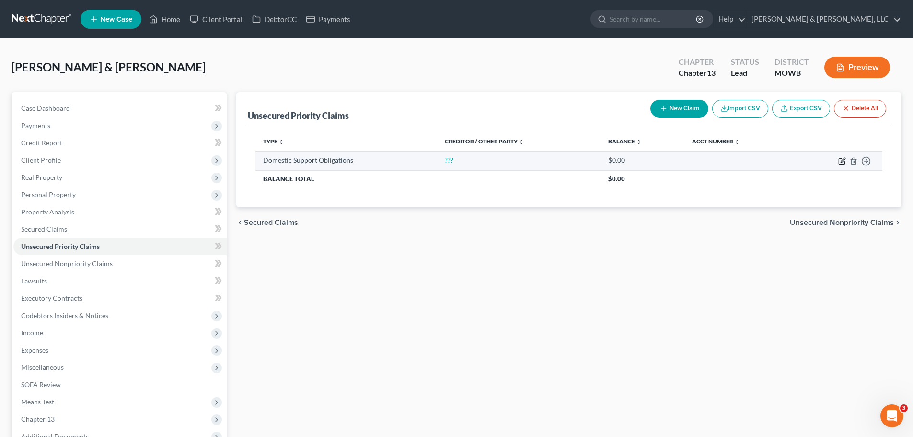
click at [843, 163] on icon "button" at bounding box center [842, 161] width 8 height 8
select select "2"
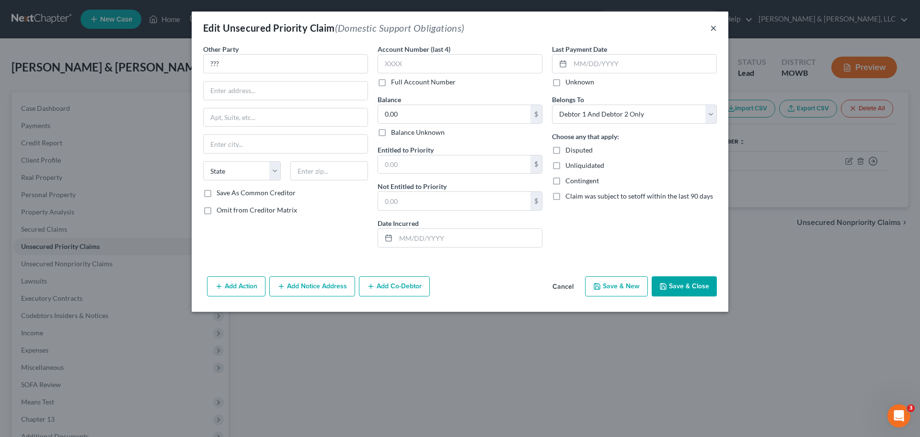
click at [715, 30] on button "×" at bounding box center [713, 28] width 7 height 12
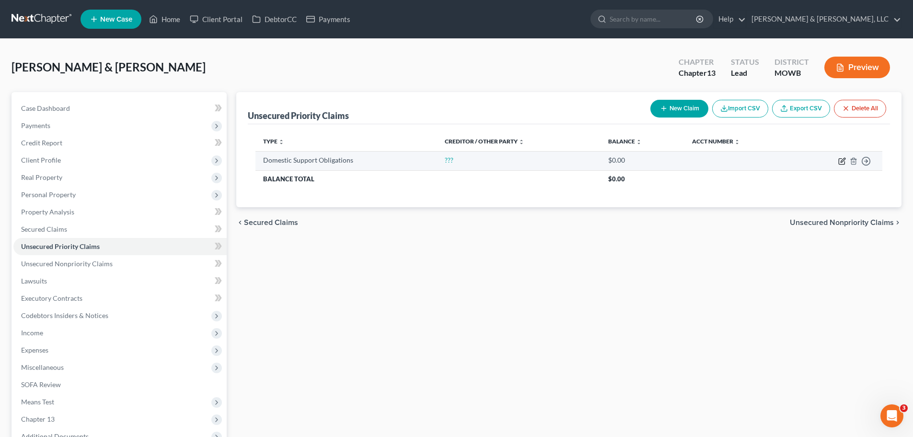
click at [841, 162] on icon "button" at bounding box center [843, 160] width 4 height 4
select select "2"
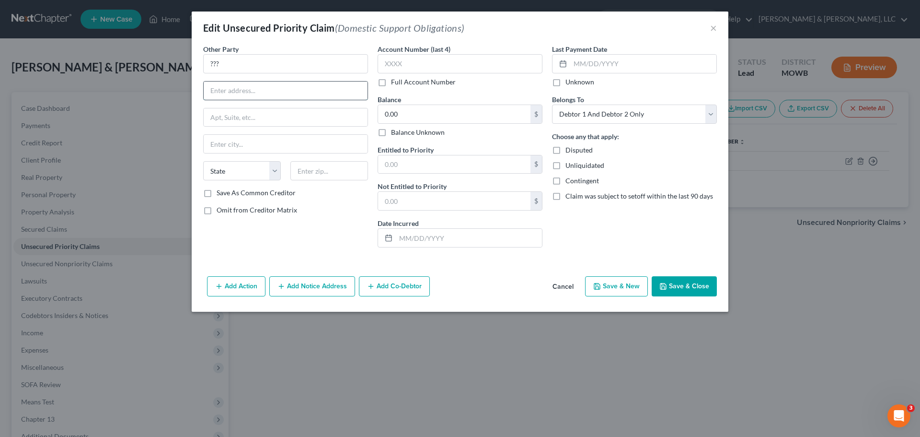
click at [263, 94] on input "text" at bounding box center [286, 90] width 164 height 18
type input "Amber Lombard"
drag, startPoint x: 210, startPoint y: 90, endPoint x: 205, endPoint y: 90, distance: 5.3
click at [205, 90] on input "Amber Lombard" at bounding box center [286, 90] width 164 height 18
type input "f"
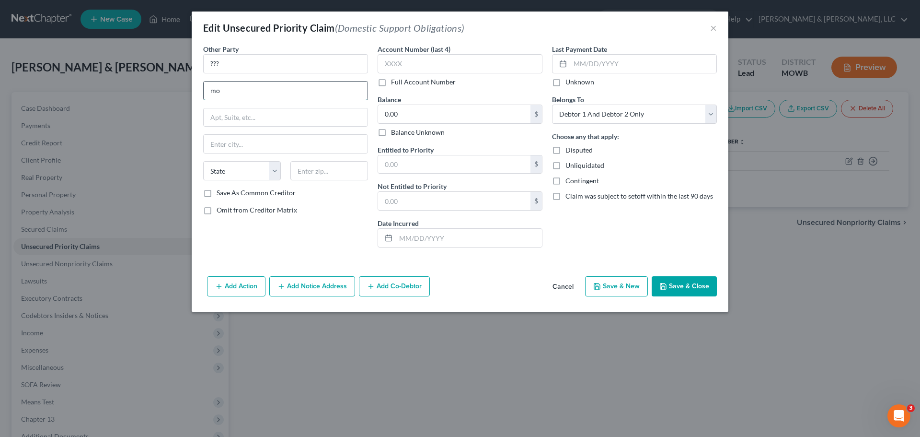
type input "m"
drag, startPoint x: 248, startPoint y: 61, endPoint x: 192, endPoint y: 60, distance: 56.6
click at [192, 60] on div "Other Party * ??? State AL AK AR AZ CA CO CT DE DC FL GA GU HI ID IL IN IA KS K…" at bounding box center [460, 158] width 537 height 228
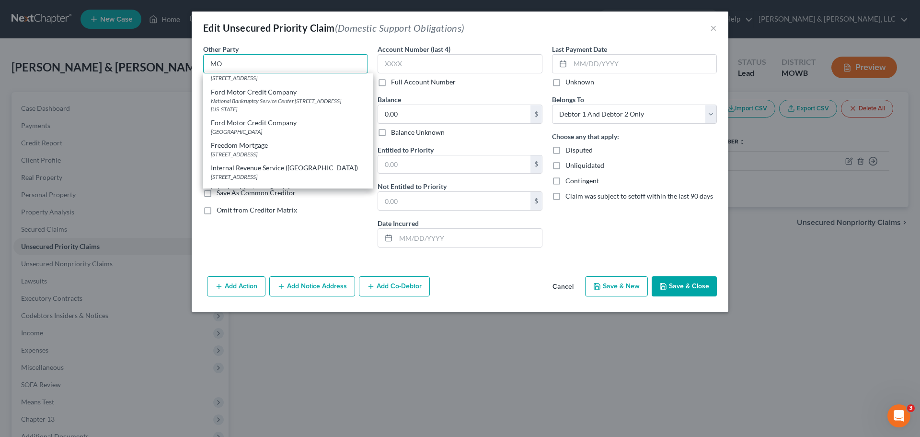
scroll to position [288, 0]
click at [275, 73] on div "Family Support Division (MO)" at bounding box center [288, 69] width 154 height 10
type input "Family Support Division (MO)"
type input "PO Box 6790"
type input "Jefferson City"
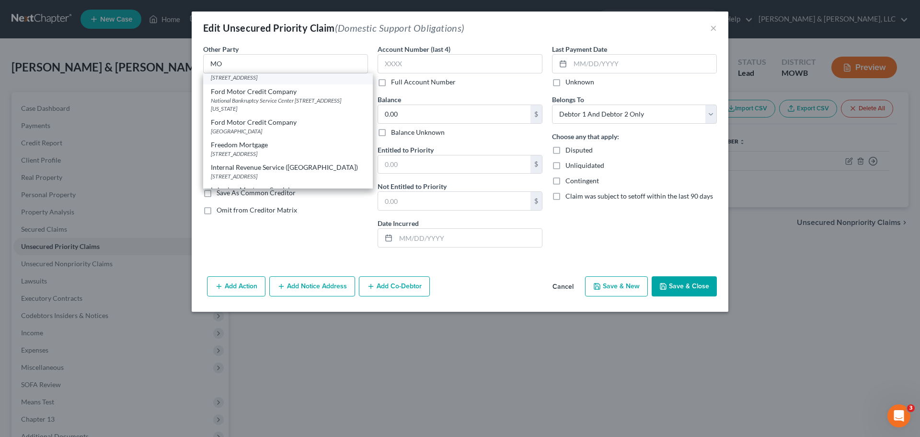
select select "26"
type input "65102"
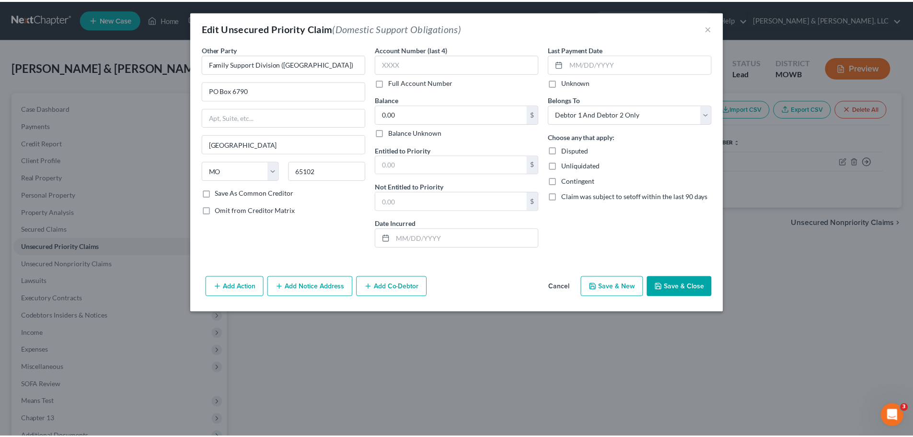
scroll to position [0, 0]
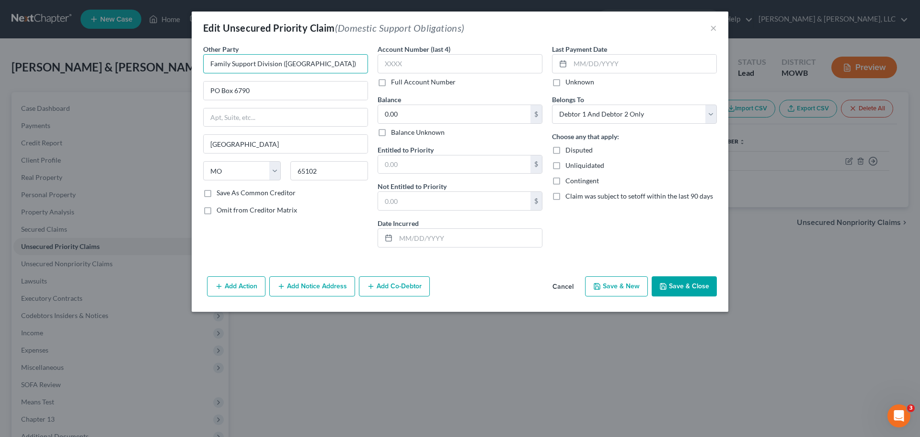
click at [331, 65] on input "Family Support Division (MO)" at bounding box center [285, 63] width 165 height 19
paste input "Amber Lombard"
drag, startPoint x: 348, startPoint y: 66, endPoint x: 308, endPoint y: 66, distance: 39.3
click at [308, 66] on input "Family Support Division (MO) for Amber Lombard" at bounding box center [285, 63] width 165 height 19
type input "Family Support Division (MO) for Amber Lombard"
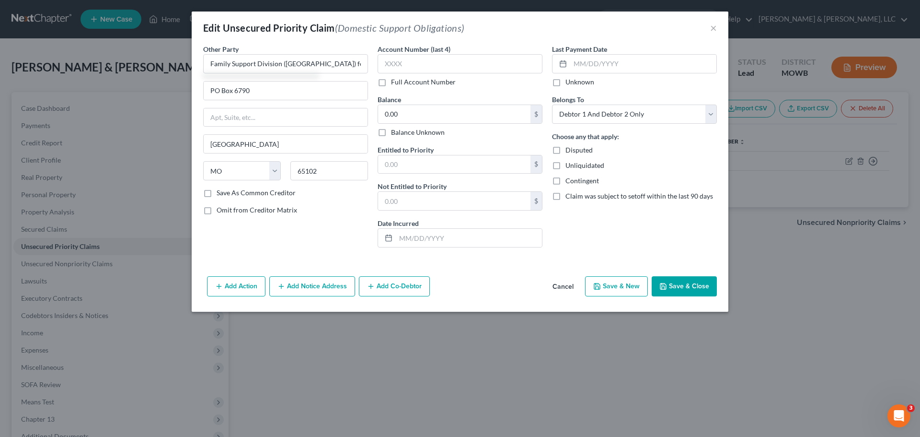
drag, startPoint x: 312, startPoint y: 67, endPoint x: 282, endPoint y: 42, distance: 38.7
click at [282, 42] on div "Edit Unsecured Priority Claim (Domestic Support Obligations) ×" at bounding box center [460, 28] width 537 height 33
click at [678, 285] on button "Save & Close" at bounding box center [684, 286] width 65 height 20
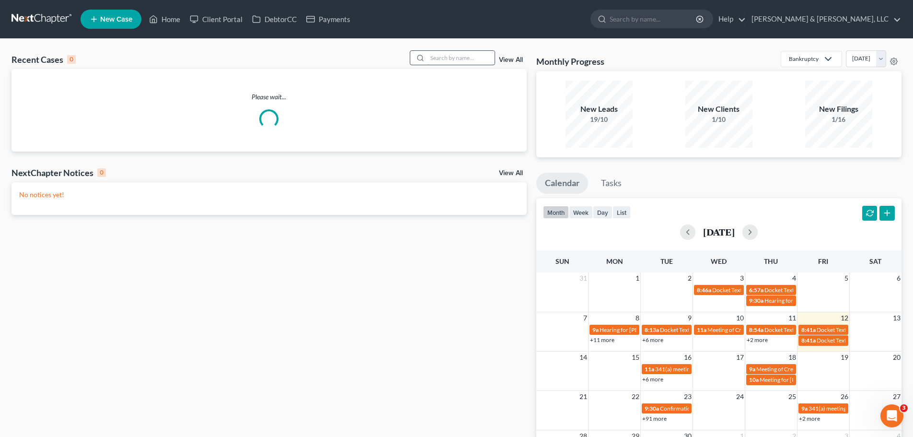
click at [452, 58] on input "search" at bounding box center [461, 58] width 67 height 14
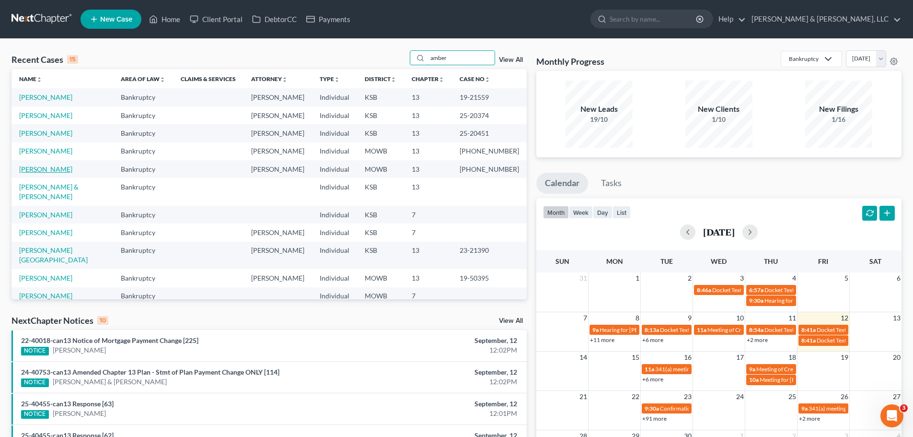
type input "amber"
click at [37, 170] on link "[PERSON_NAME]" at bounding box center [45, 169] width 53 height 8
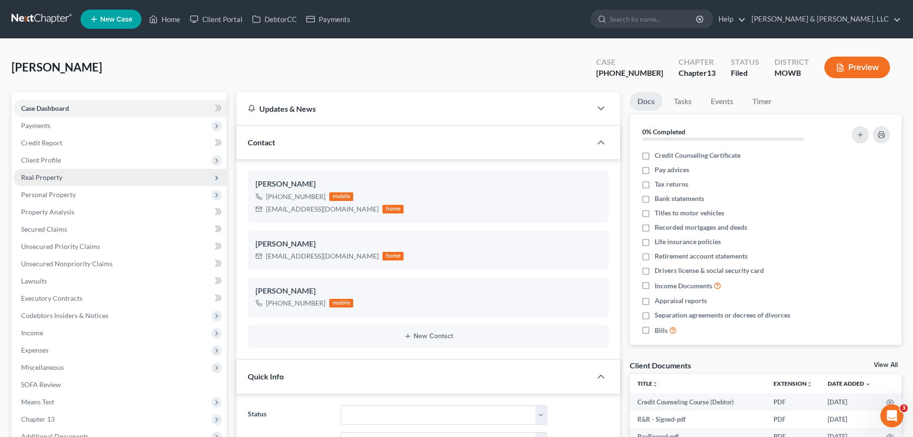
scroll to position [362, 0]
click at [173, 15] on link "Home" at bounding box center [164, 19] width 41 height 17
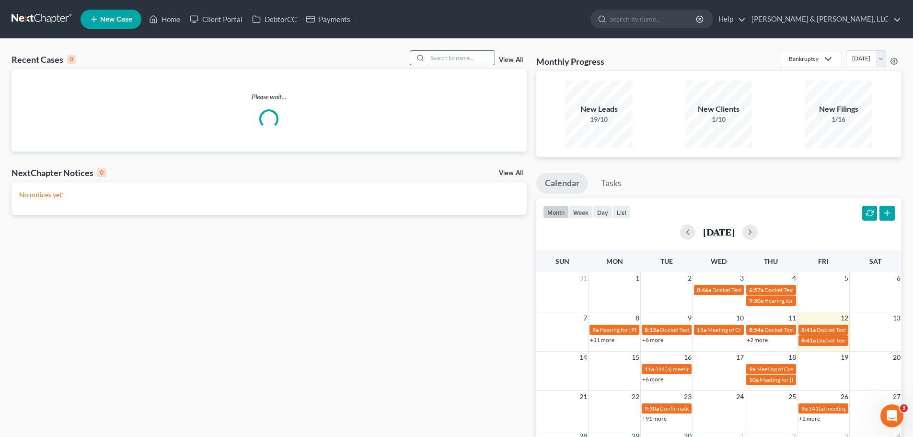
click at [456, 59] on input "search" at bounding box center [461, 58] width 67 height 14
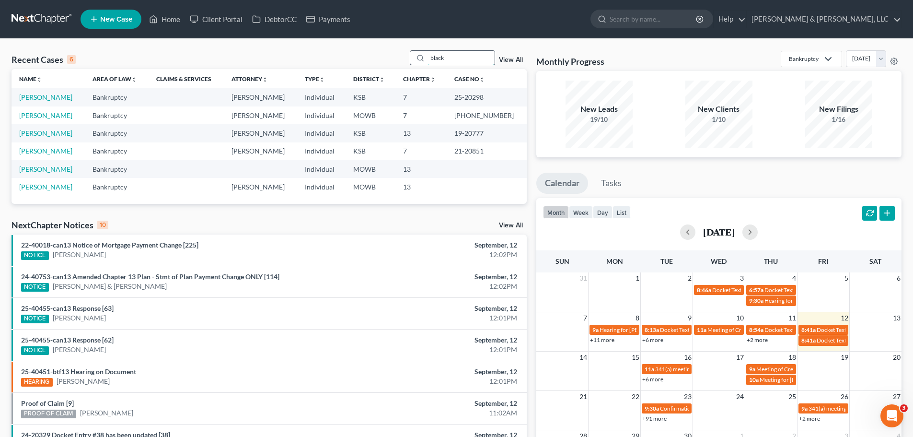
drag, startPoint x: 456, startPoint y: 59, endPoint x: 413, endPoint y: 62, distance: 43.3
click at [413, 62] on div "black" at bounding box center [452, 57] width 85 height 15
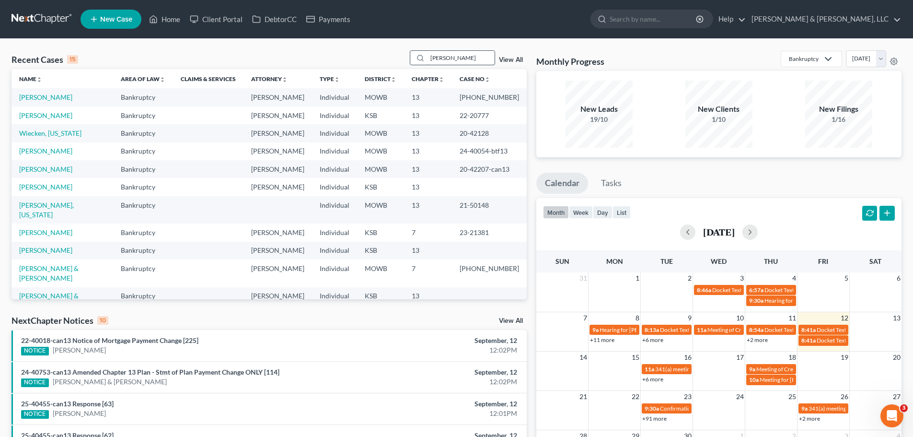
type input "[PERSON_NAME]"
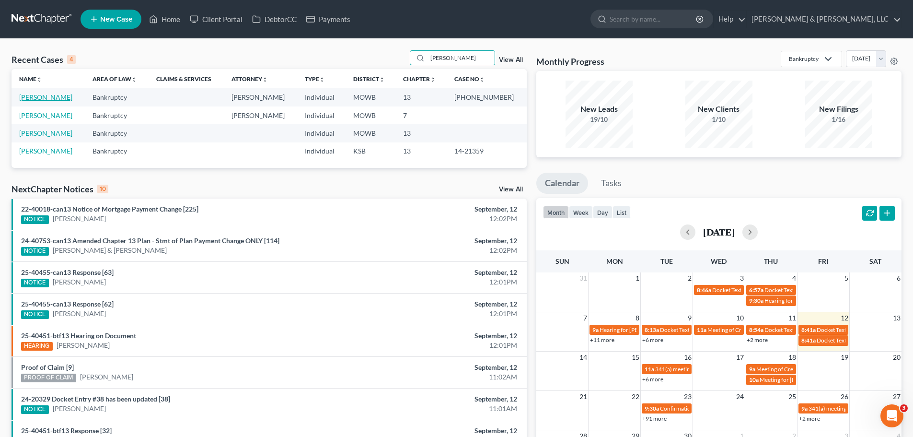
click at [50, 95] on link "[PERSON_NAME]" at bounding box center [45, 97] width 53 height 8
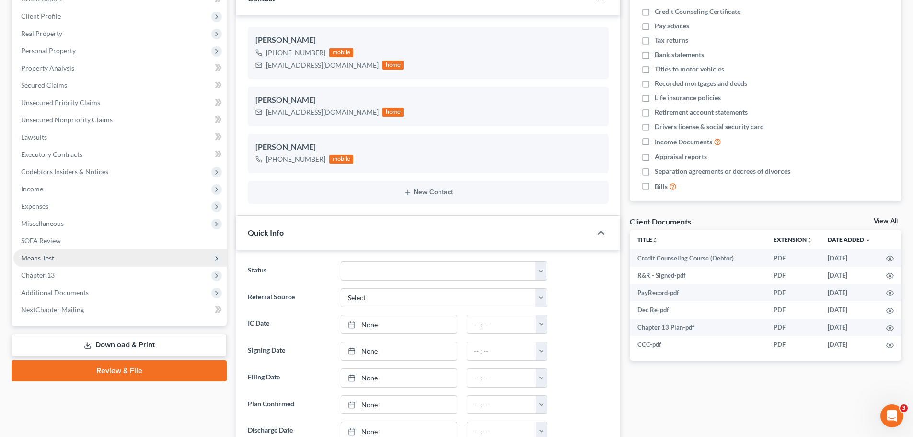
scroll to position [362, 0]
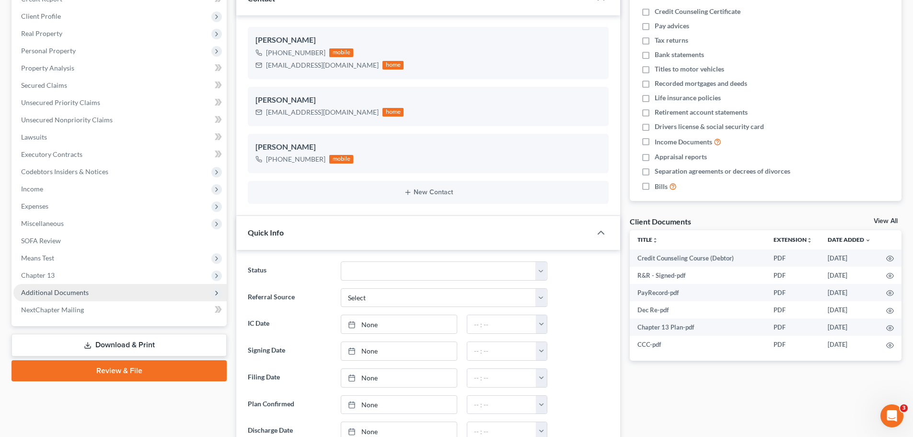
click at [72, 295] on span "Additional Documents" at bounding box center [55, 292] width 68 height 8
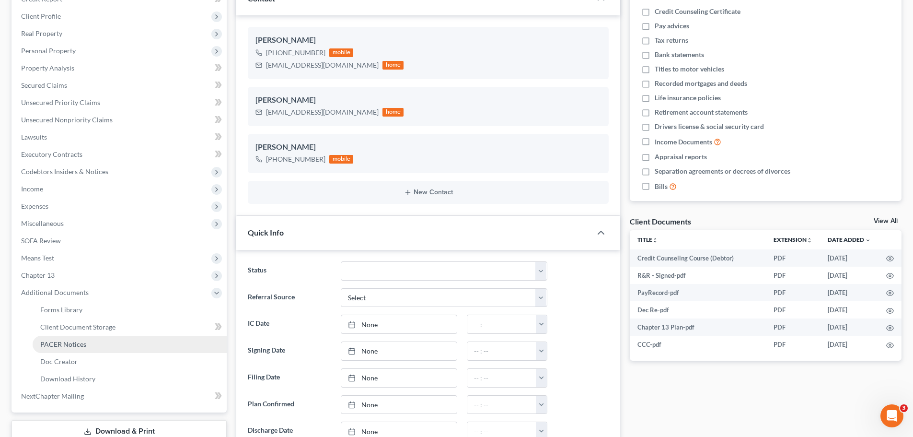
click at [76, 339] on link "PACER Notices" at bounding box center [130, 344] width 194 height 17
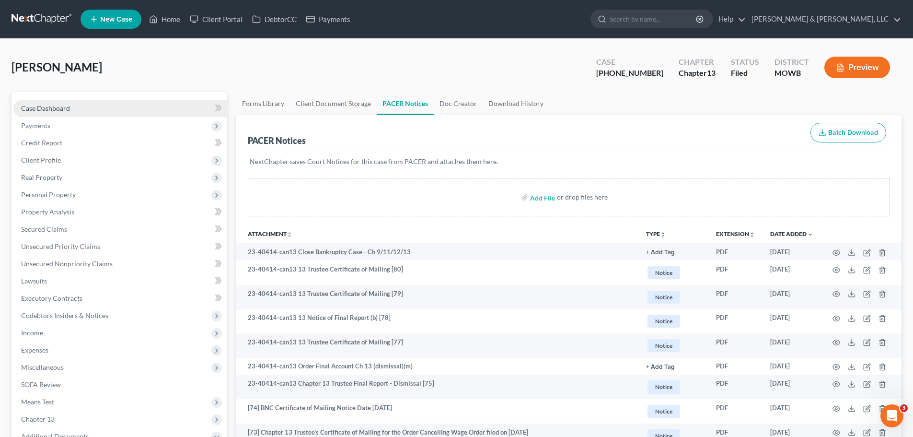
click at [64, 107] on span "Case Dashboard" at bounding box center [45, 108] width 49 height 8
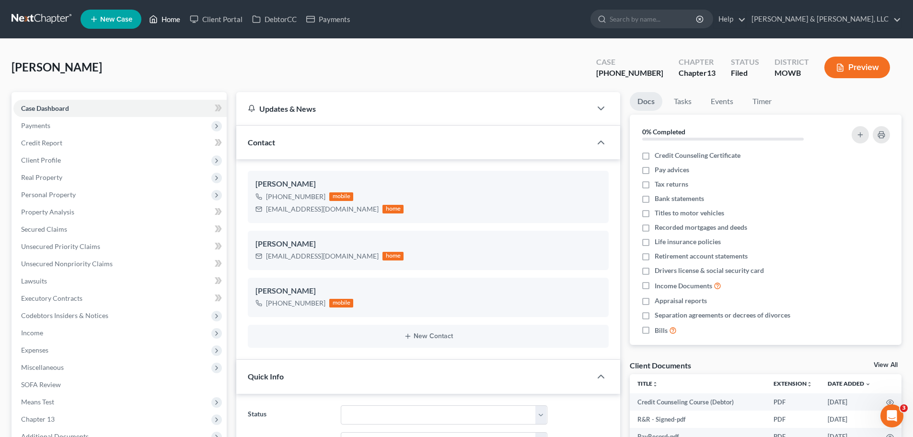
click at [172, 26] on link "Home" at bounding box center [164, 19] width 41 height 17
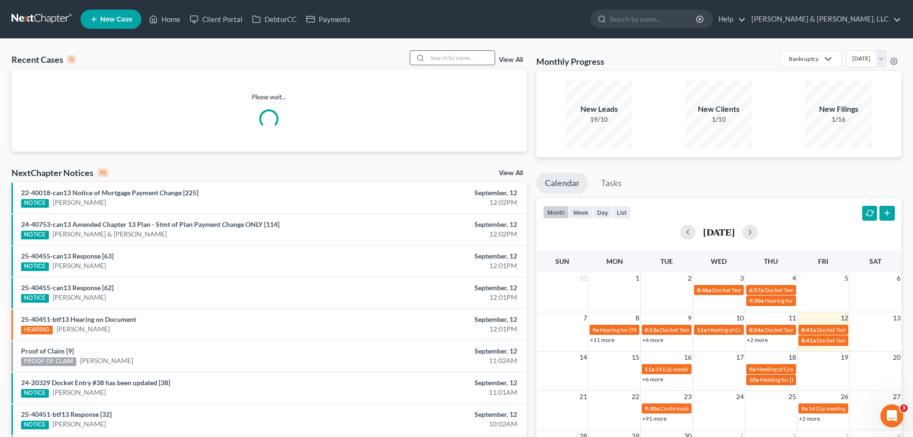
click at [463, 54] on input "search" at bounding box center [461, 58] width 67 height 14
type input "[PERSON_NAME]"
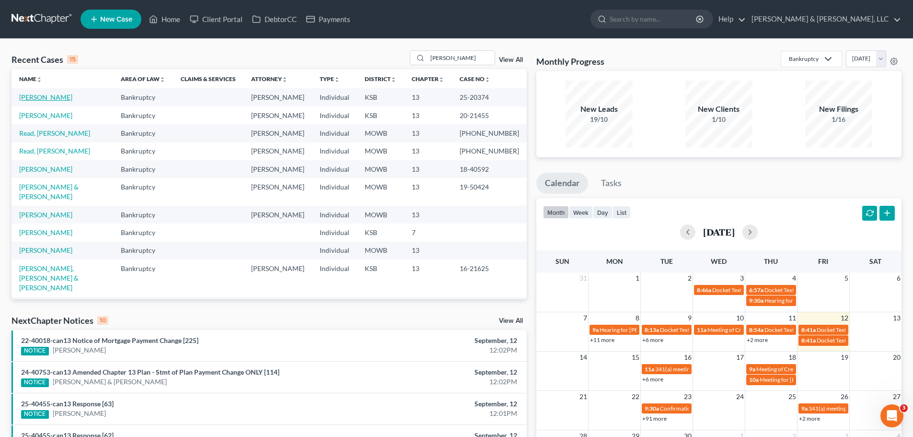
click at [58, 97] on link "[PERSON_NAME]" at bounding box center [45, 97] width 53 height 8
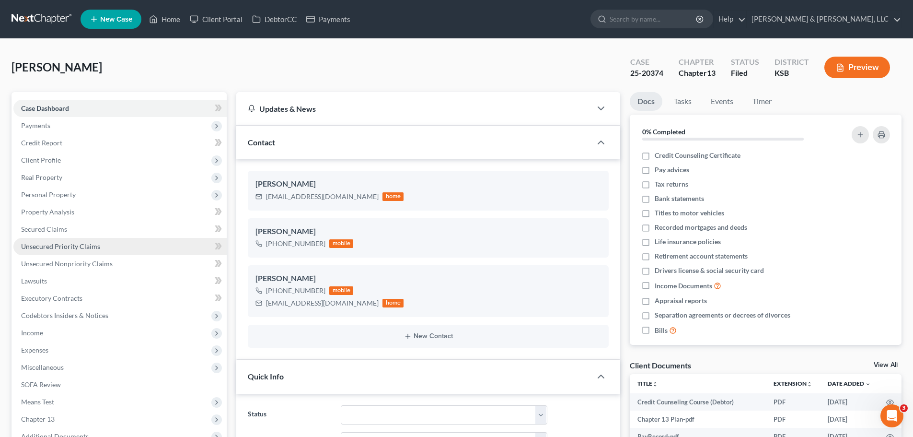
click at [68, 240] on link "Unsecured Priority Claims" at bounding box center [119, 246] width 213 height 17
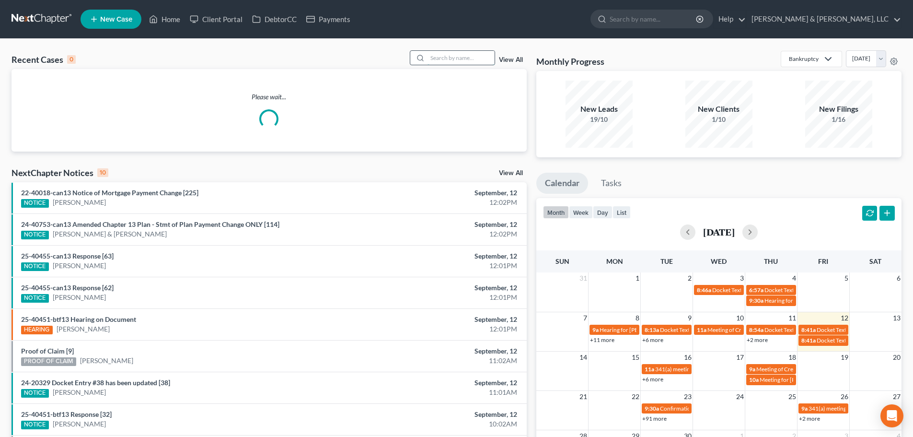
click at [458, 60] on input "search" at bounding box center [461, 58] width 67 height 14
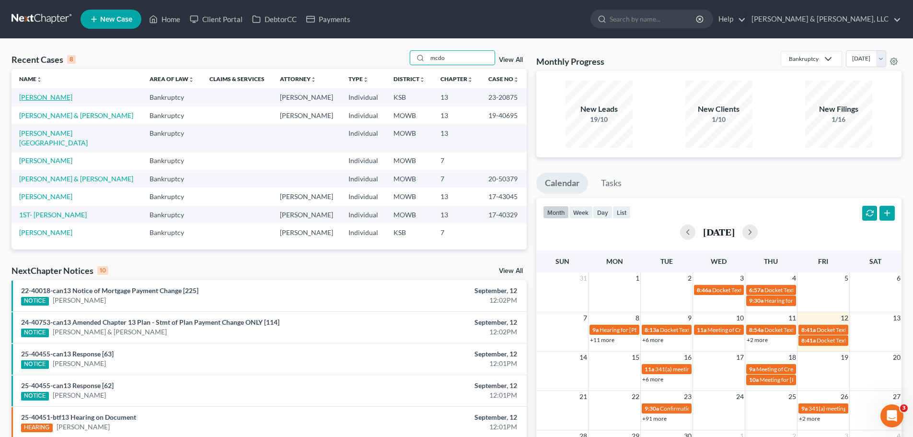
type input "mcdo"
click at [72, 96] on link "[PERSON_NAME]" at bounding box center [45, 97] width 53 height 8
select select "2"
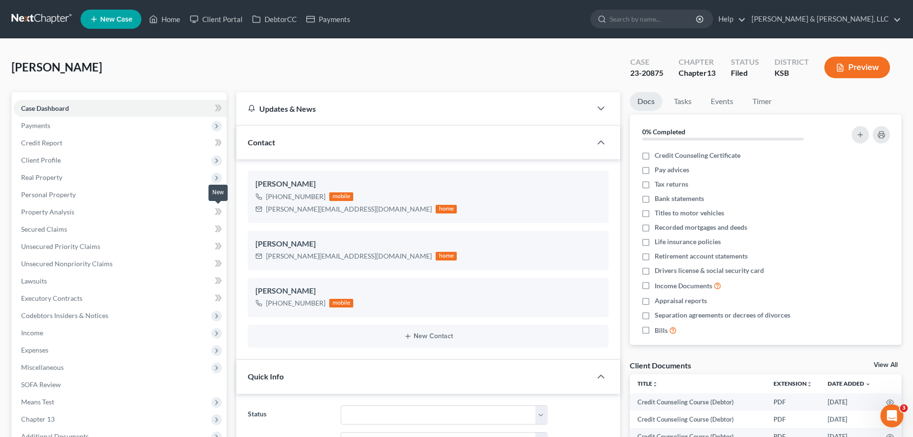
scroll to position [471, 0]
click at [77, 294] on span "Executory Contracts" at bounding box center [51, 298] width 61 height 8
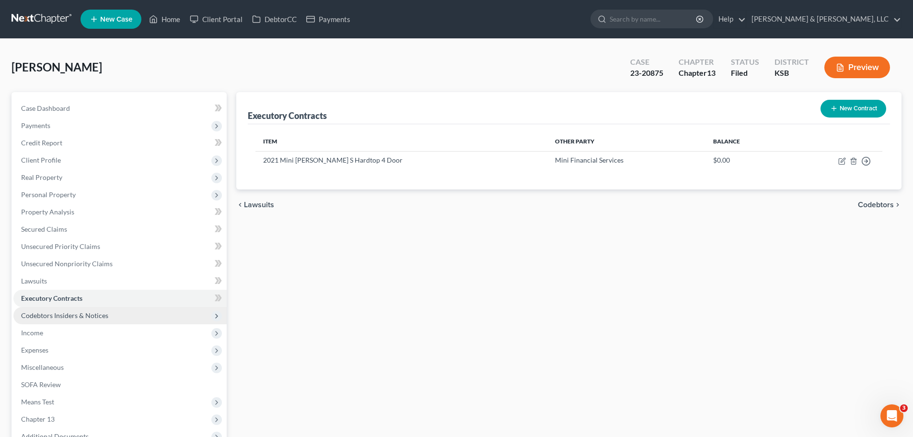
click at [68, 313] on span "Codebtors Insiders & Notices" at bounding box center [64, 315] width 87 height 8
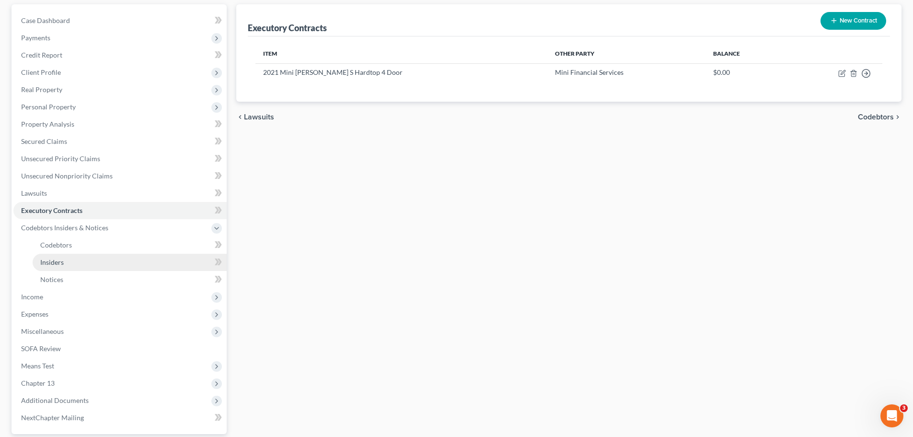
scroll to position [81, 0]
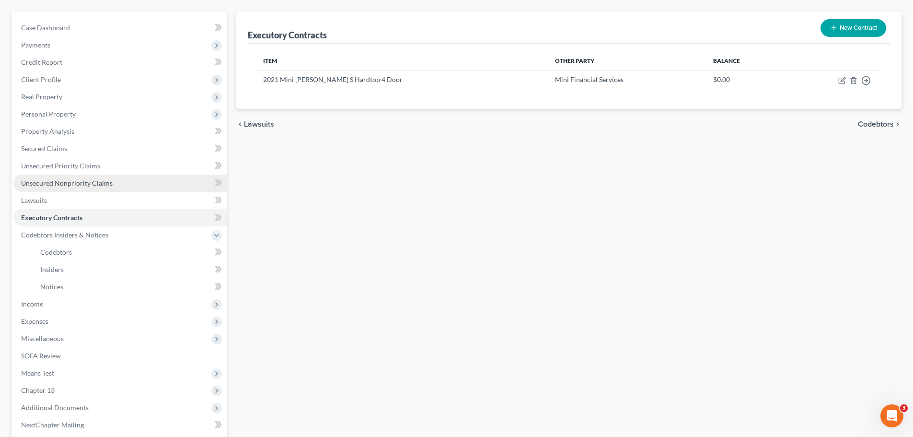
click at [64, 188] on link "Unsecured Nonpriority Claims" at bounding box center [119, 182] width 213 height 17
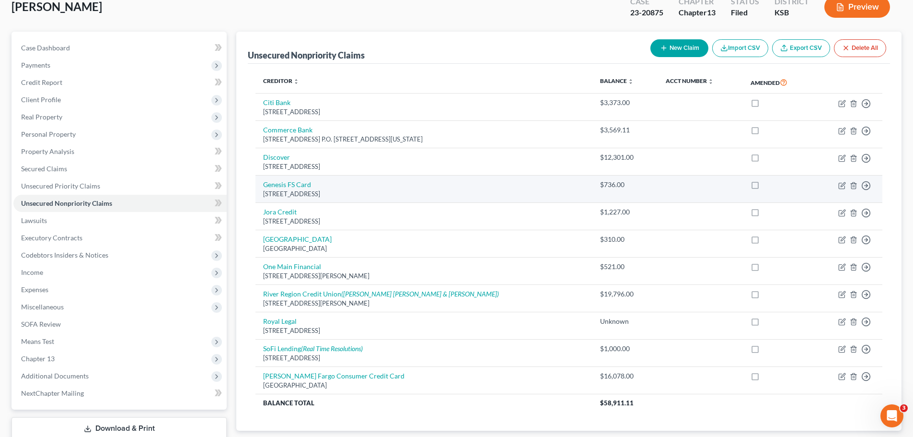
scroll to position [125, 0]
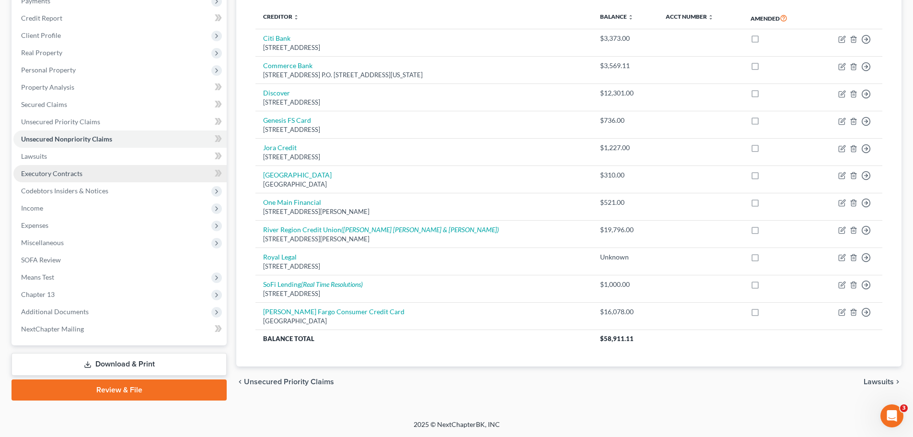
click at [73, 175] on span "Executory Contracts" at bounding box center [51, 173] width 61 height 8
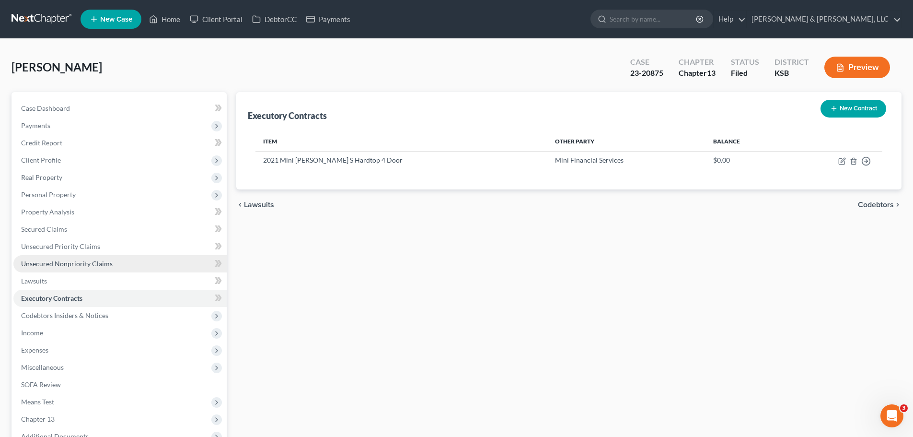
click at [74, 255] on link "Unsecured Nonpriority Claims" at bounding box center [119, 263] width 213 height 17
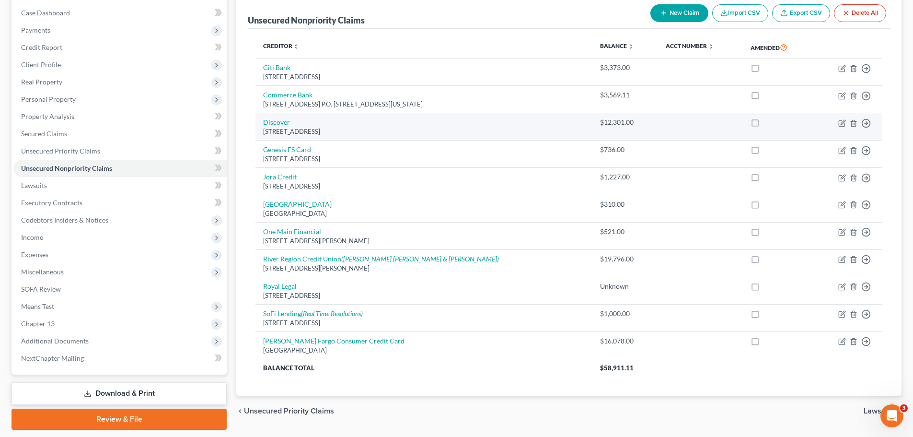
scroll to position [96, 0]
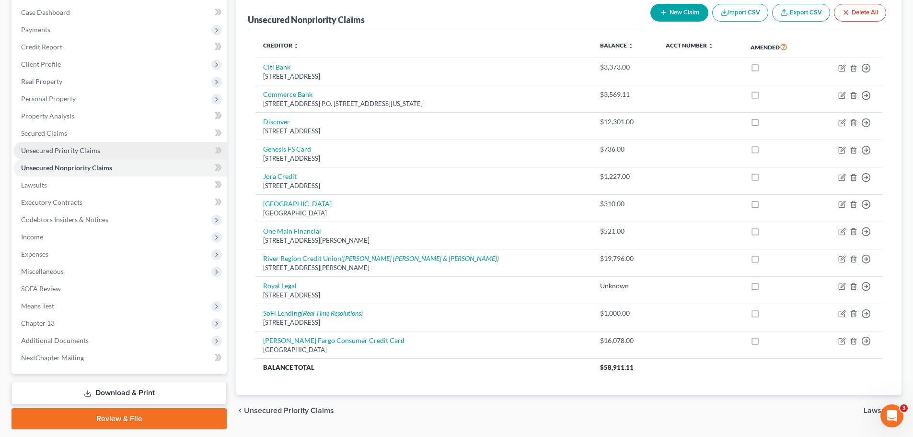
click at [100, 149] on link "Unsecured Priority Claims" at bounding box center [119, 150] width 213 height 17
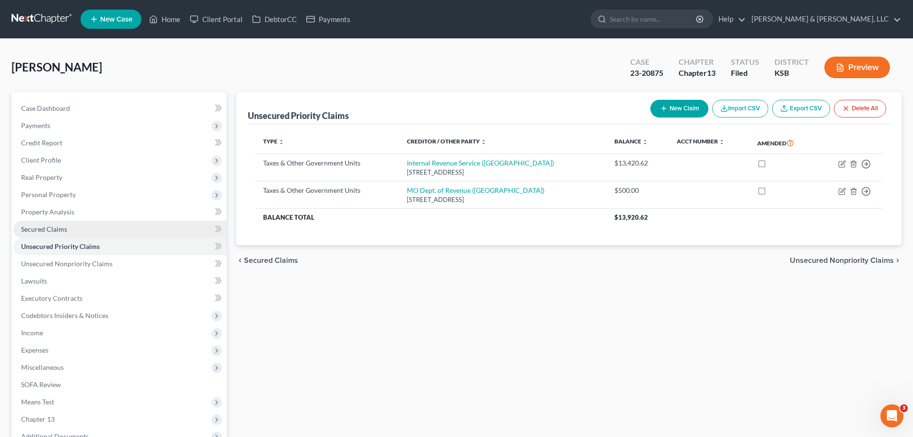
click at [51, 226] on span "Secured Claims" at bounding box center [44, 229] width 46 height 8
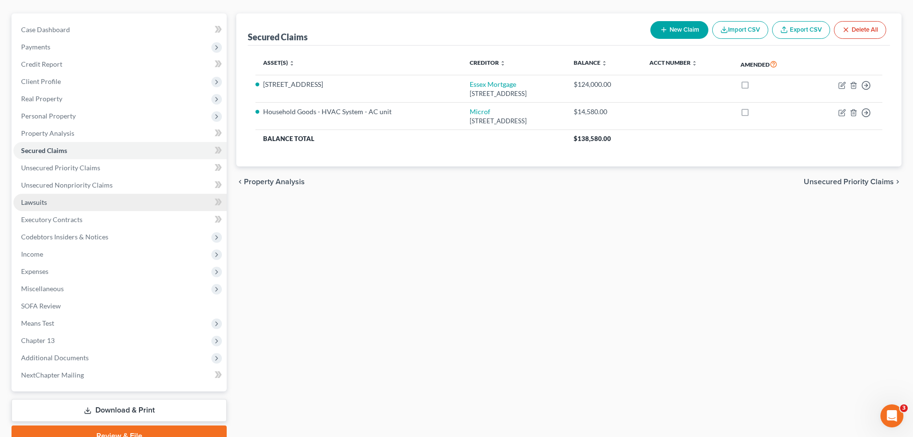
scroll to position [96, 0]
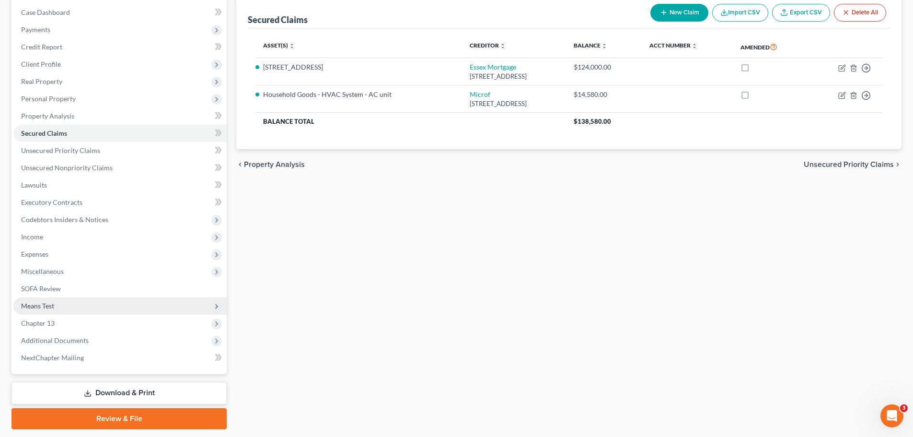
click at [55, 310] on span "Means Test" at bounding box center [119, 305] width 213 height 17
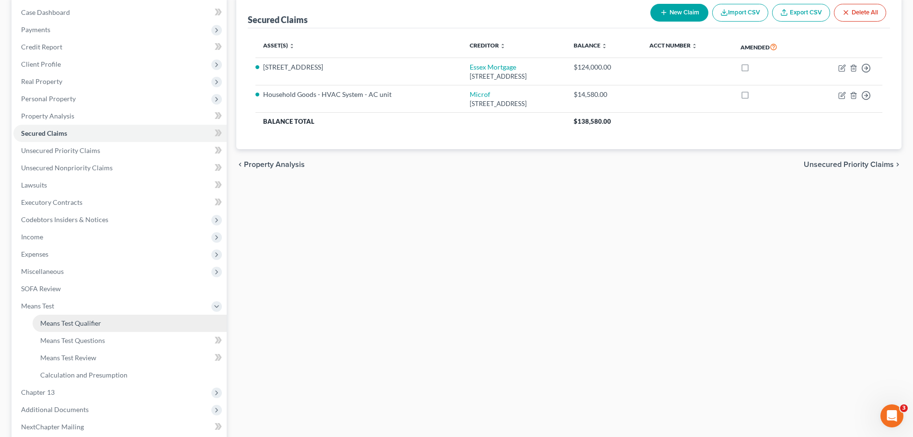
click at [64, 319] on span "Means Test Qualifier" at bounding box center [70, 323] width 61 height 8
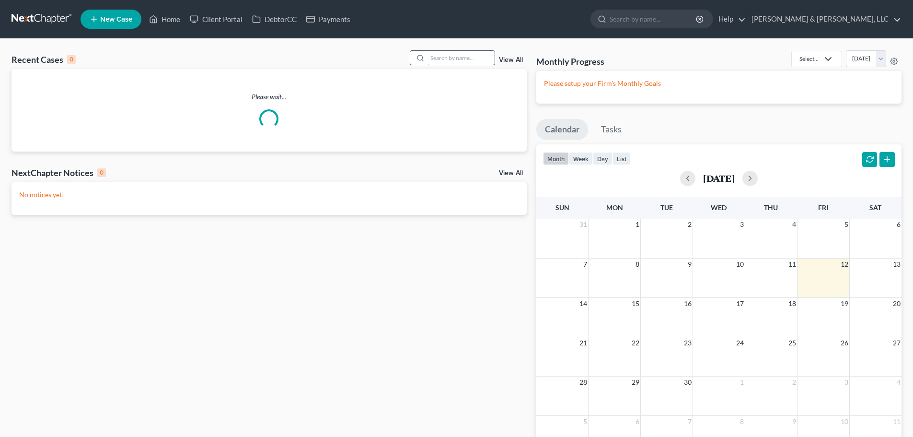
click at [460, 58] on input "search" at bounding box center [461, 58] width 67 height 14
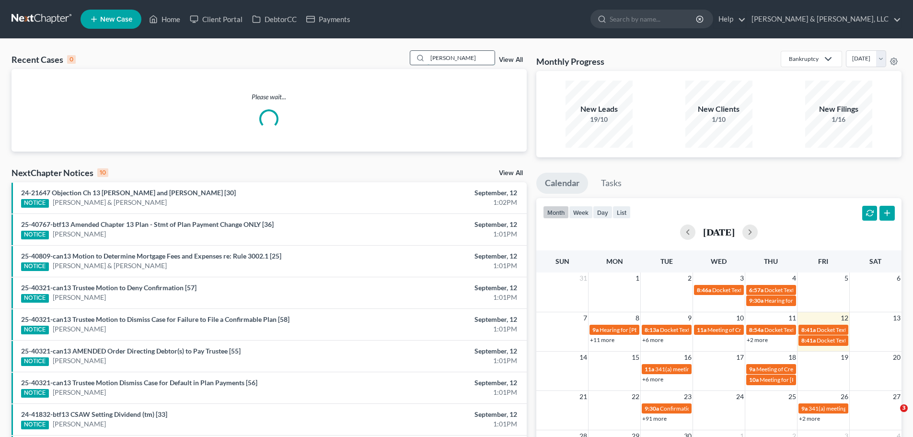
type input "[PERSON_NAME]"
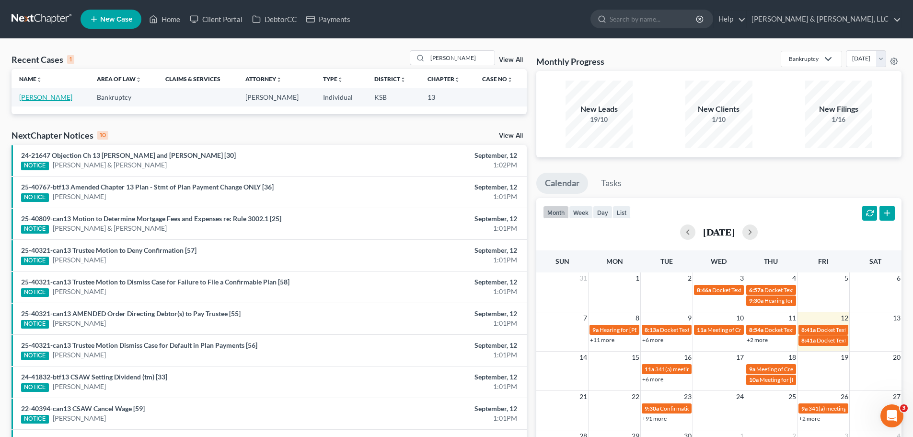
click at [60, 97] on link "[PERSON_NAME]" at bounding box center [45, 97] width 53 height 8
select select "2"
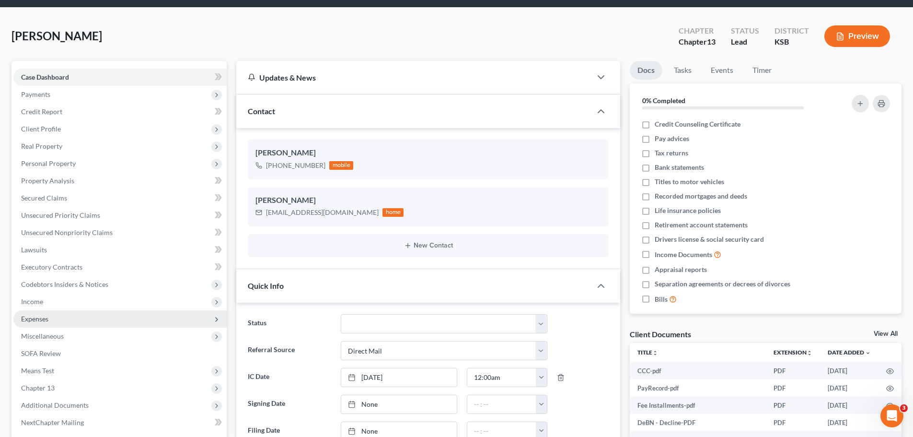
scroll to position [48, 0]
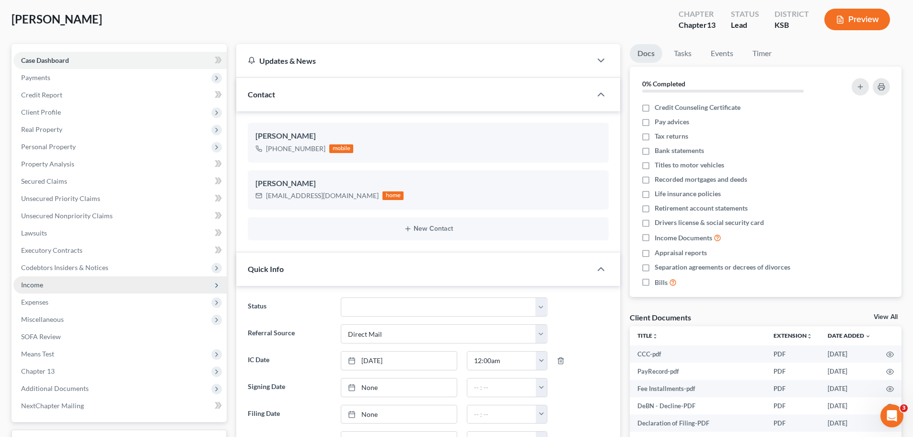
click at [66, 288] on span "Income" at bounding box center [119, 284] width 213 height 17
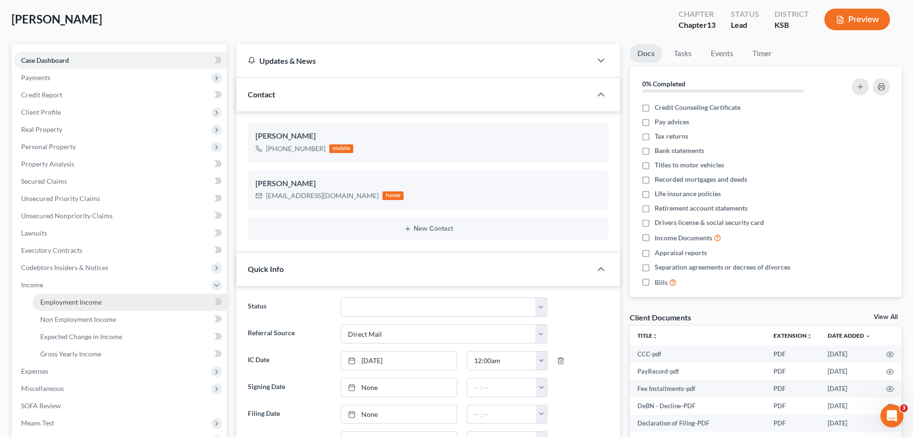
click at [73, 302] on span "Employment Income" at bounding box center [70, 302] width 61 height 8
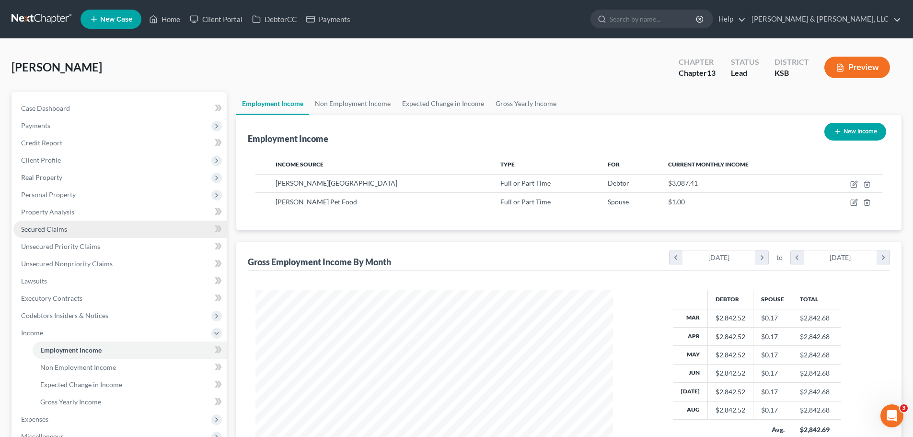
scroll to position [179, 377]
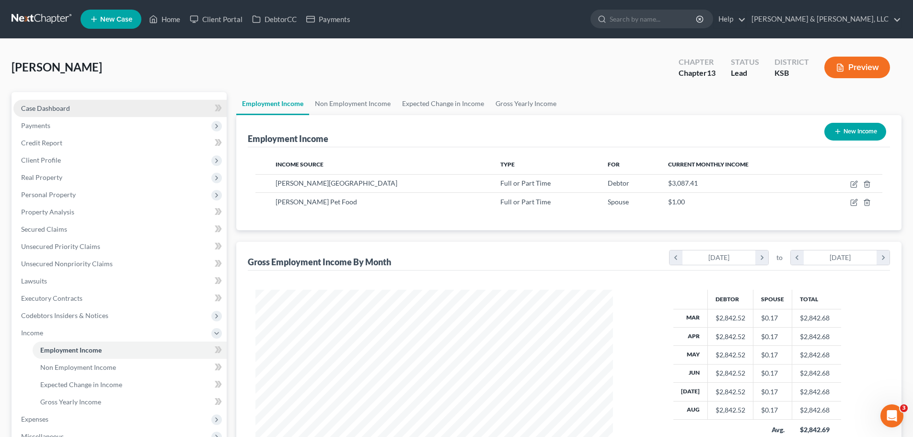
click at [85, 110] on link "Case Dashboard" at bounding box center [119, 108] width 213 height 17
select select "2"
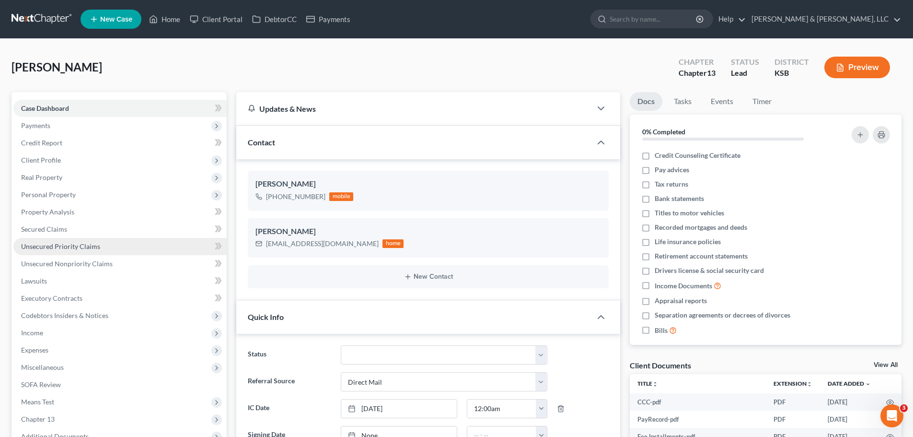
scroll to position [192, 0]
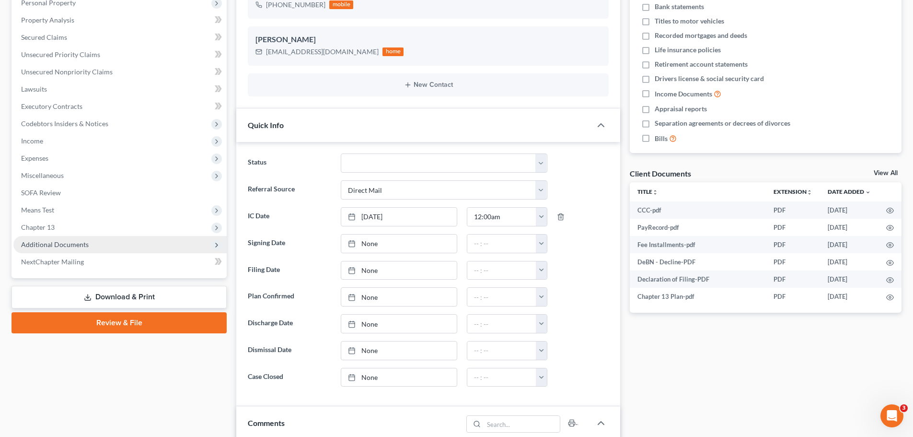
click at [86, 242] on span "Additional Documents" at bounding box center [55, 244] width 68 height 8
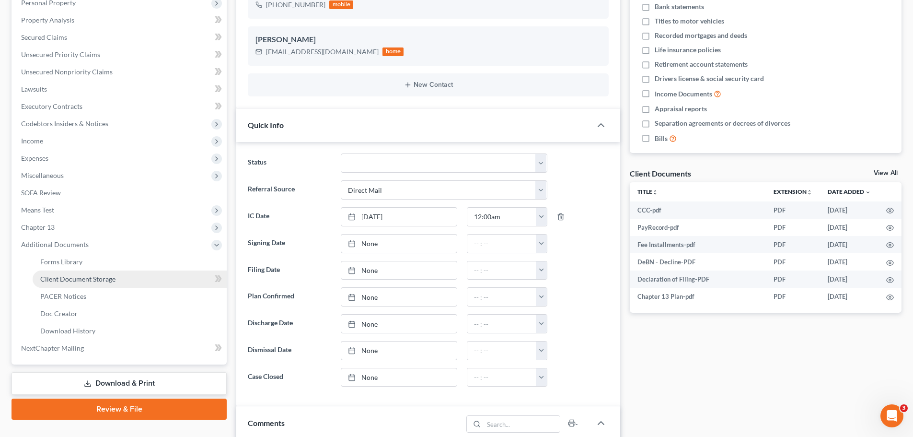
click at [91, 273] on link "Client Document Storage" at bounding box center [130, 278] width 194 height 17
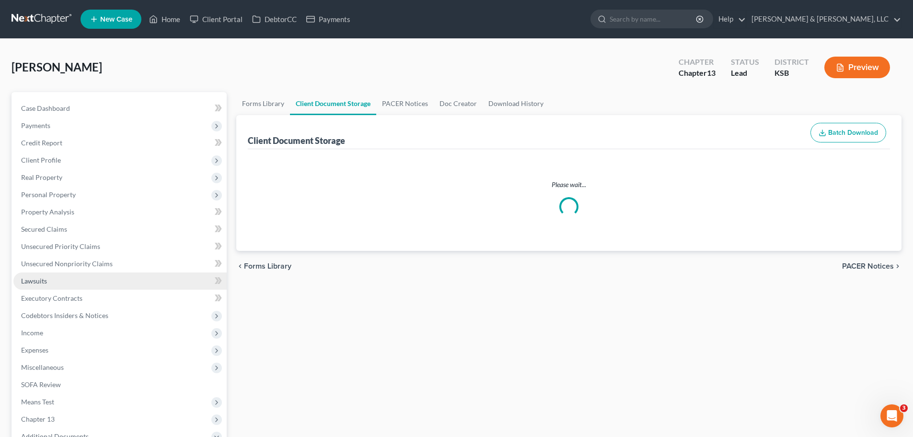
select select "1"
select select "3"
select select "2"
select select "5"
select select "4"
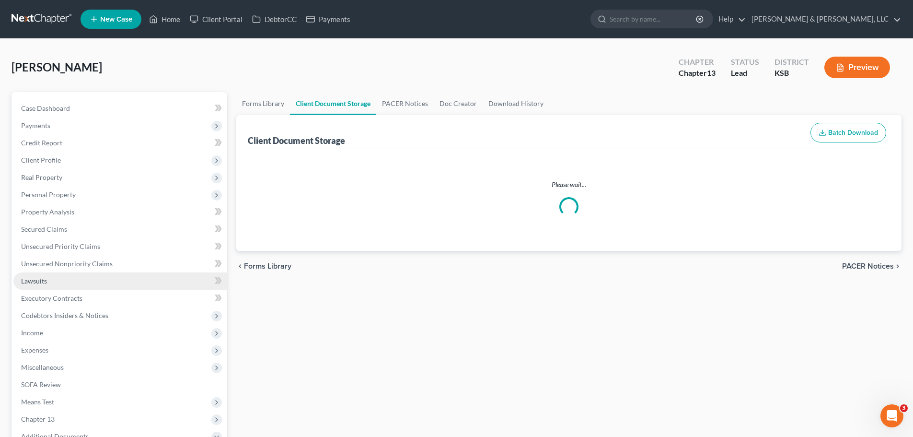
select select "0"
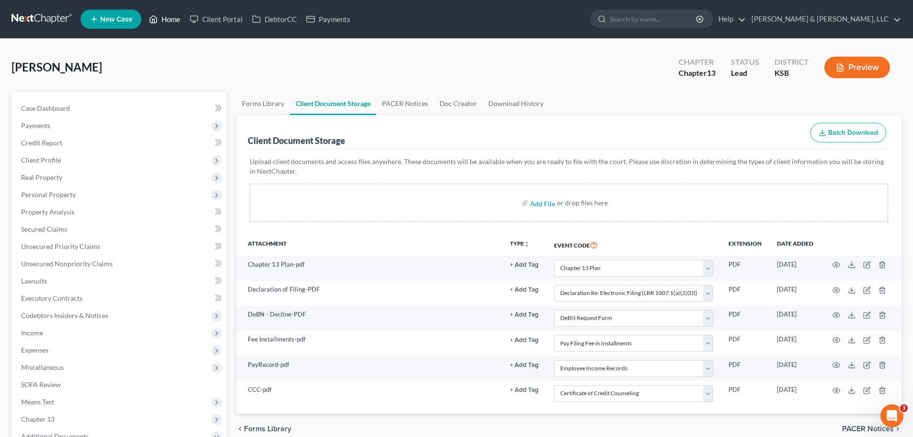
click at [175, 20] on link "Home" at bounding box center [164, 19] width 41 height 17
